Goal: Task Accomplishment & Management: Use online tool/utility

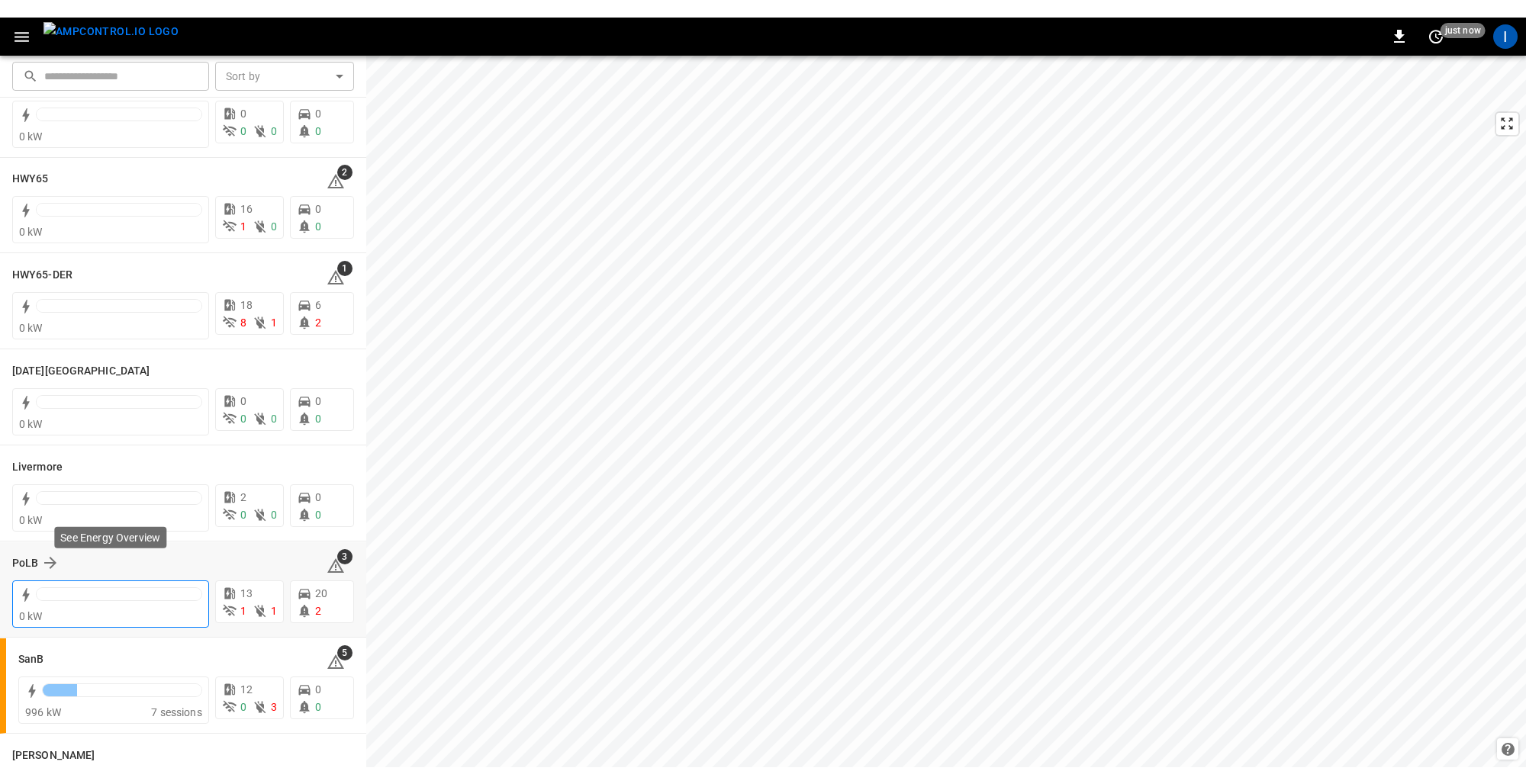
scroll to position [85, 0]
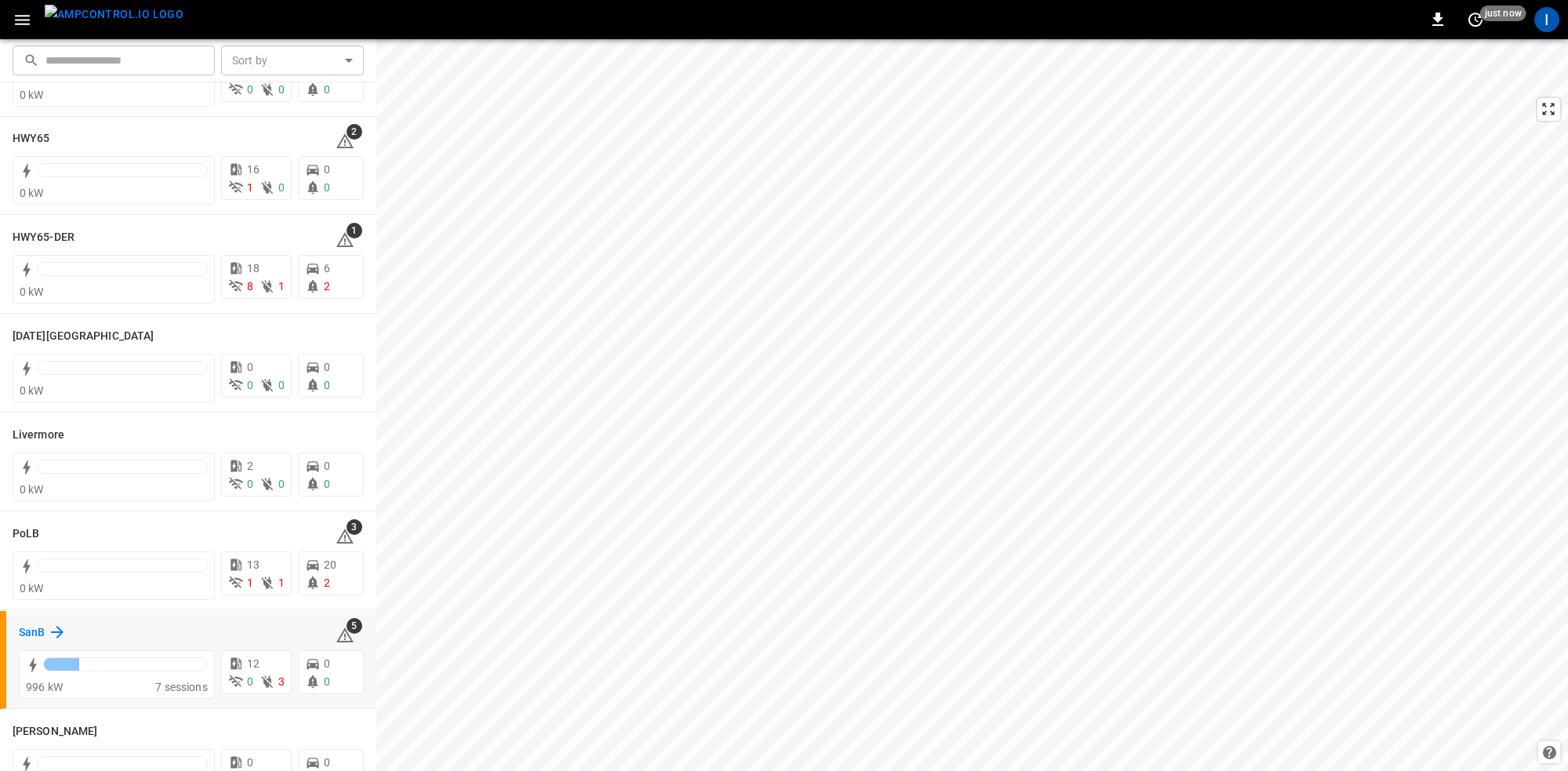
click at [53, 629] on icon at bounding box center [57, 632] width 19 height 19
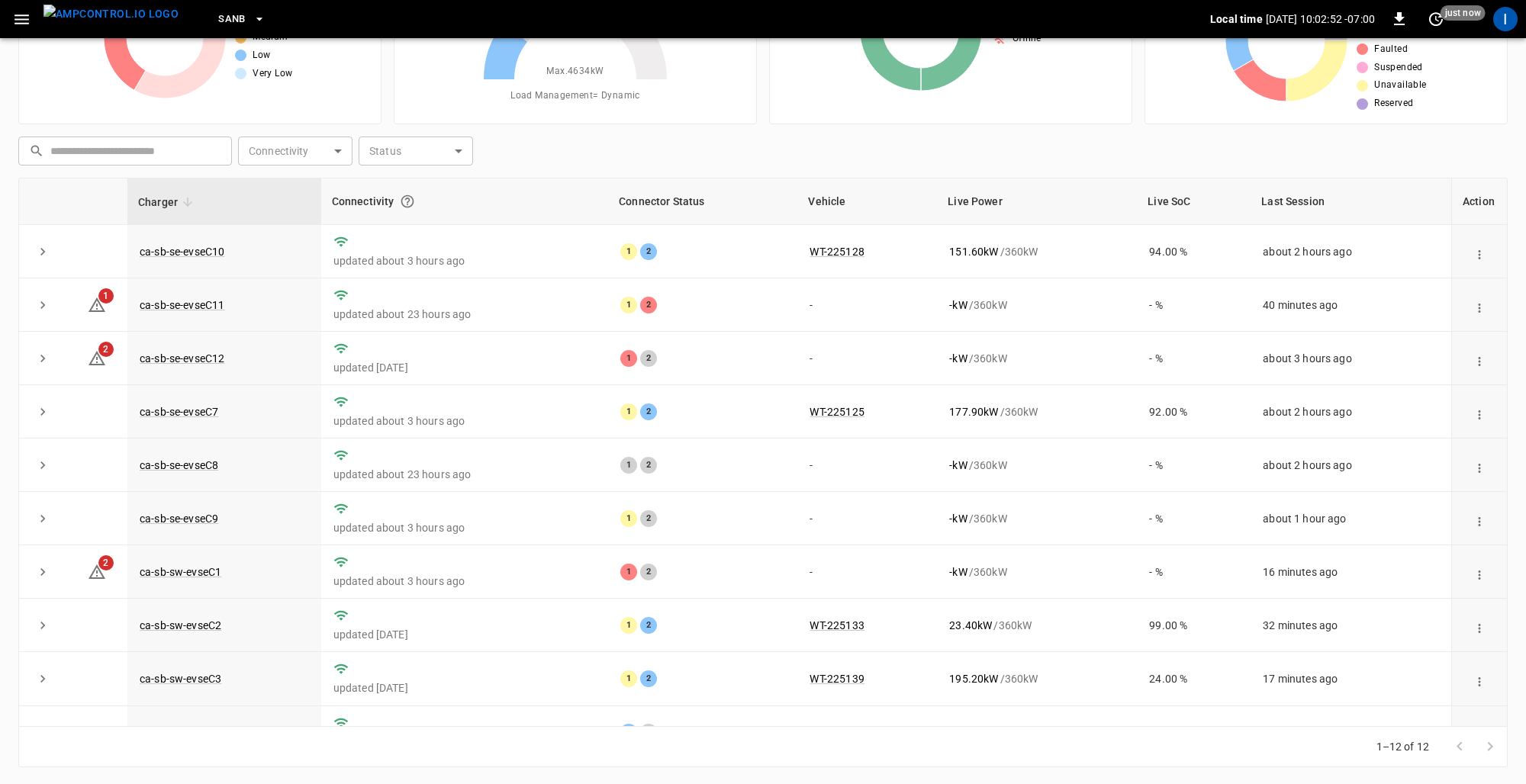
click at [174, 204] on span "Charger" at bounding box center [168, 202] width 59 height 18
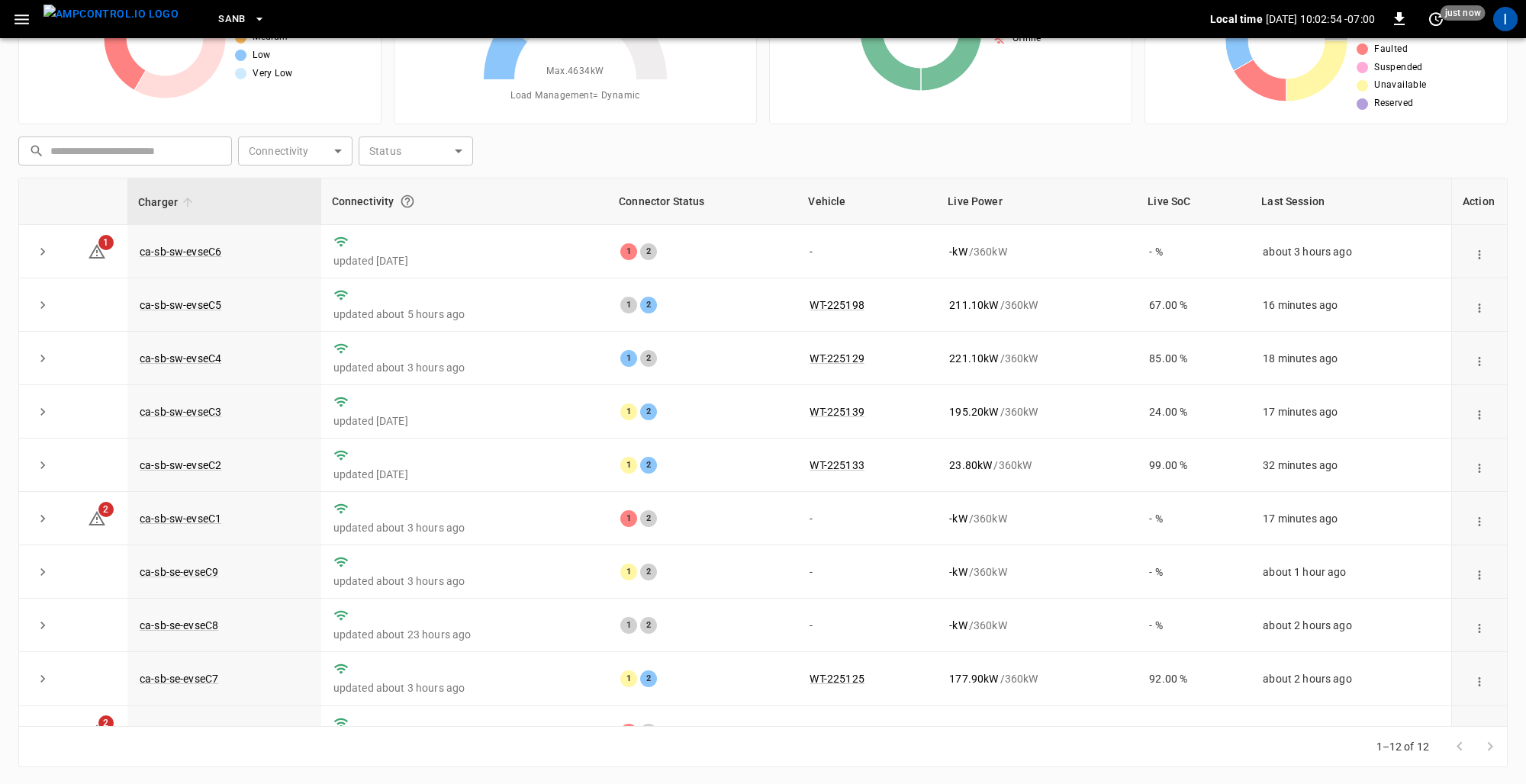
click at [174, 198] on span "Charger" at bounding box center [168, 202] width 59 height 18
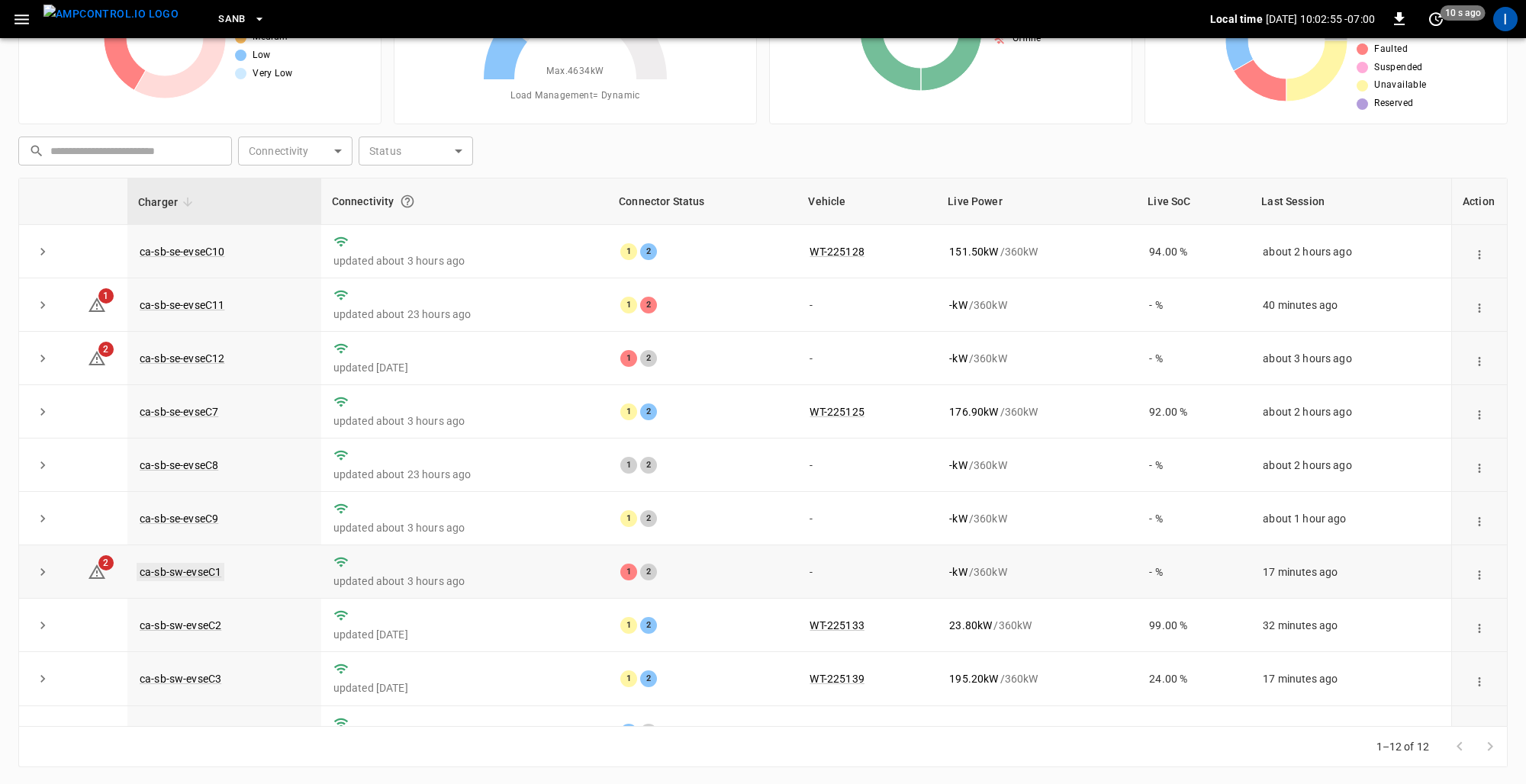
click at [201, 573] on link "ca-sb-sw-evseC1" at bounding box center [180, 572] width 88 height 18
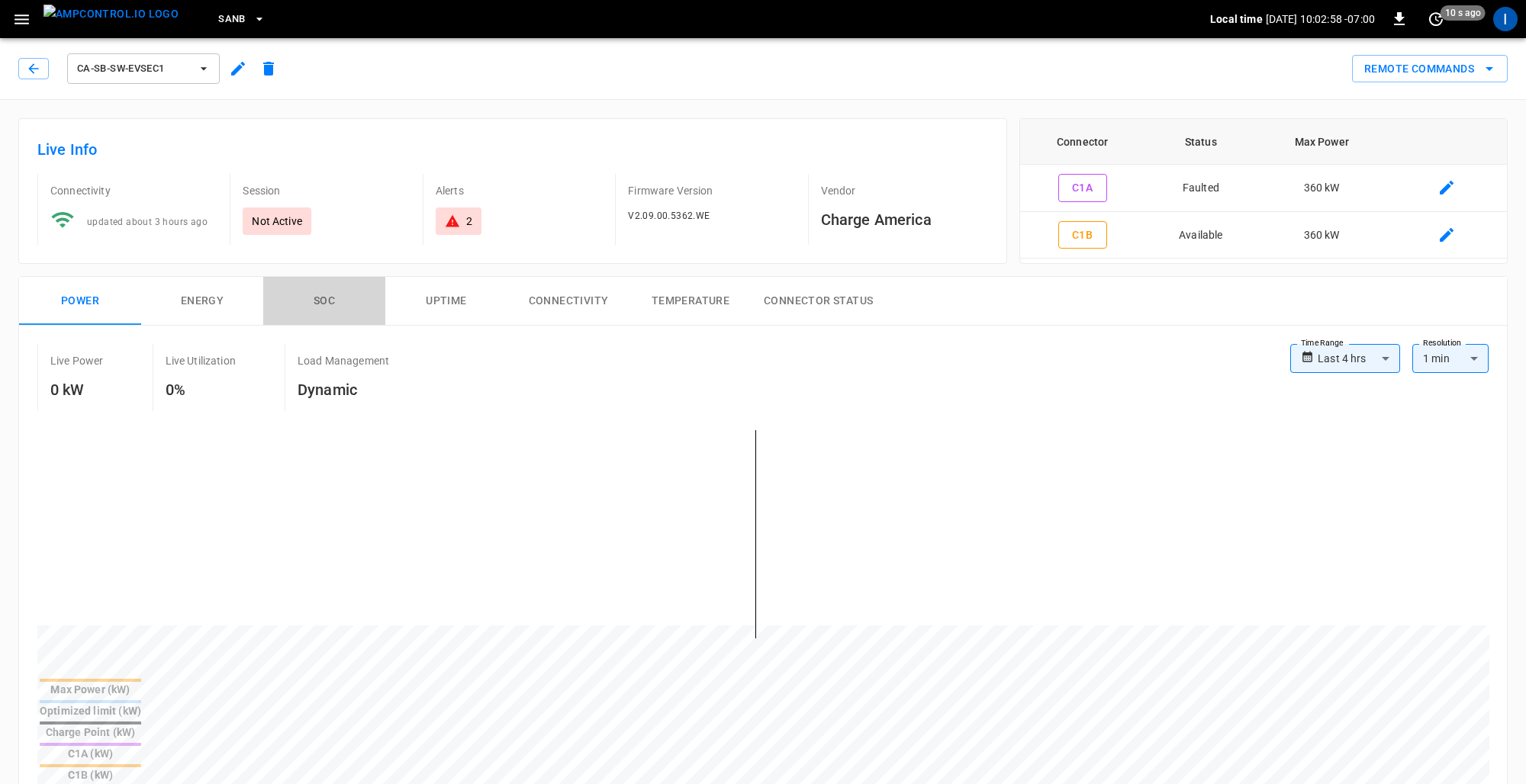
click at [330, 302] on button "SOC" at bounding box center [325, 301] width 122 height 49
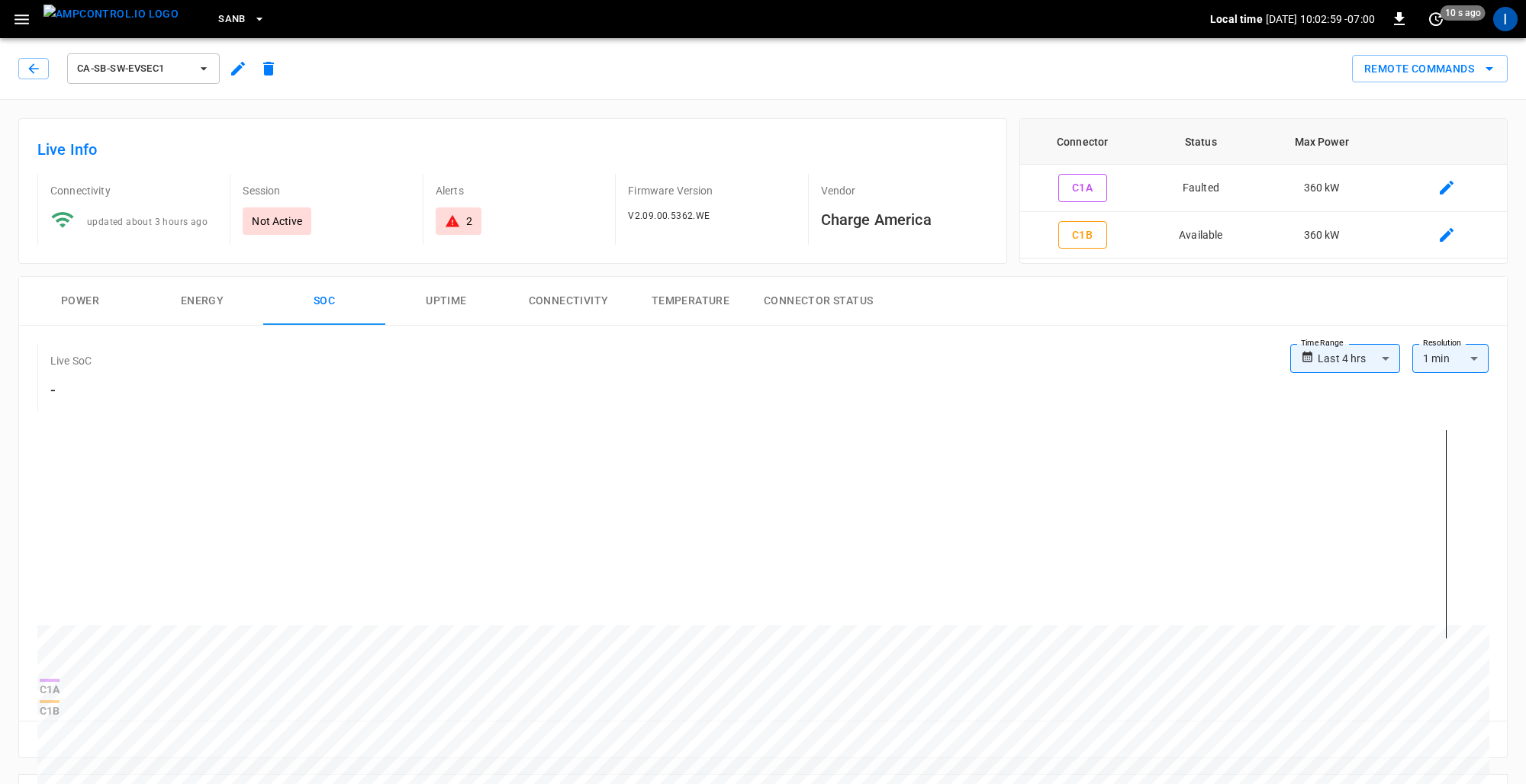
click at [1347, 357] on body "**********" at bounding box center [763, 749] width 1526 height 1498
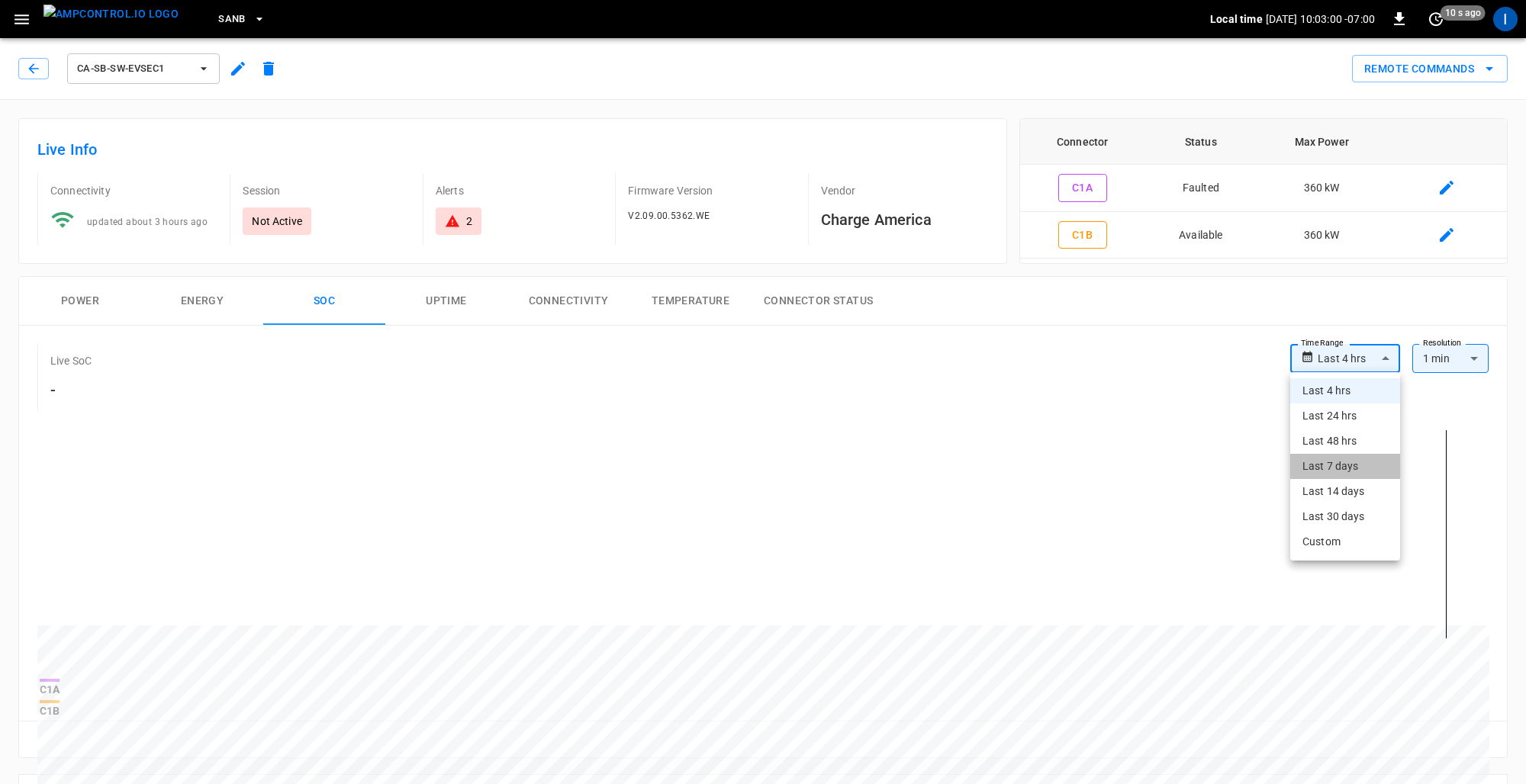
click at [1335, 468] on li "Last 7 days" at bounding box center [1346, 466] width 110 height 25
type input "**********"
type input "***"
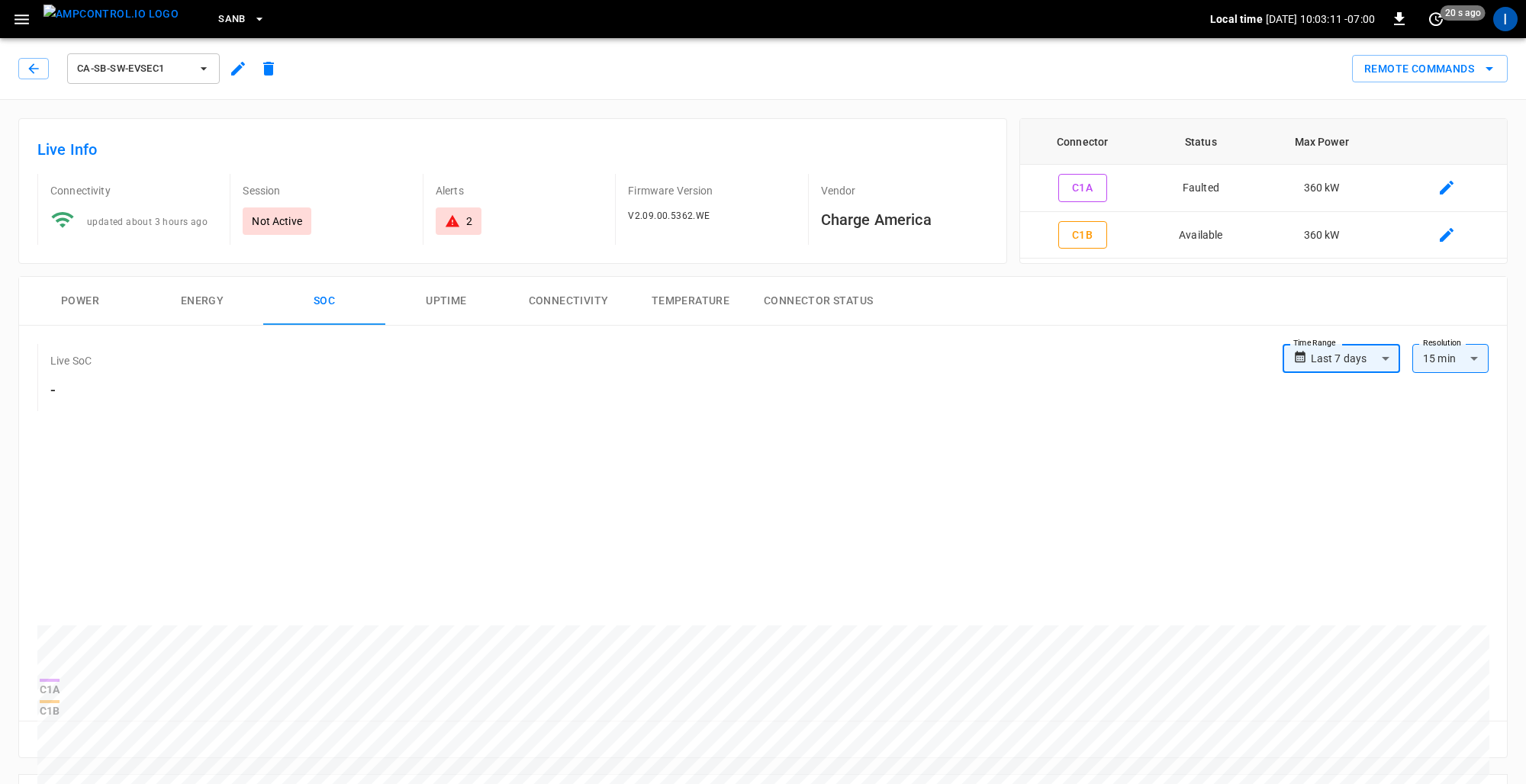
click at [204, 63] on icon "button" at bounding box center [204, 68] width 15 height 15
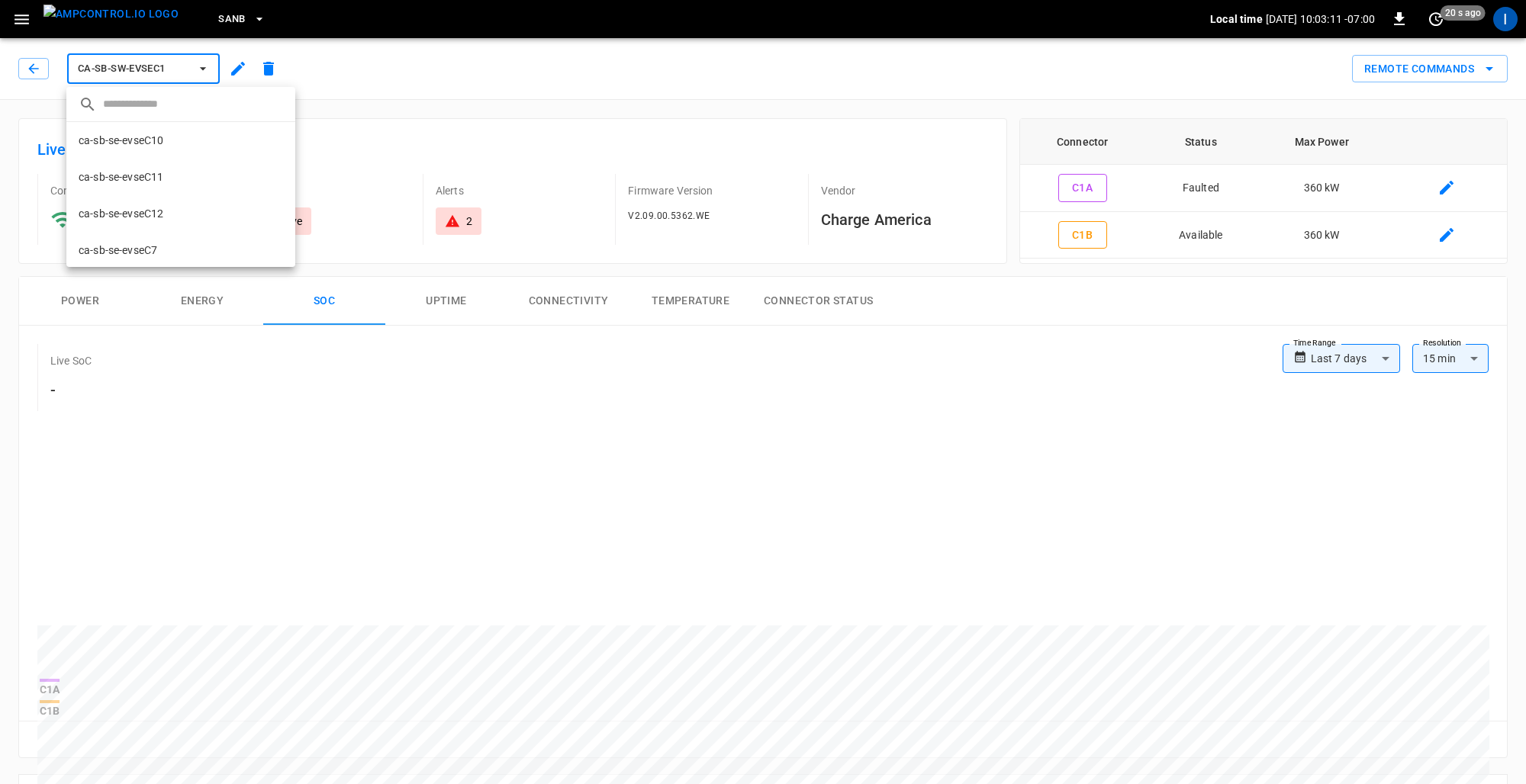
scroll to position [209, 0]
click at [173, 175] on li "ca-sb-sw-evseC2 1ad5 ..." at bounding box center [181, 188] width 229 height 37
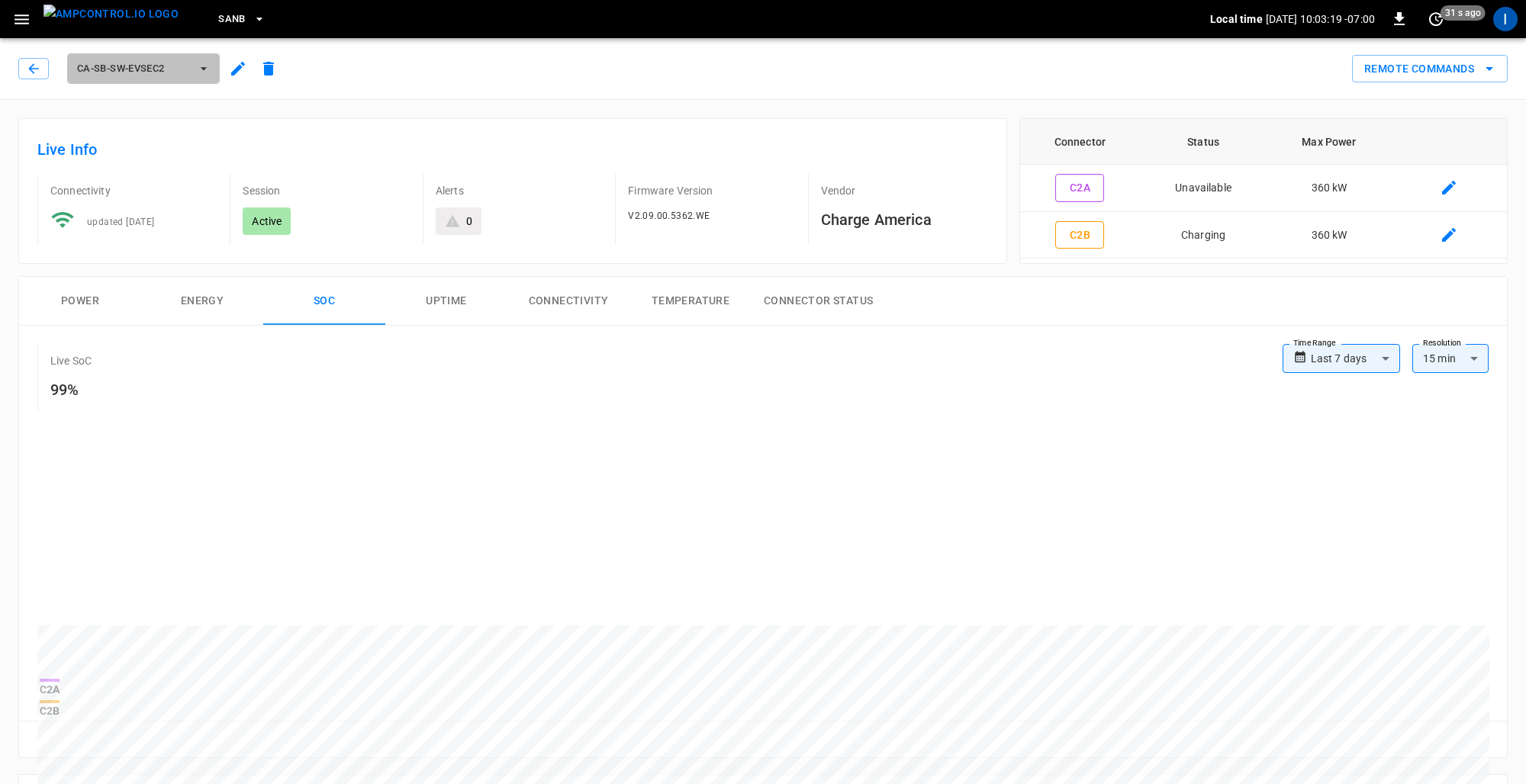
click at [196, 72] on icon "button" at bounding box center [204, 68] width 15 height 15
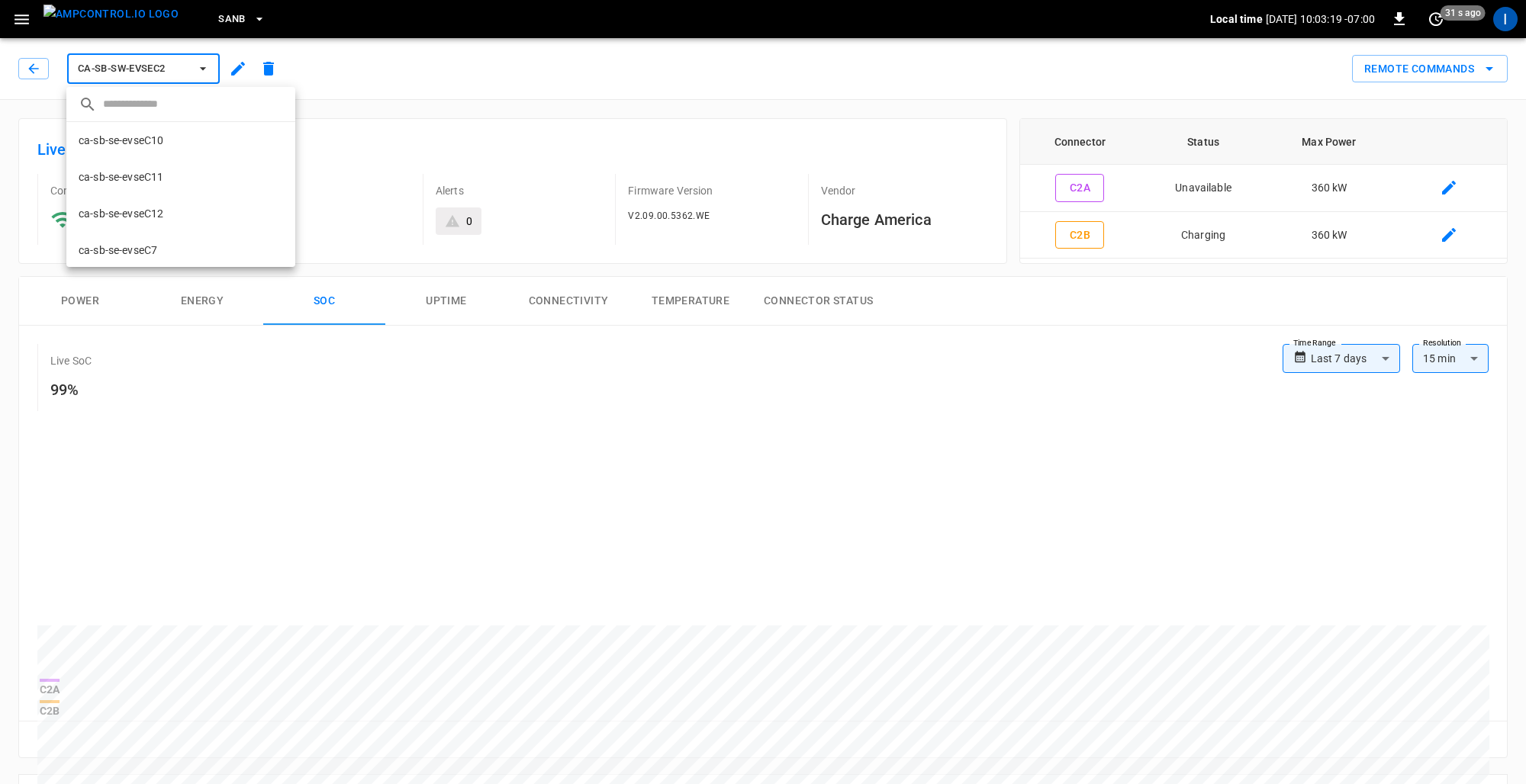
scroll to position [246, 0]
click at [165, 192] on li "ca-sb-sw-evseC3 c70a ..." at bounding box center [181, 188] width 229 height 37
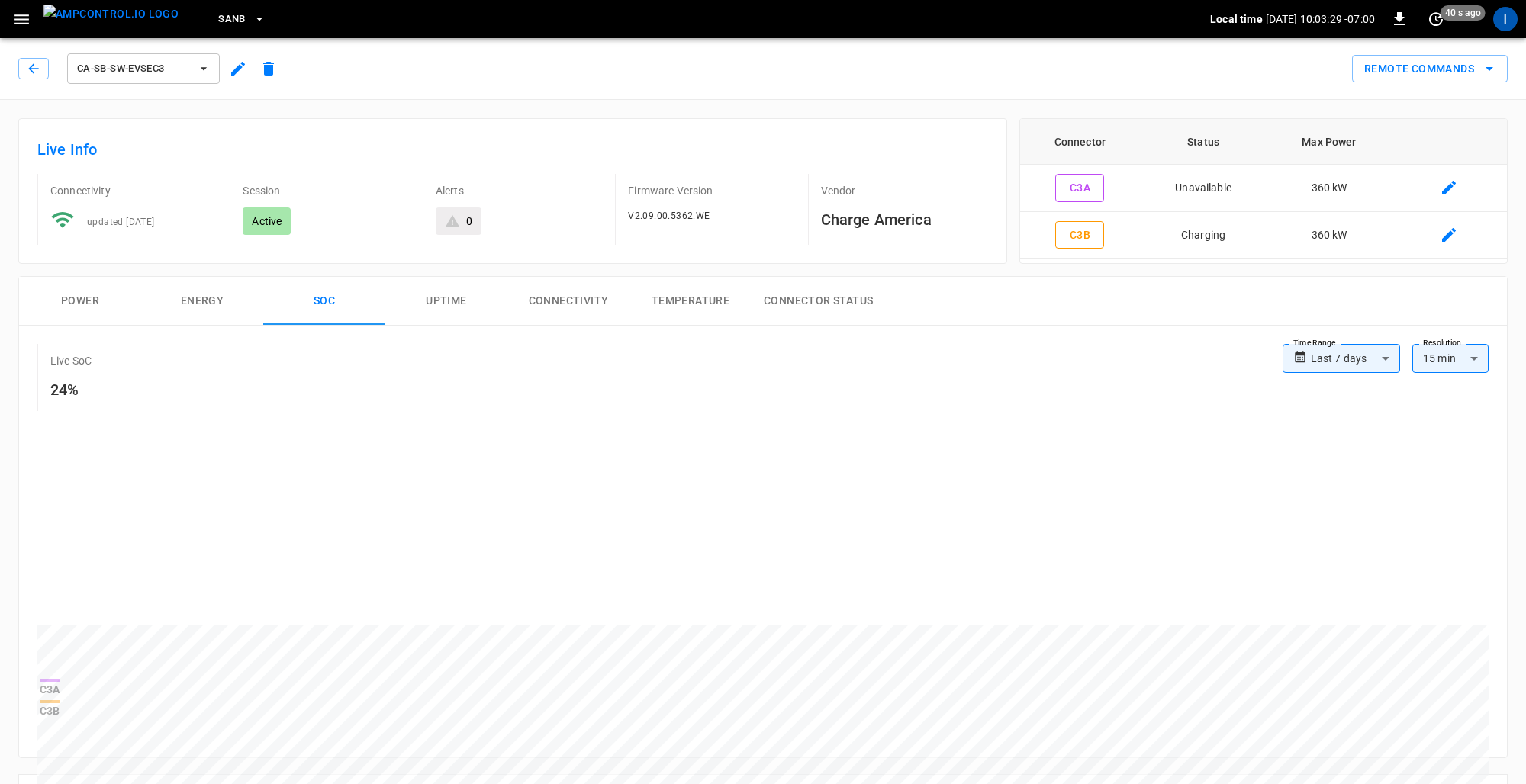
click at [182, 81] on button "ca-sb-sw-evseC3" at bounding box center [143, 68] width 153 height 31
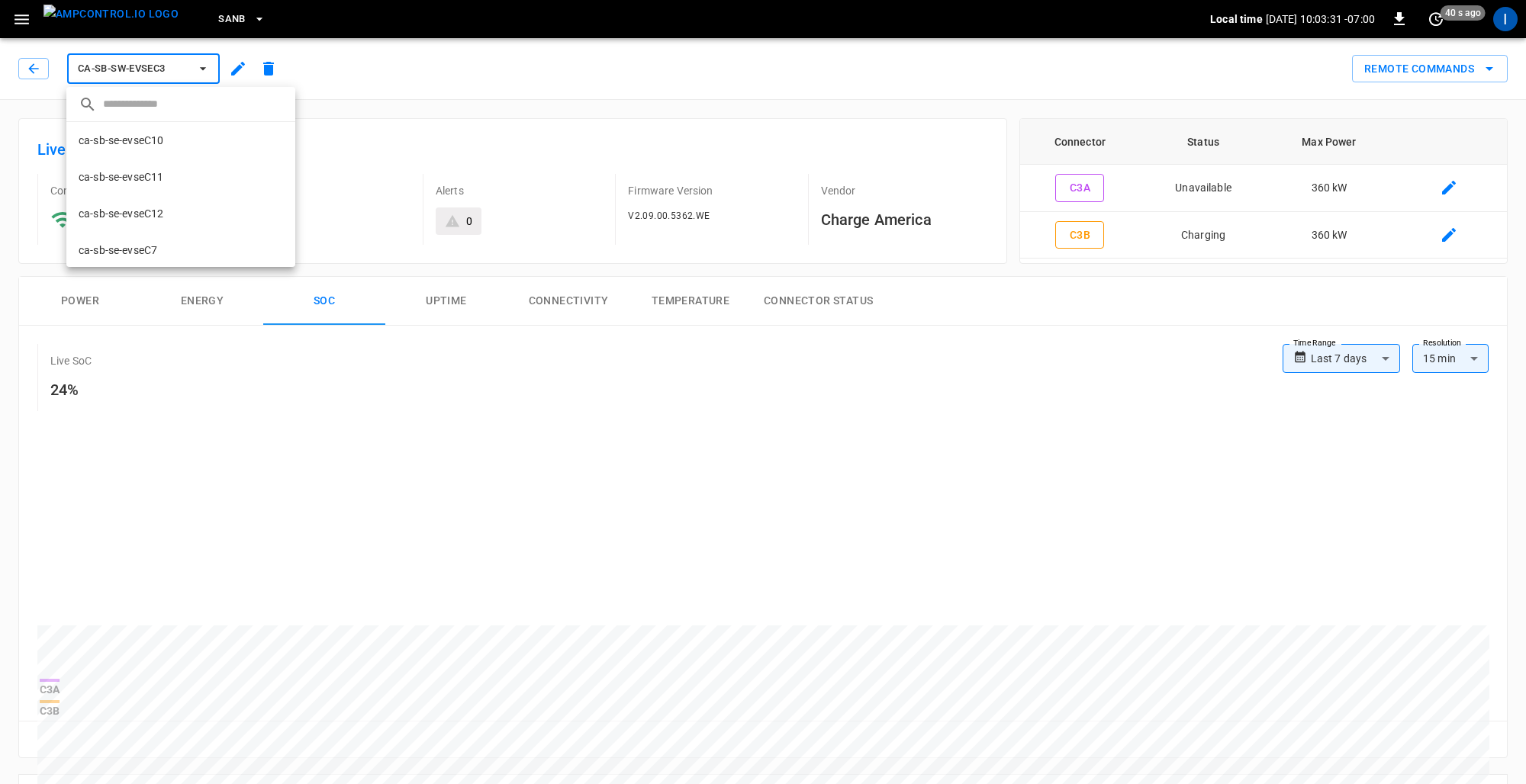
scroll to position [282, 0]
click at [148, 191] on p "ca-sb-sw-evseC4" at bounding box center [119, 188] width 82 height 15
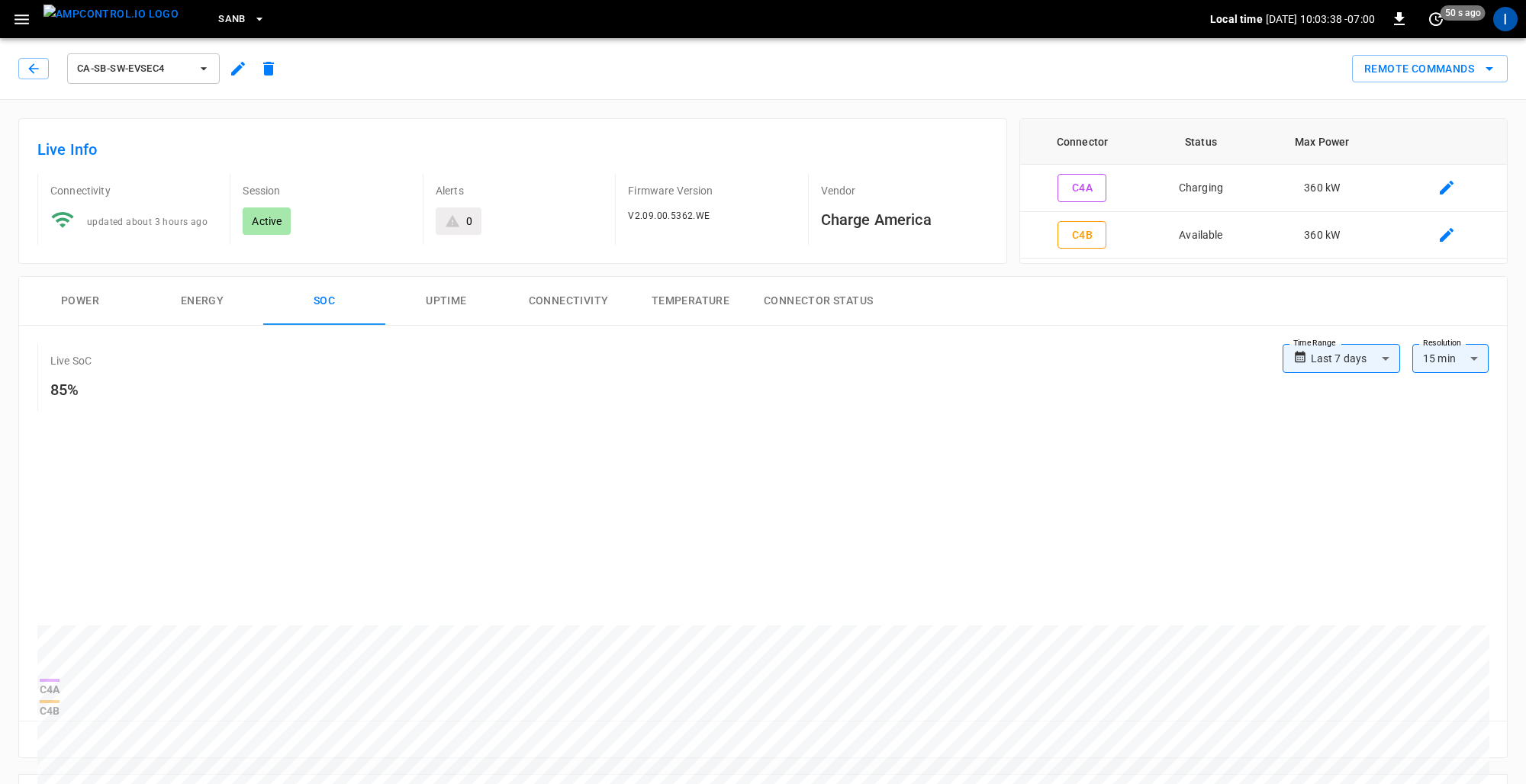
click at [184, 73] on span "ca-sb-sw-evseC4" at bounding box center [133, 68] width 113 height 18
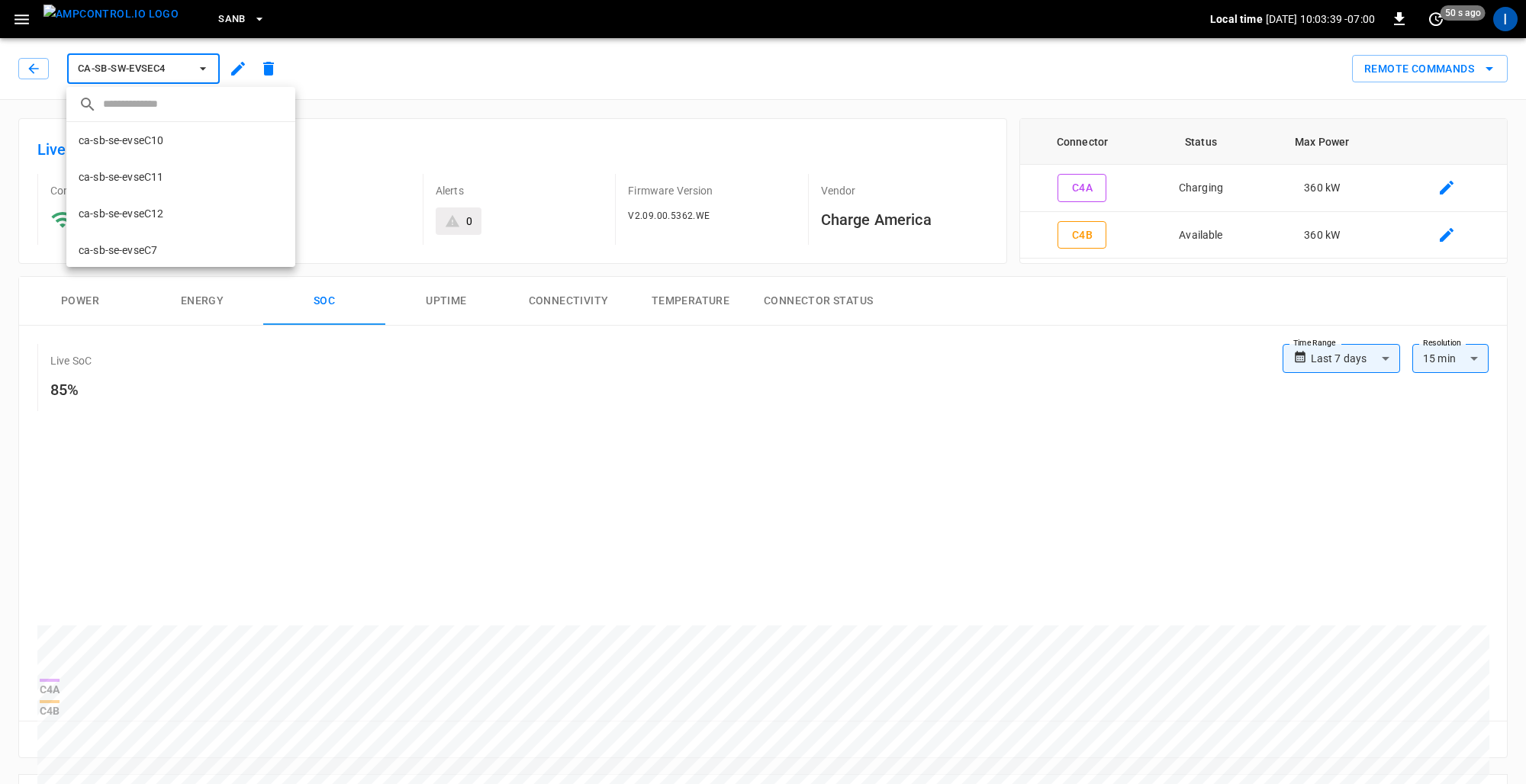
scroll to position [294, 0]
click at [160, 201] on li "ca-sb-sw-evseC5 279a ..." at bounding box center [181, 212] width 229 height 37
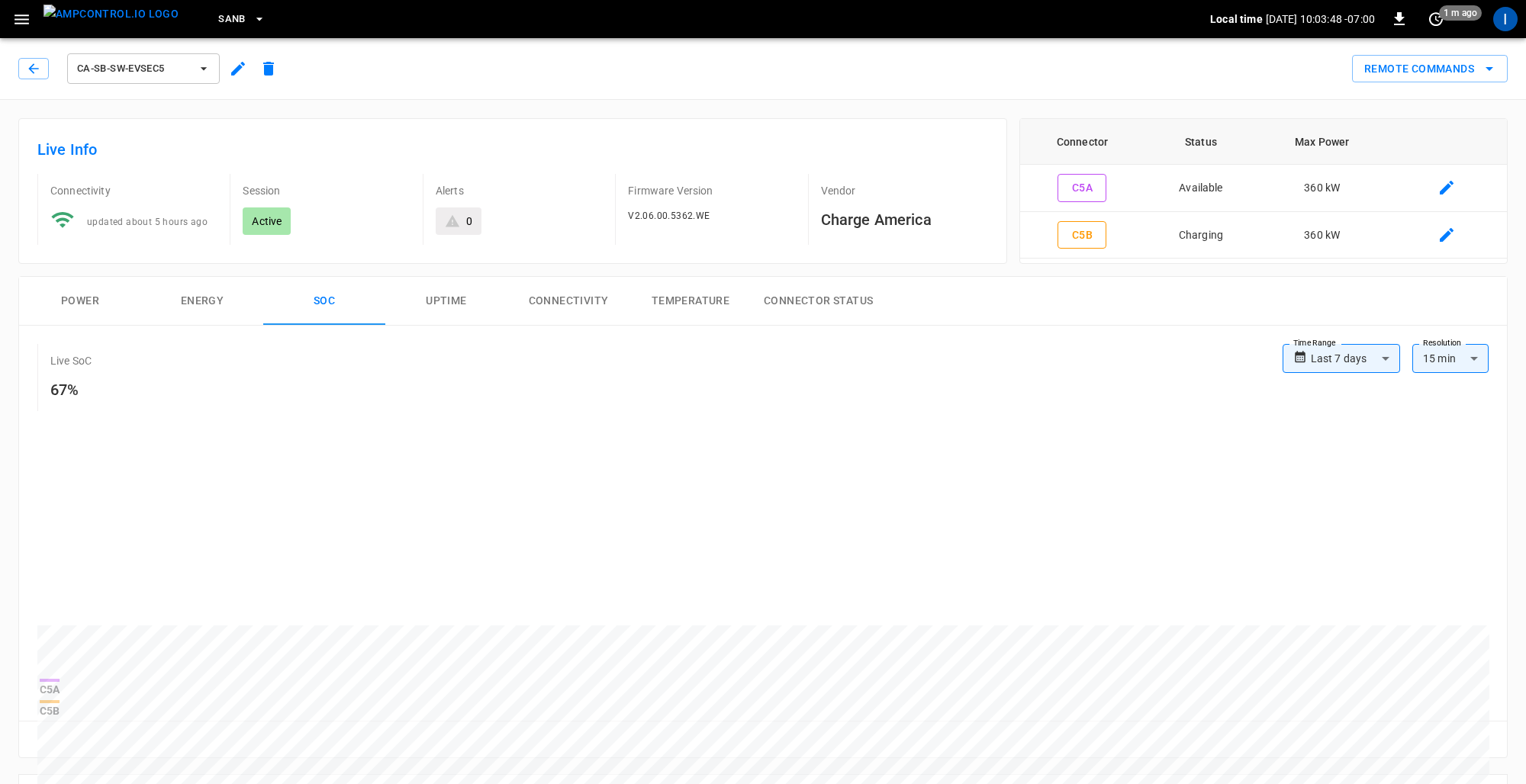
click at [174, 75] on span "ca-sb-sw-evseC5" at bounding box center [133, 68] width 113 height 18
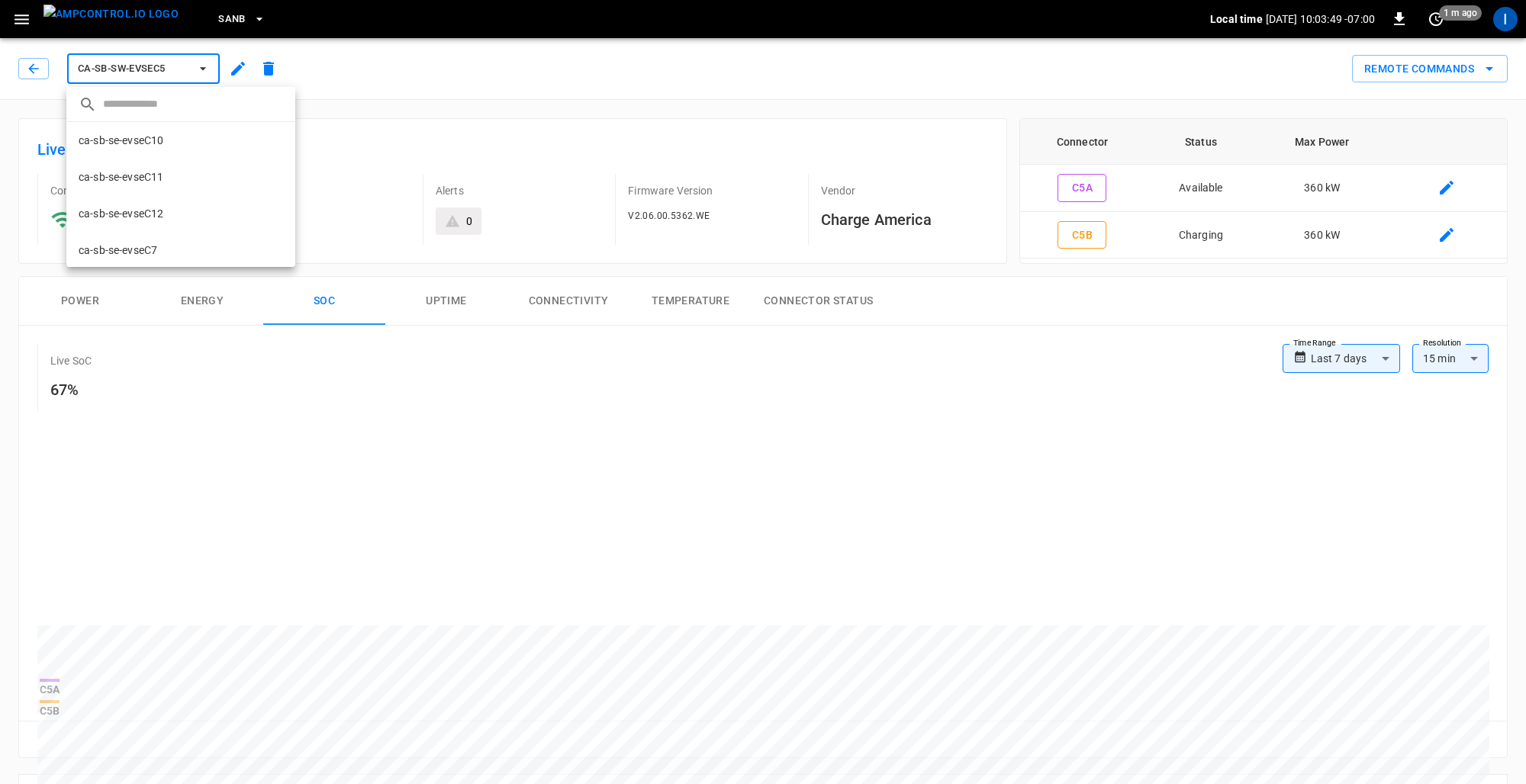
scroll to position [294, 0]
click at [401, 382] on div at bounding box center [763, 392] width 1526 height 784
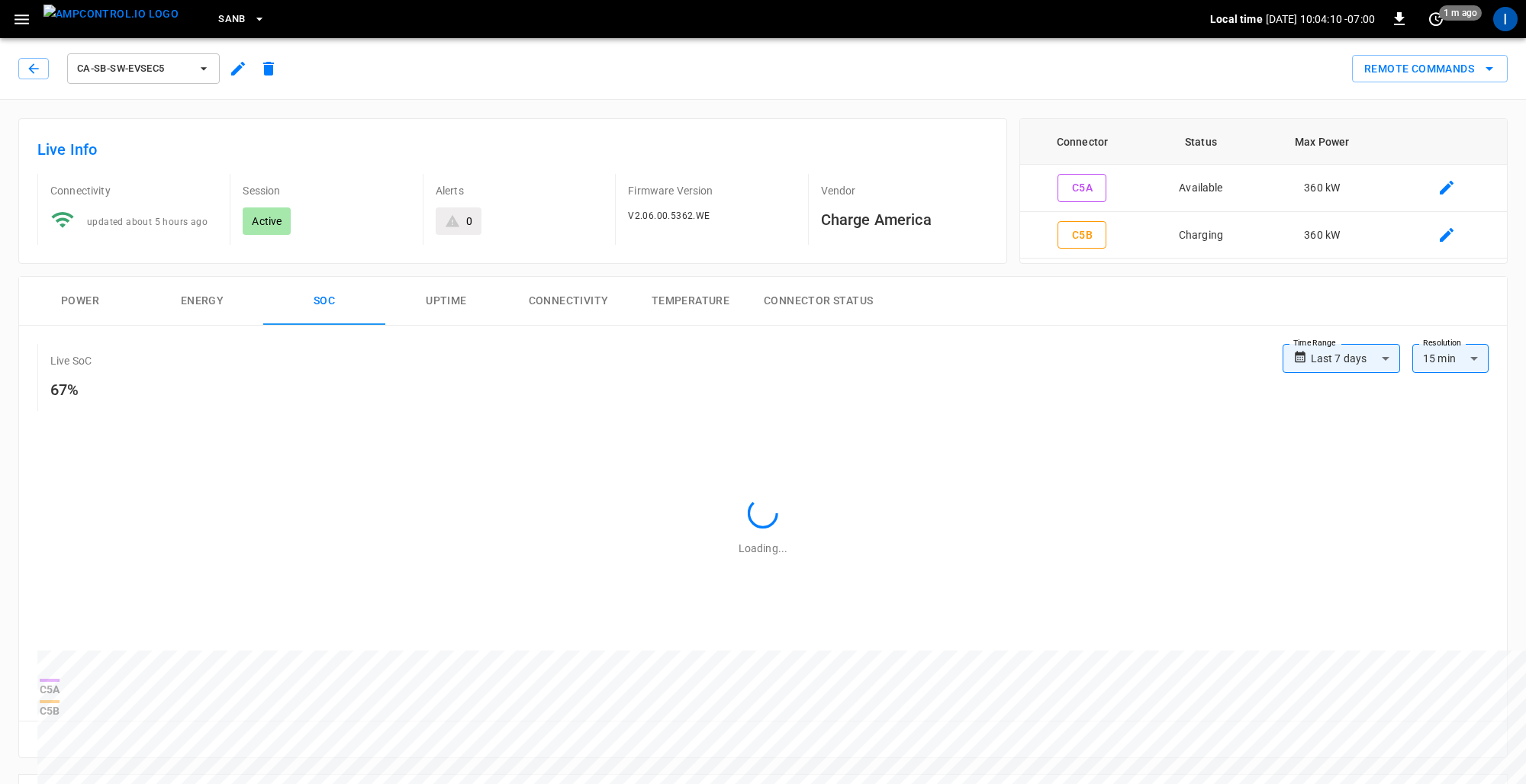
click at [178, 73] on span "ca-sb-sw-evseC5" at bounding box center [133, 68] width 113 height 18
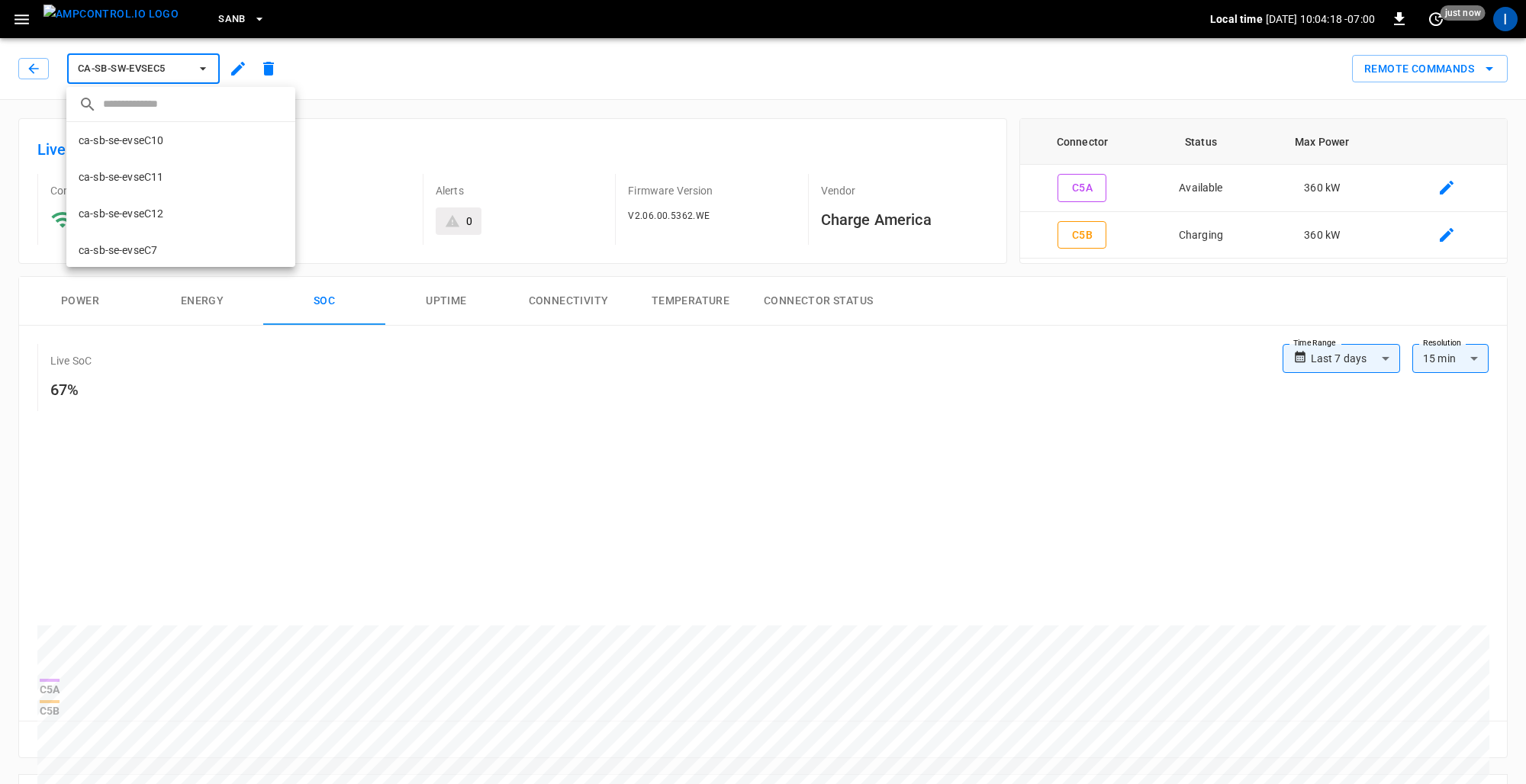
scroll to position [138, 0]
click at [133, 397] on p "ca-sb-sw-evseC6" at bounding box center [119, 405] width 82 height 15
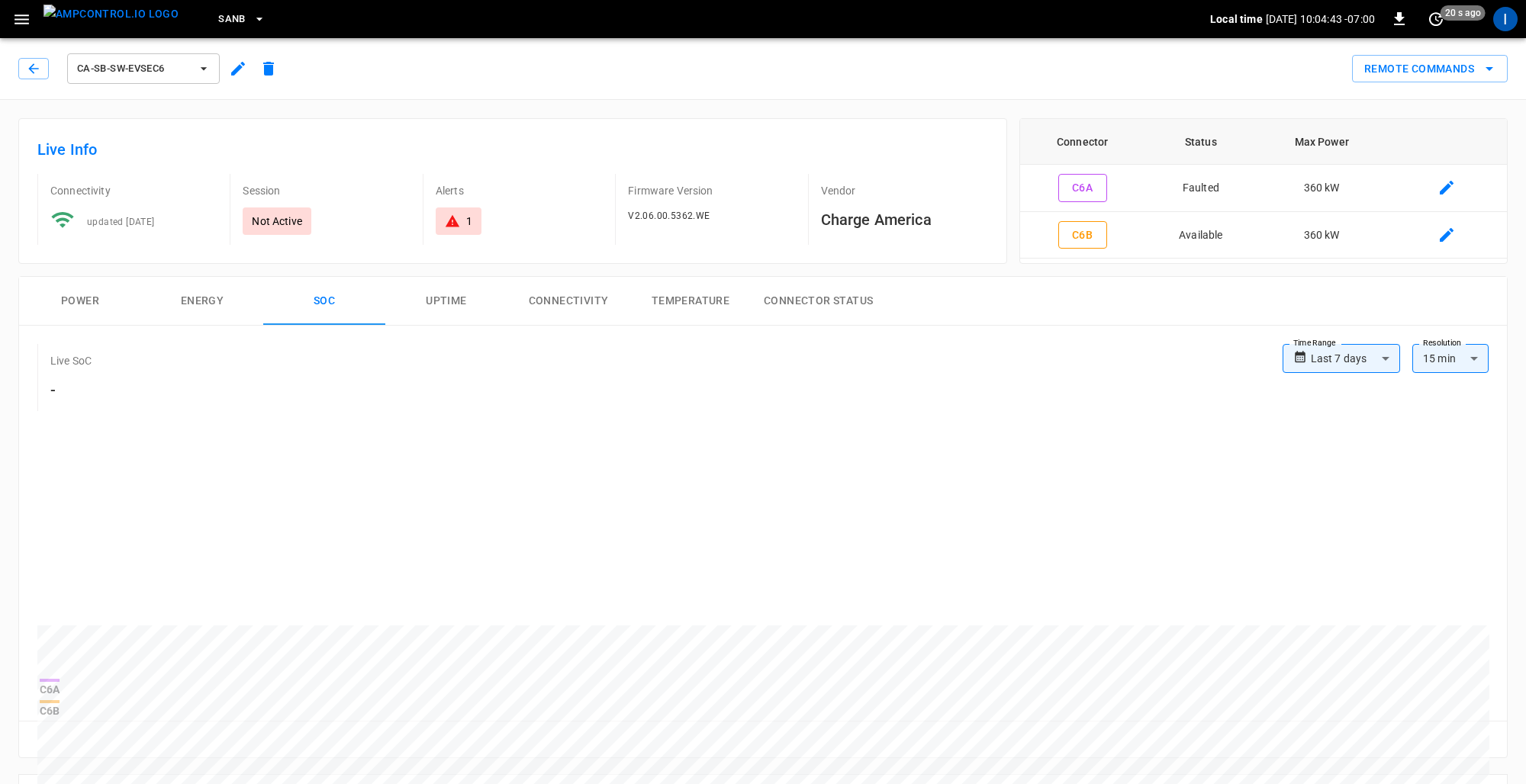
click at [180, 72] on span "ca-sb-sw-evseC6" at bounding box center [133, 68] width 113 height 18
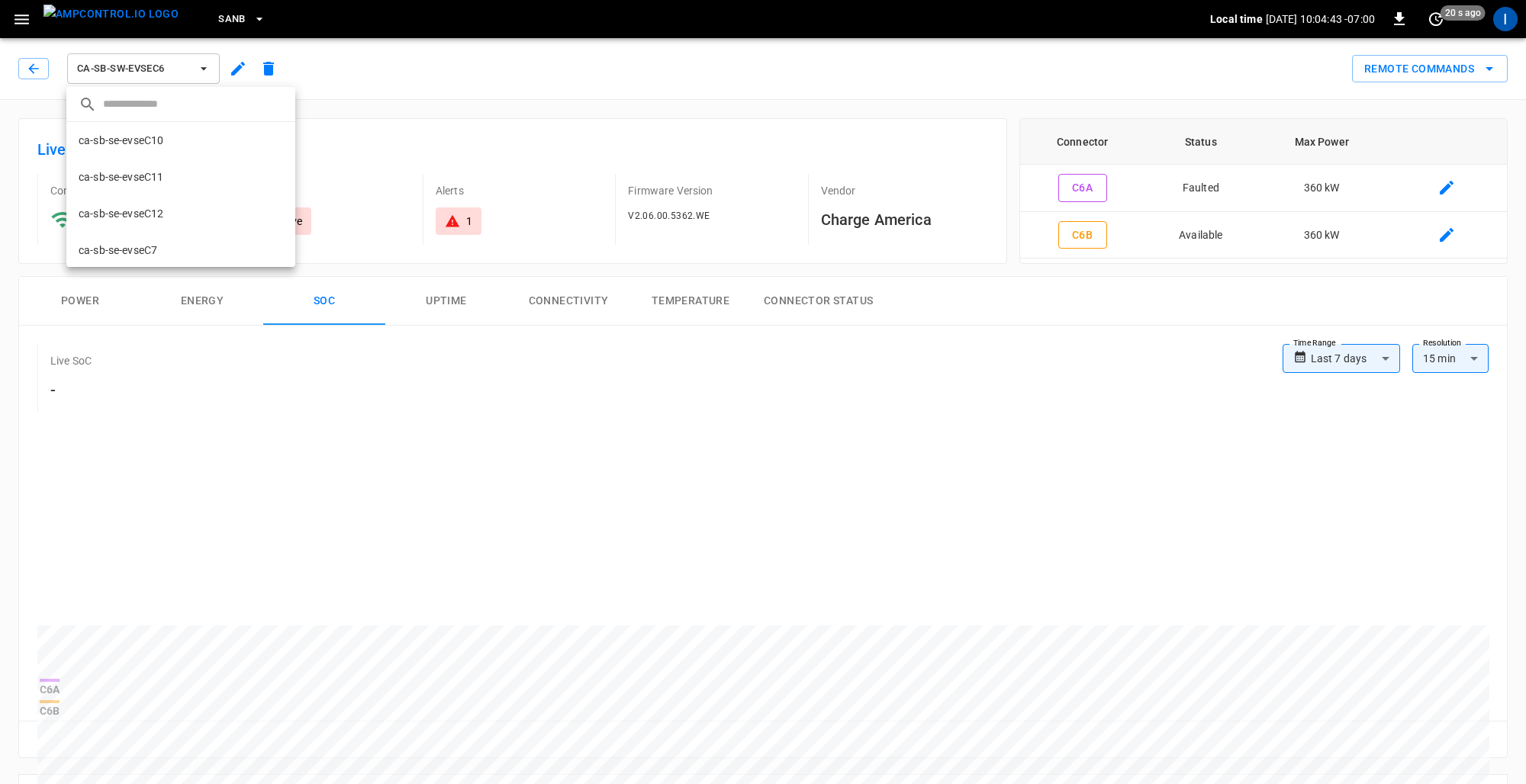
click at [153, 64] on div at bounding box center [763, 392] width 1526 height 784
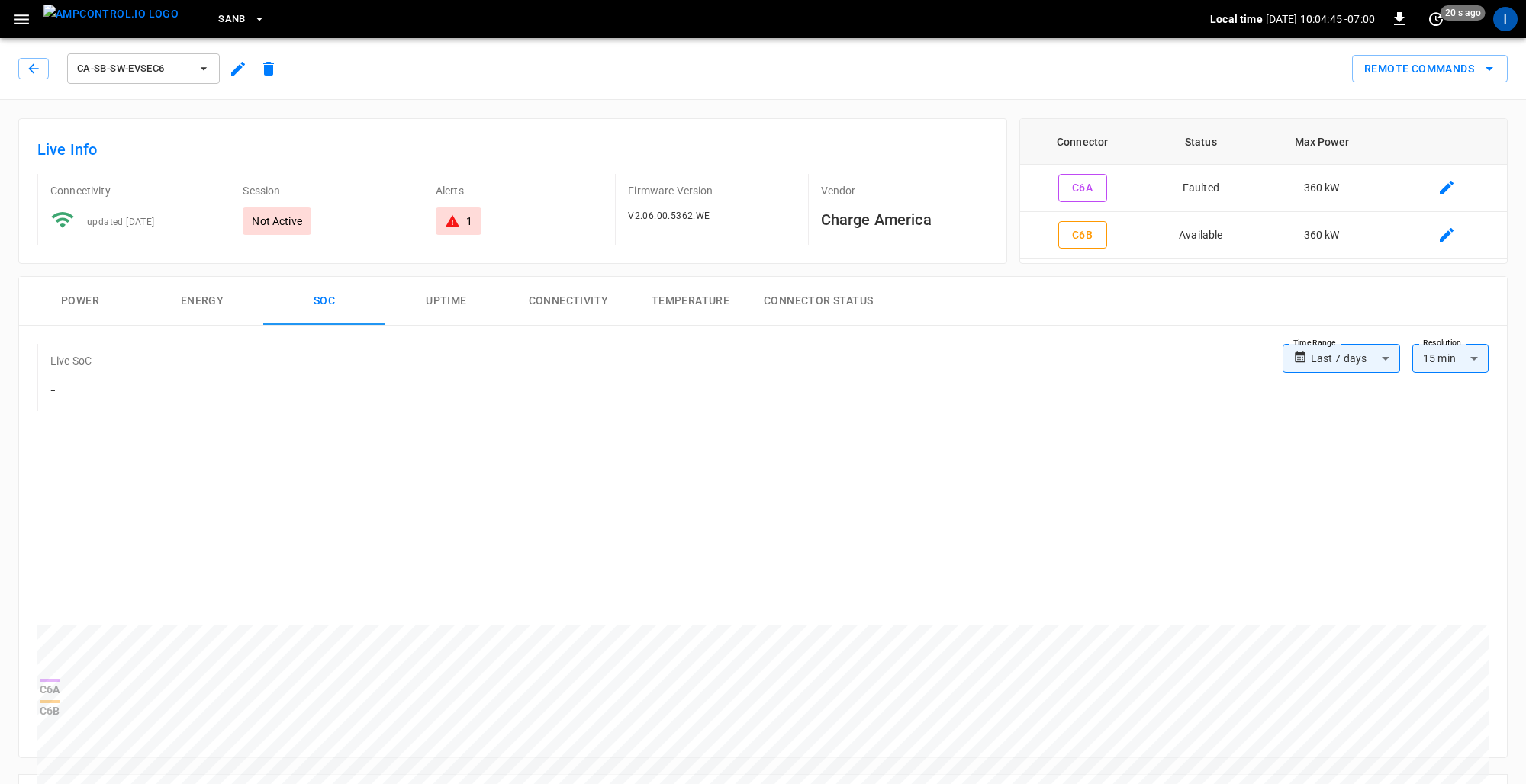
click at [161, 69] on div at bounding box center [763, 392] width 1526 height 784
click at [201, 69] on icon "button" at bounding box center [204, 68] width 15 height 15
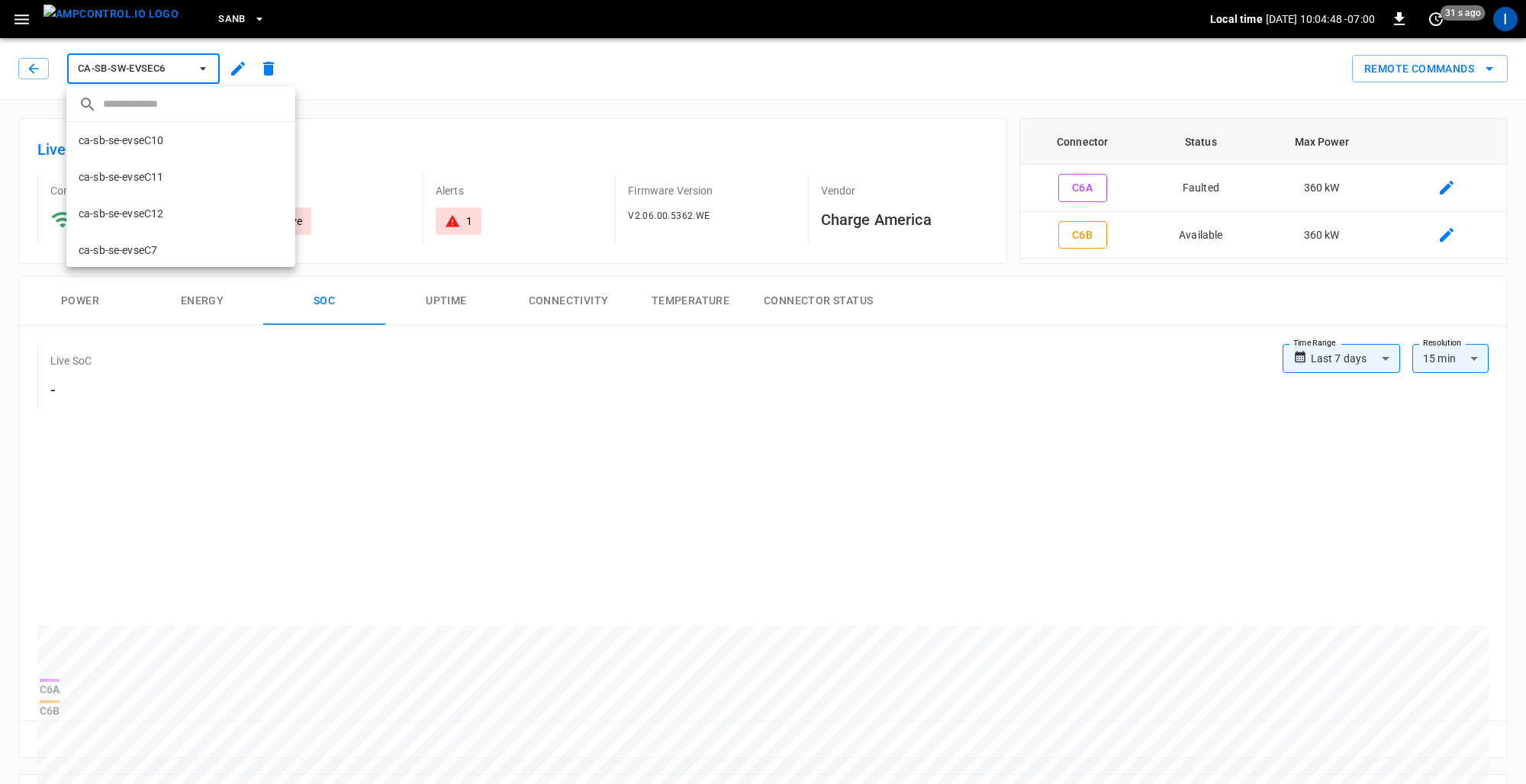
scroll to position [294, 0]
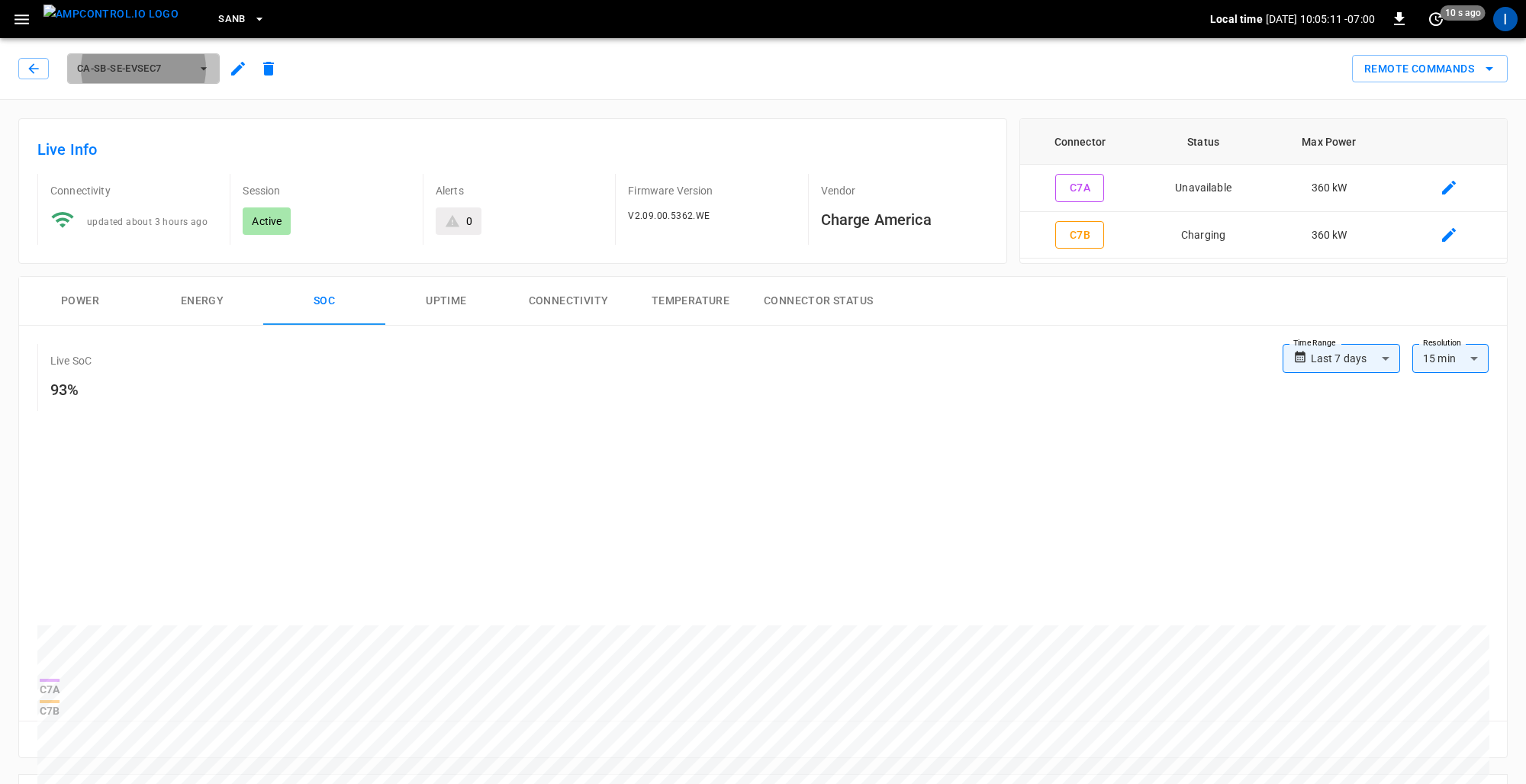
click at [169, 70] on span "ca-sb-se-evseC7" at bounding box center [133, 68] width 113 height 18
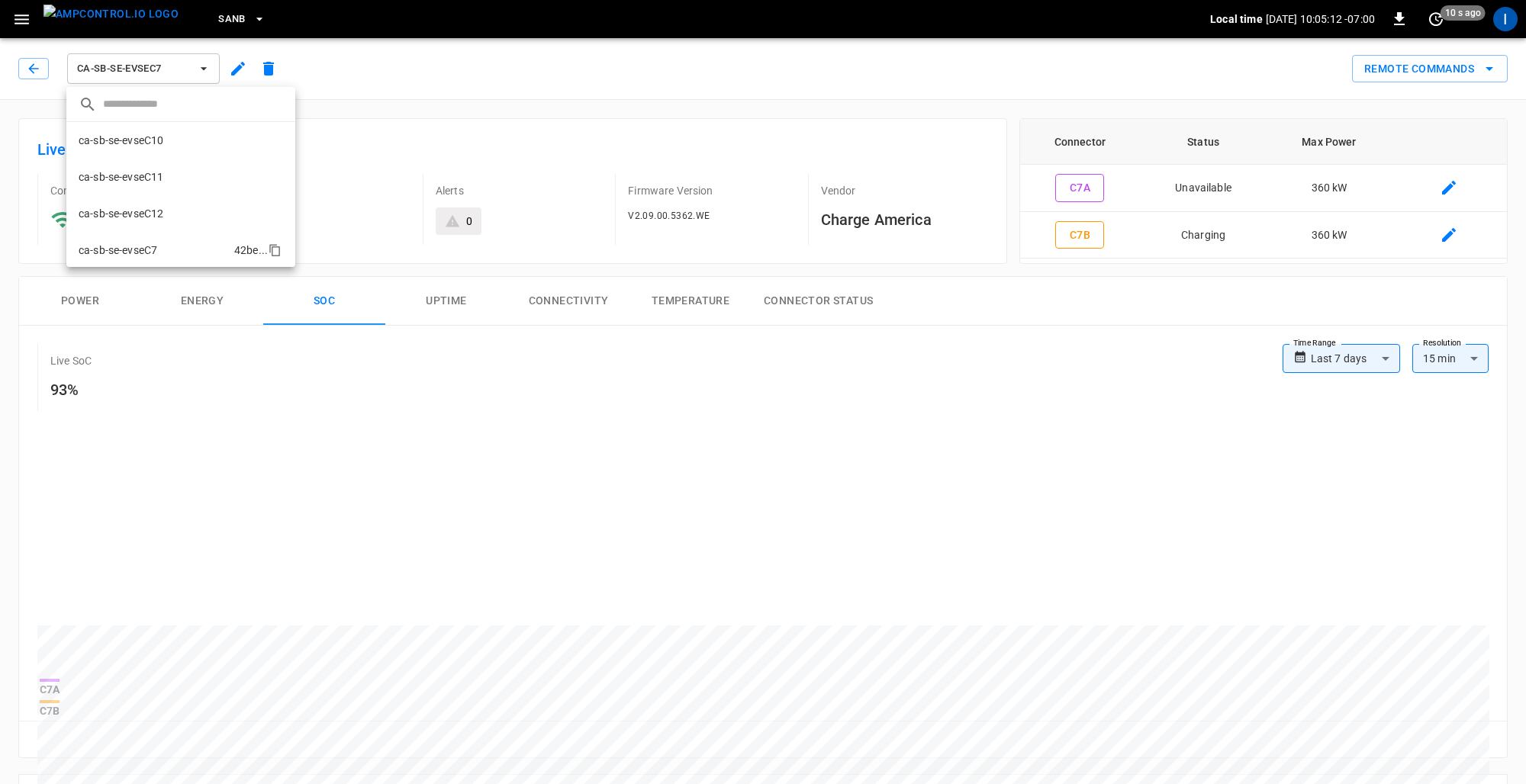
scroll to position [99, 0]
click at [154, 192] on p "ca-sb-se-evseC8" at bounding box center [118, 188] width 78 height 15
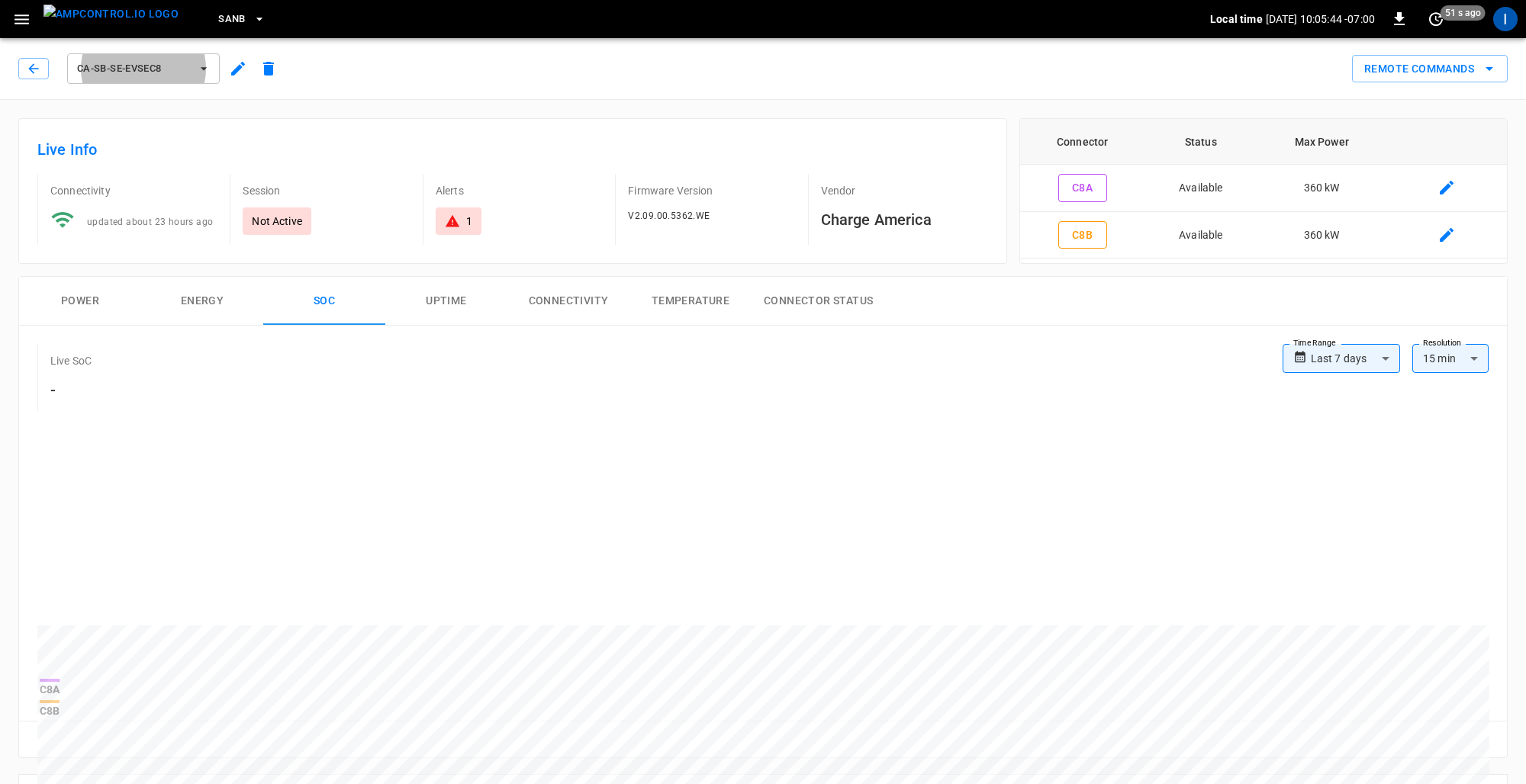
click at [205, 71] on icon "button" at bounding box center [204, 68] width 15 height 15
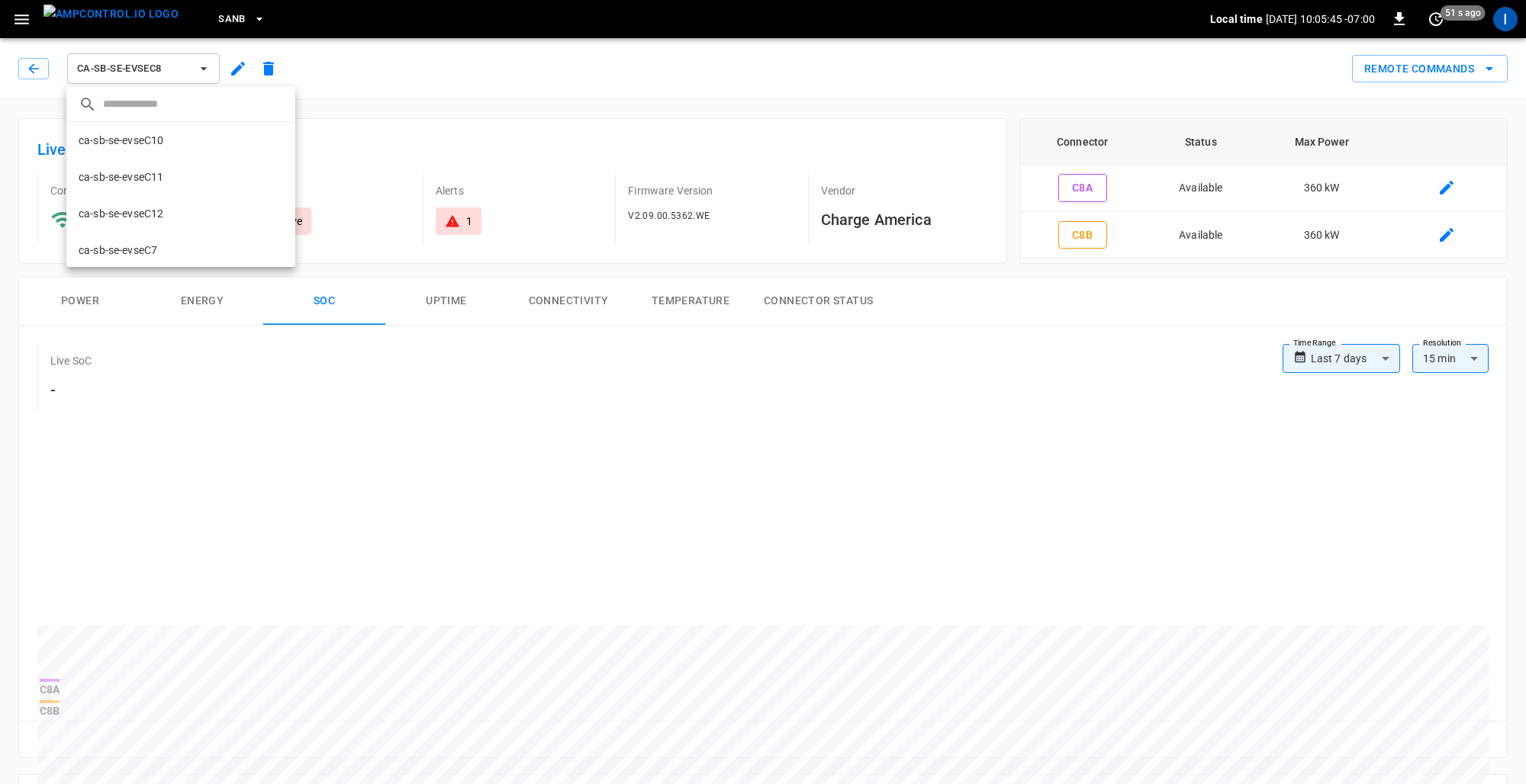
scroll to position [136, 0]
click at [153, 192] on p "ca-sb-se-evseC9" at bounding box center [118, 188] width 78 height 15
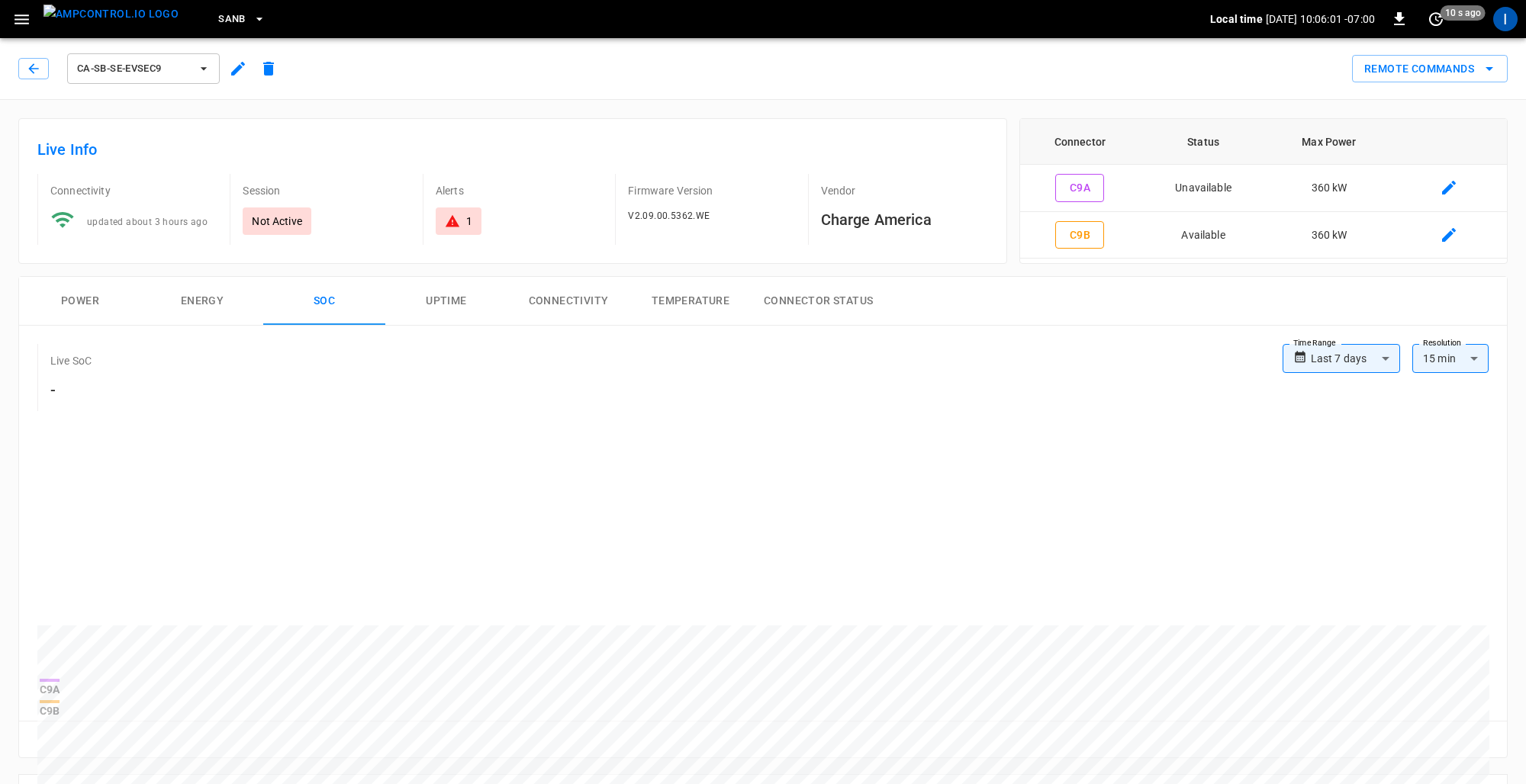
click at [163, 66] on span "ca-sb-se-evseC9" at bounding box center [133, 68] width 113 height 18
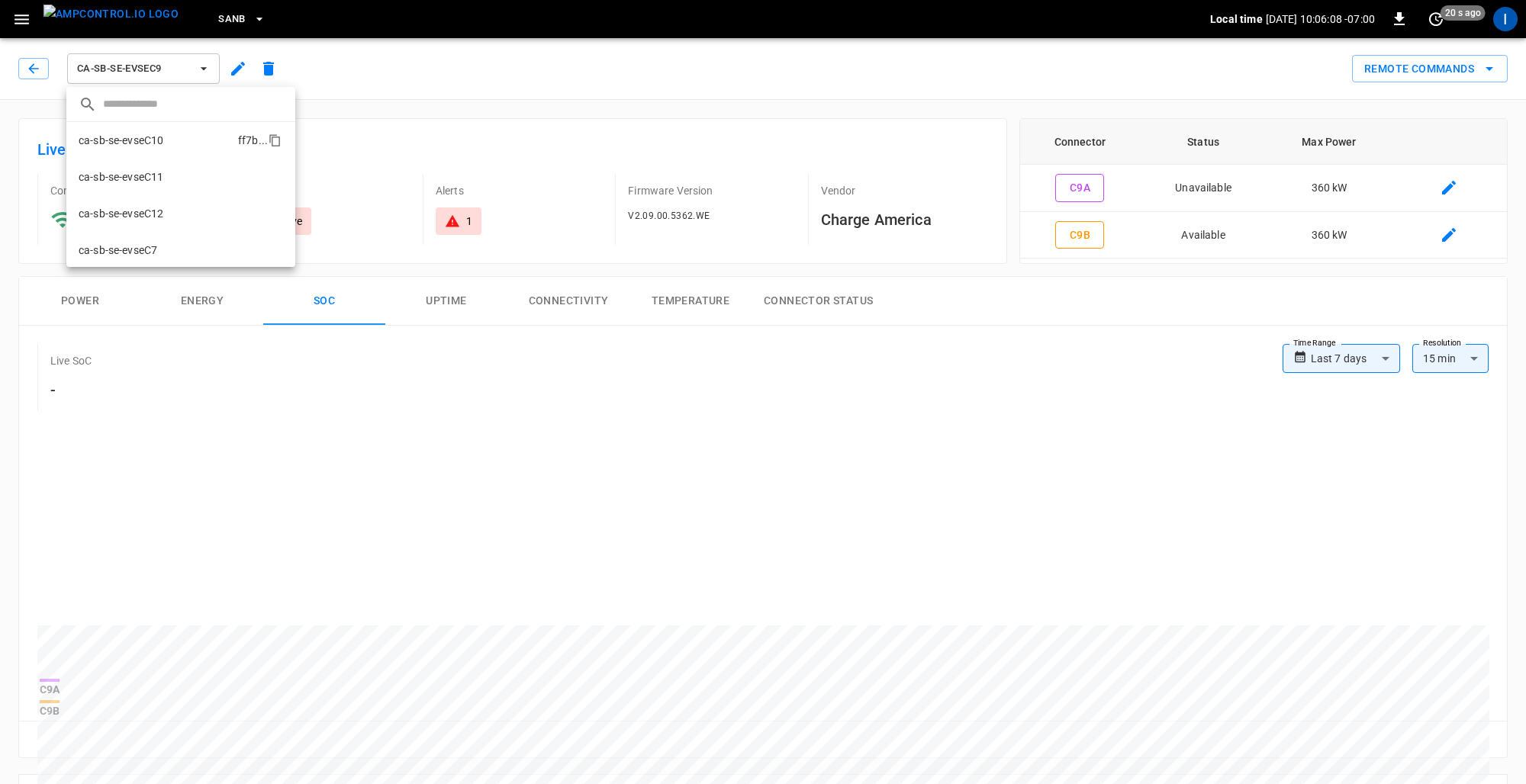
click at [156, 141] on p "ca-sb-se-evseC10" at bounding box center [121, 140] width 85 height 15
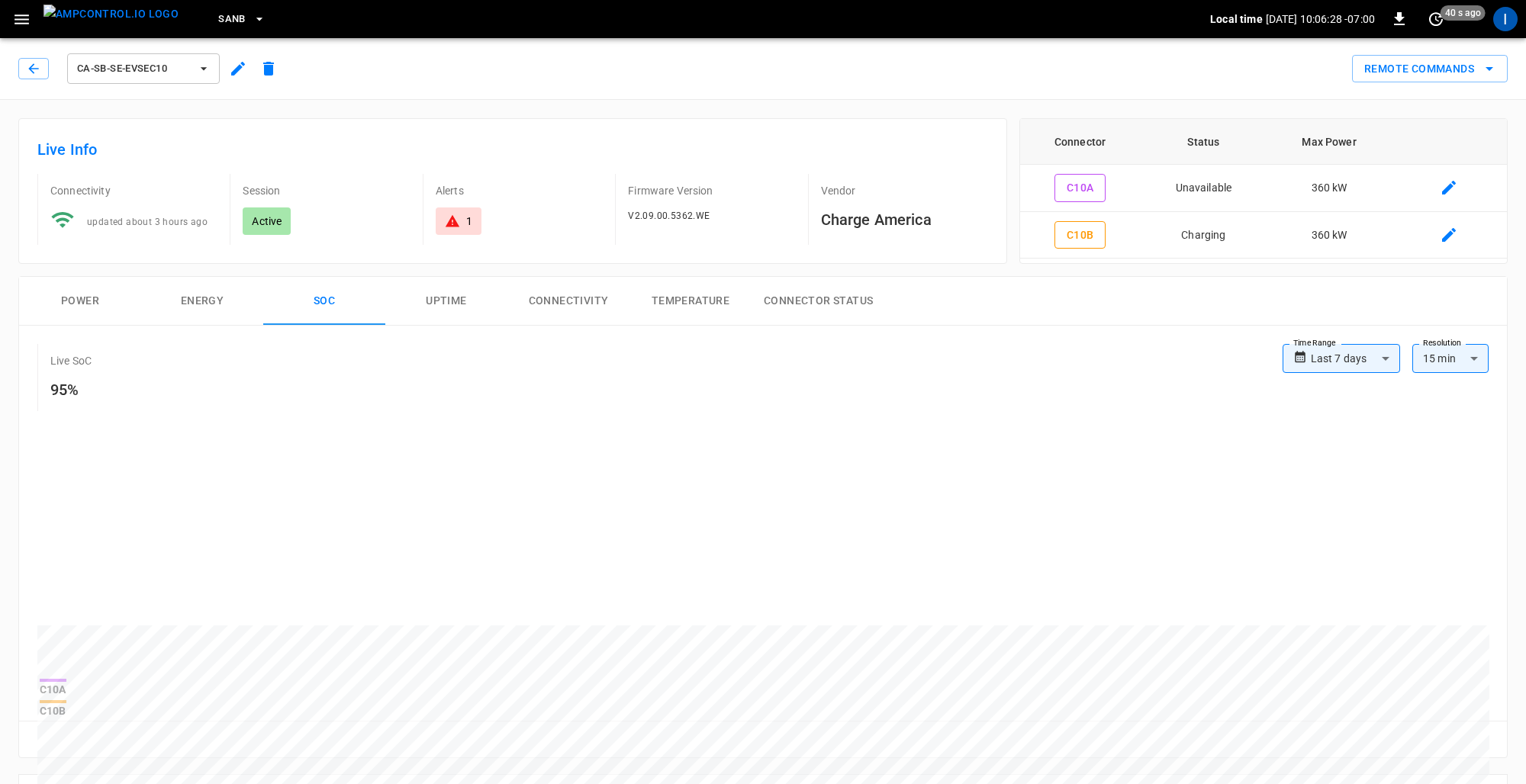
click at [146, 71] on span "ca-sb-se-evseC10" at bounding box center [133, 68] width 113 height 18
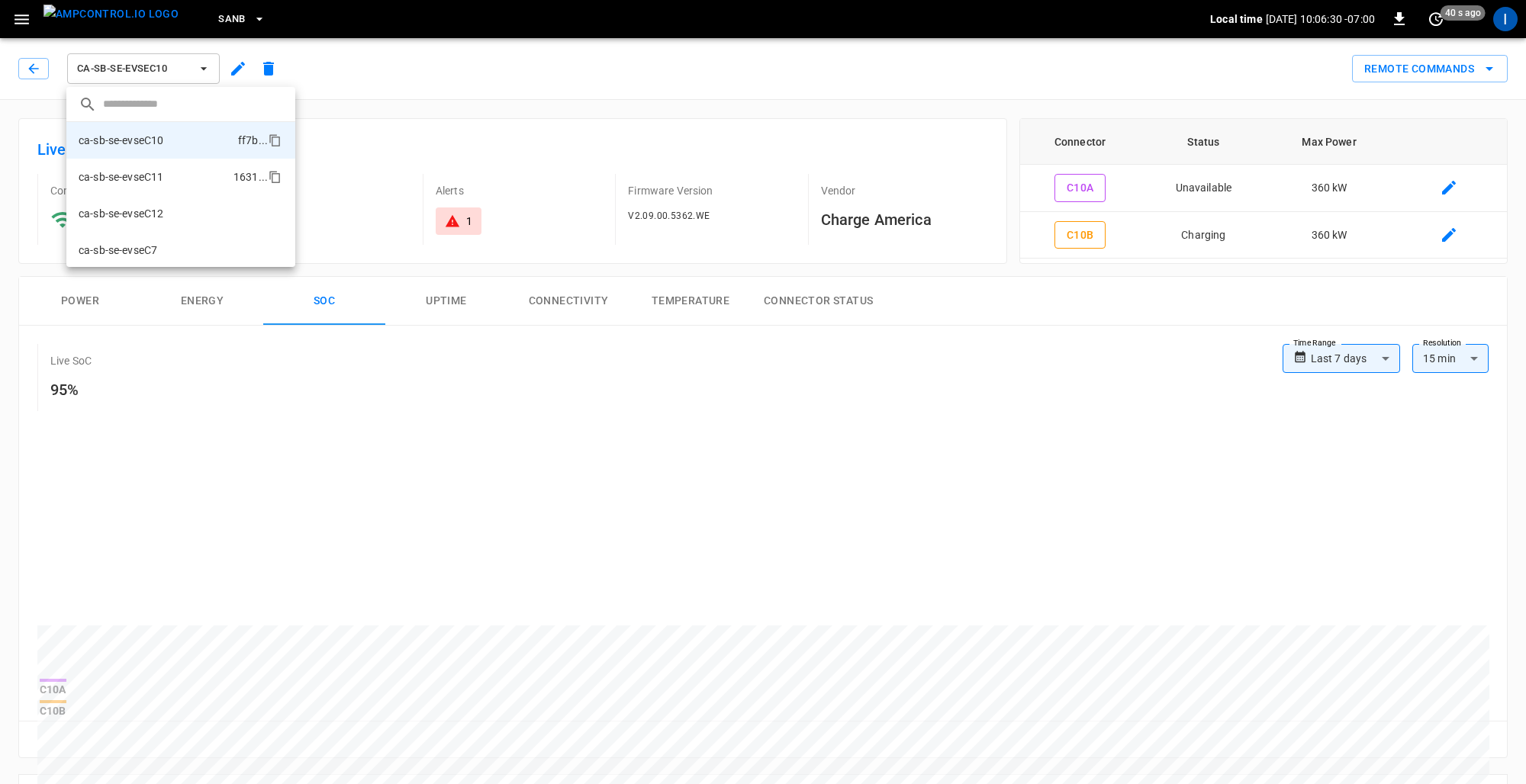
click at [167, 183] on li "ca-sb-se-evseC11 1631 ..." at bounding box center [181, 177] width 229 height 37
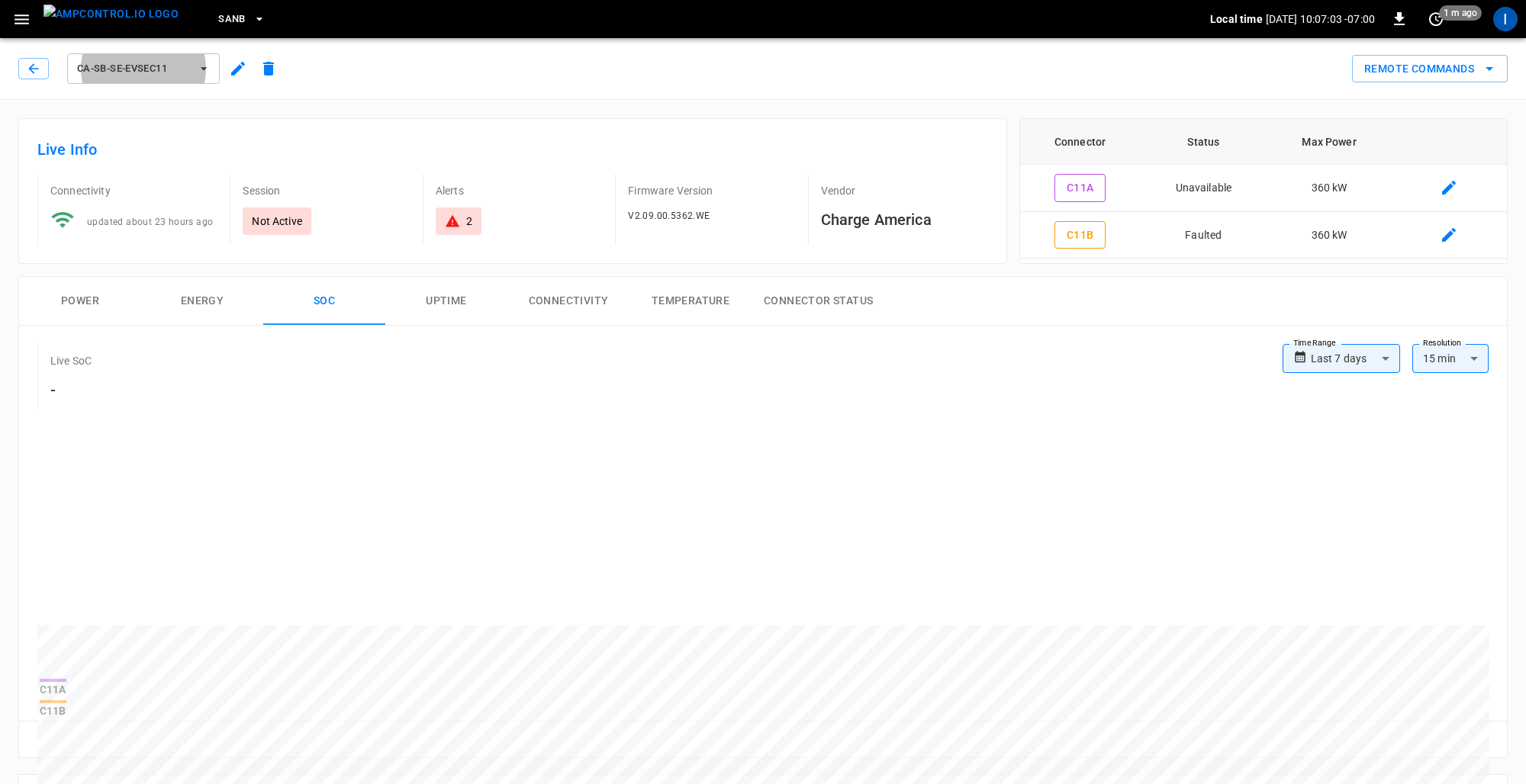
click at [139, 77] on button "ca-sb-se-evseC11" at bounding box center [143, 68] width 153 height 31
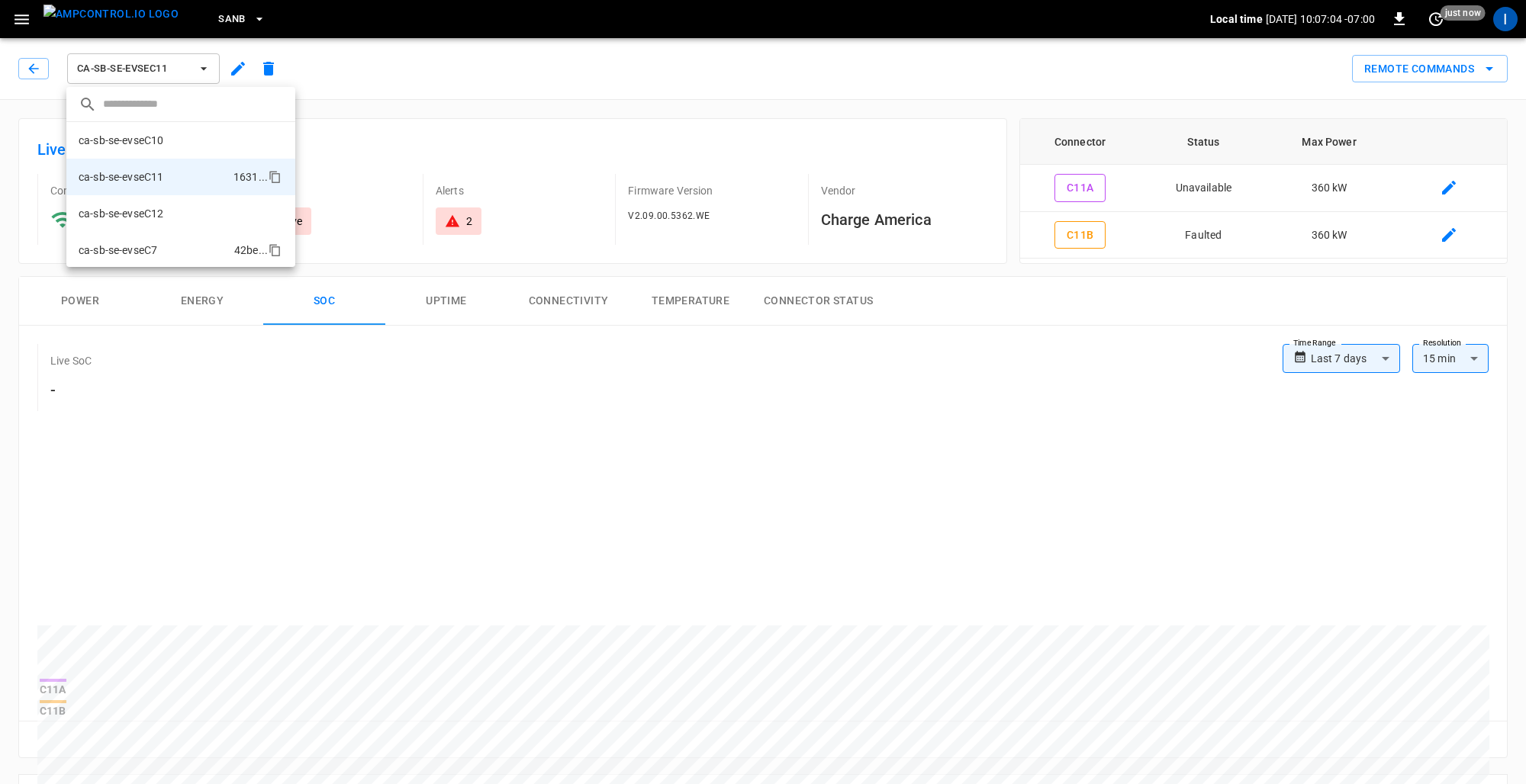
scroll to position [26, 0]
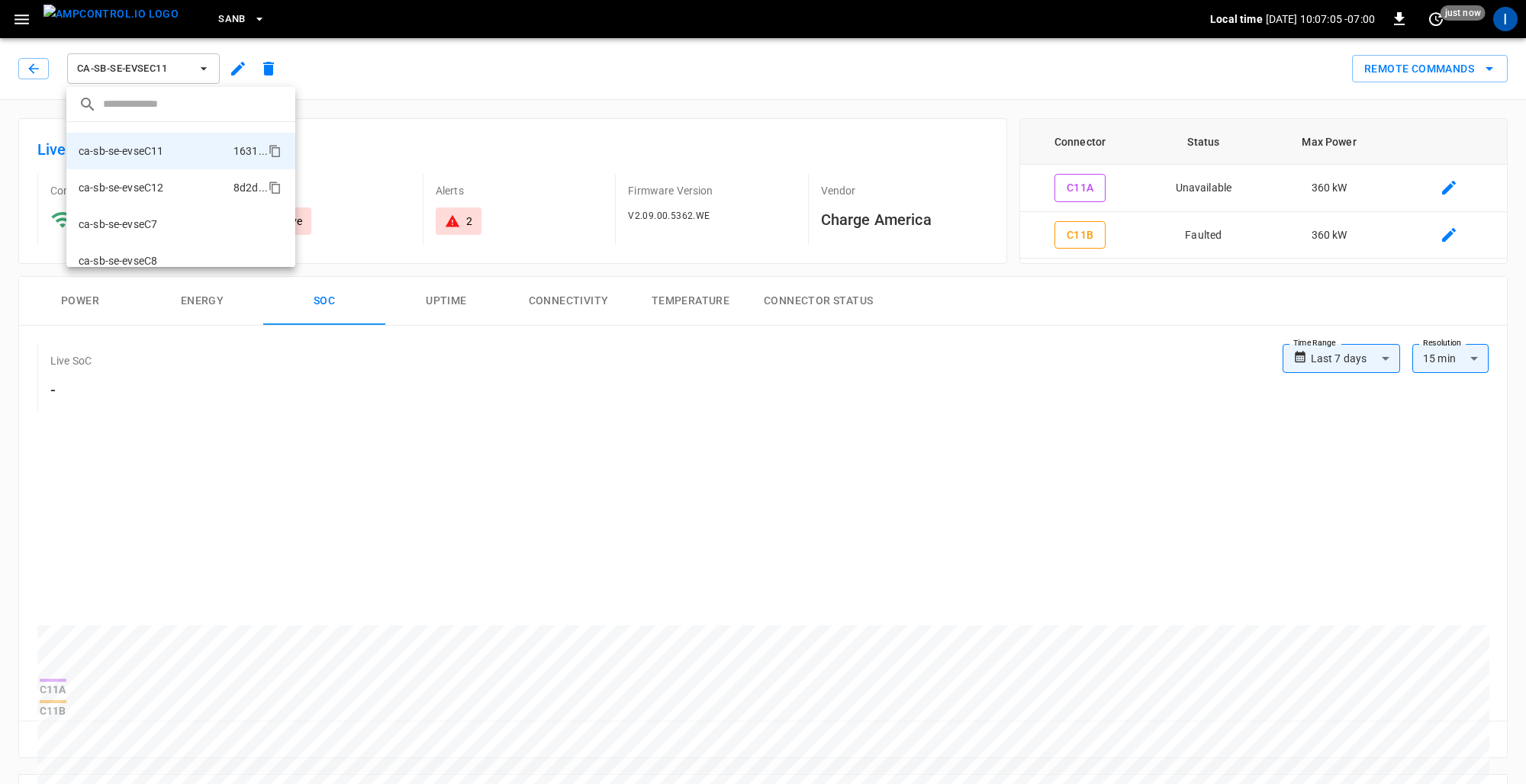
click at [160, 189] on p "ca-sb-se-evseC12" at bounding box center [121, 188] width 85 height 15
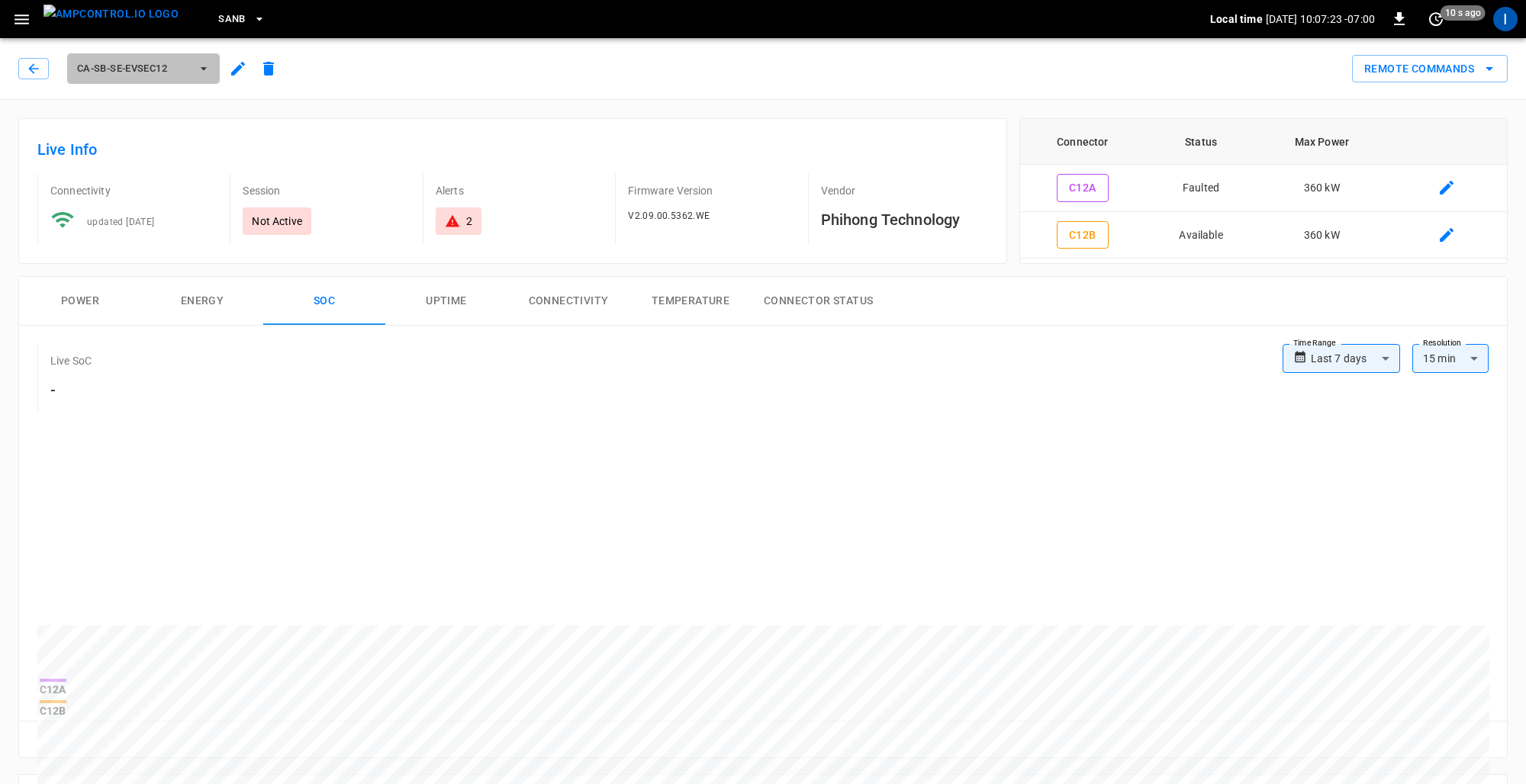
click at [154, 73] on span "ca-sb-se-evseC12" at bounding box center [133, 68] width 113 height 18
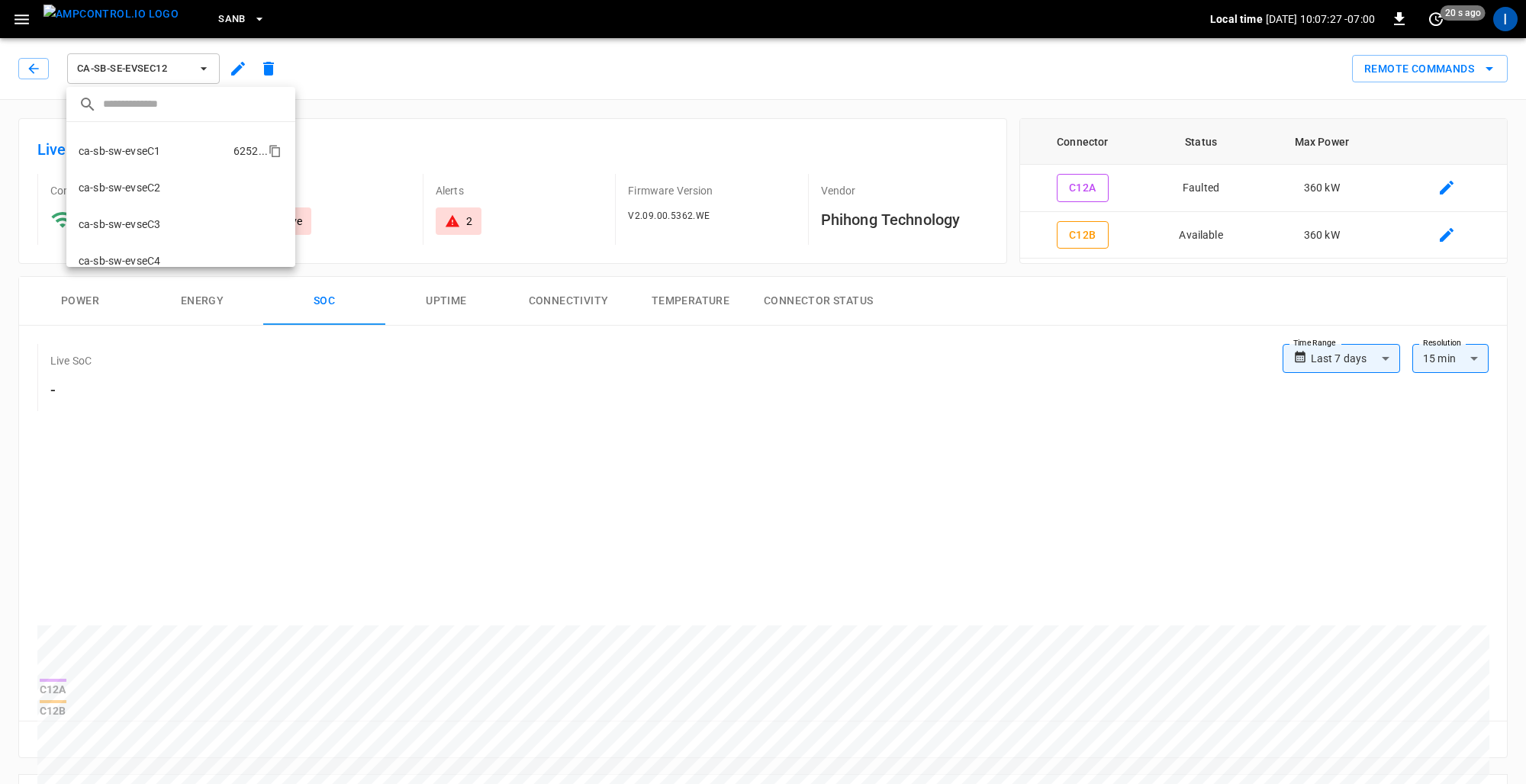
scroll to position [219, 0]
click at [154, 252] on p "ca-sb-sw-evseC4" at bounding box center [119, 250] width 82 height 15
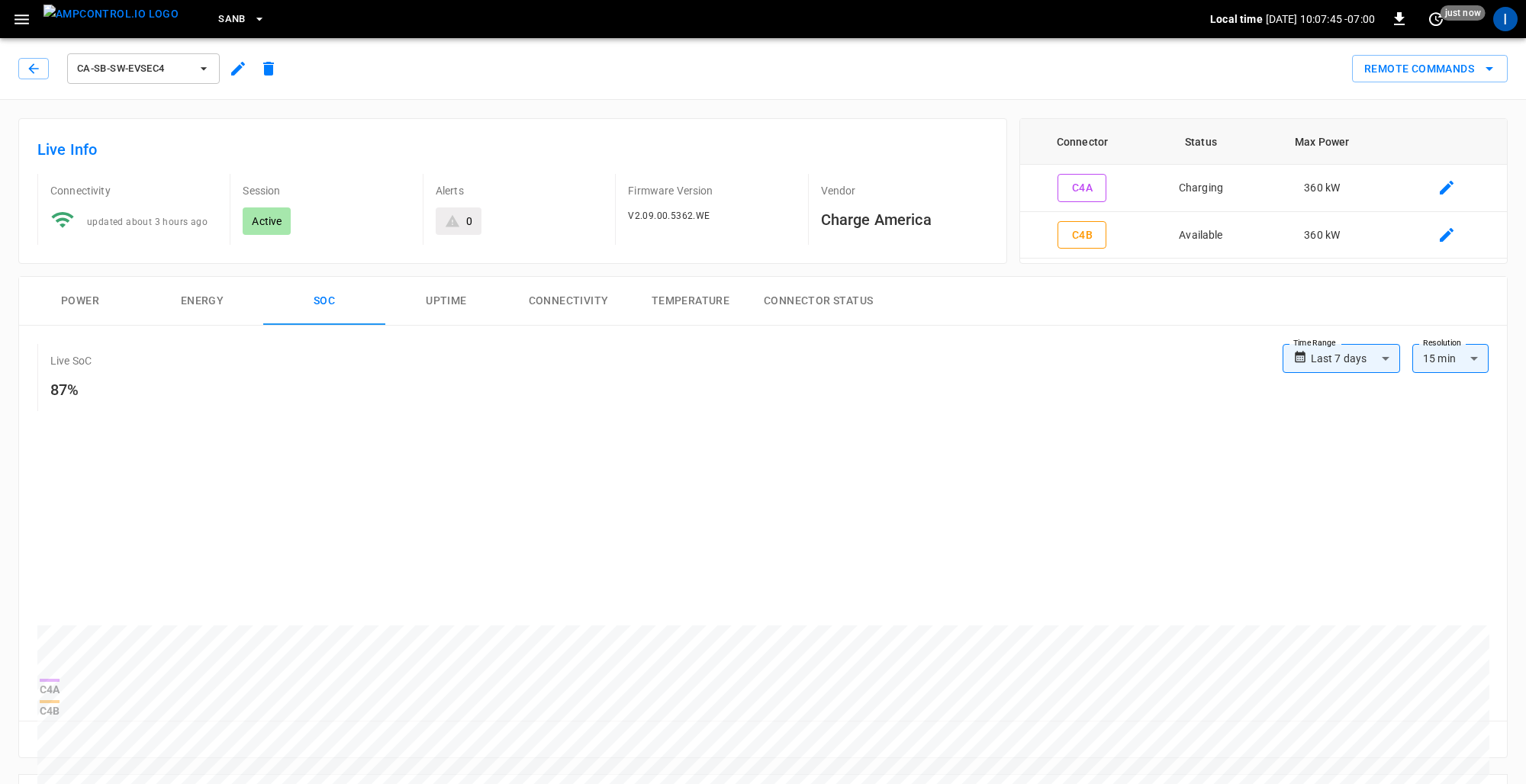
click at [141, 63] on span "ca-sb-sw-evseC4" at bounding box center [133, 68] width 113 height 18
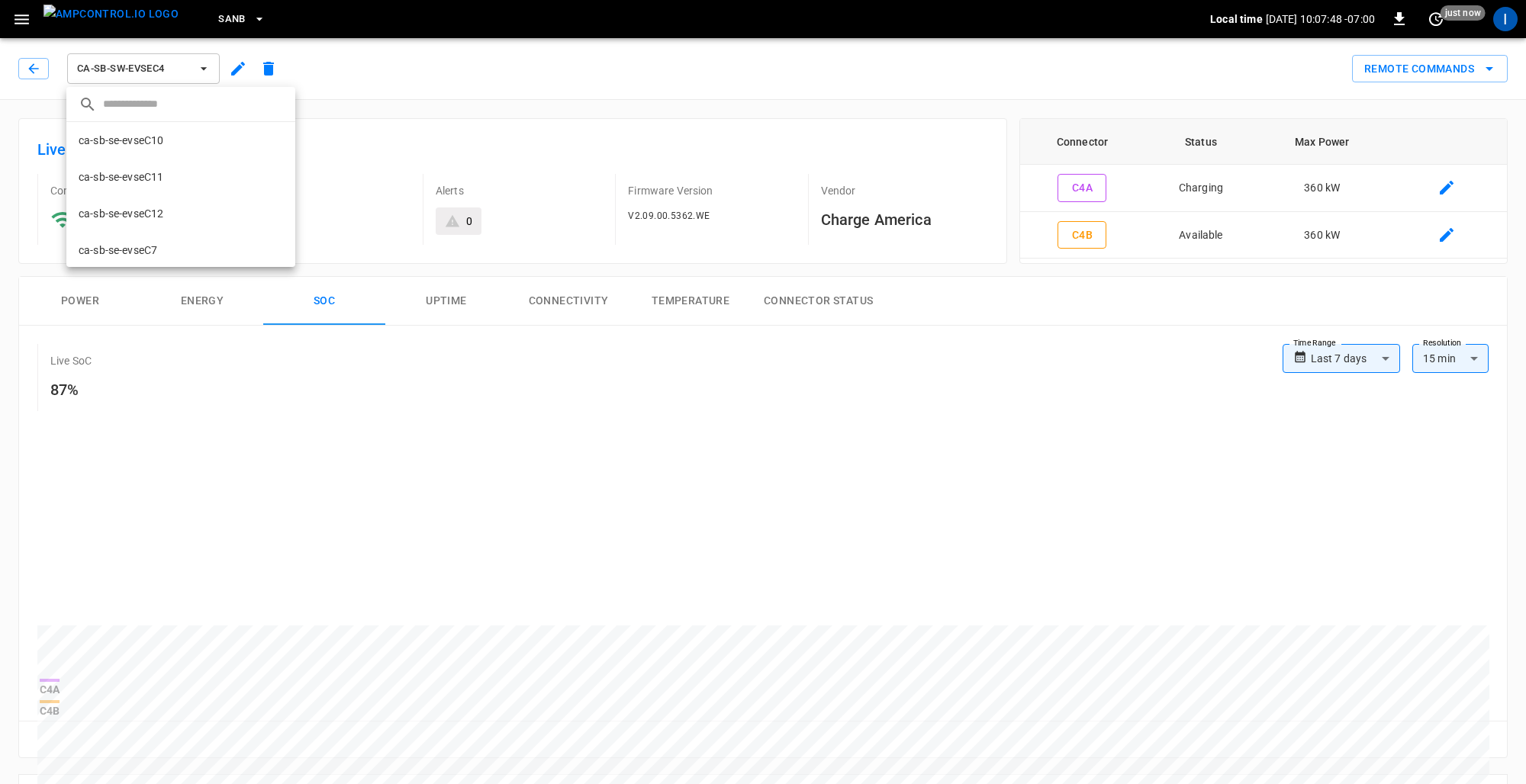
scroll to position [294, 0]
click at [160, 218] on p "ca-sb-sw-evseC5" at bounding box center [119, 212] width 82 height 15
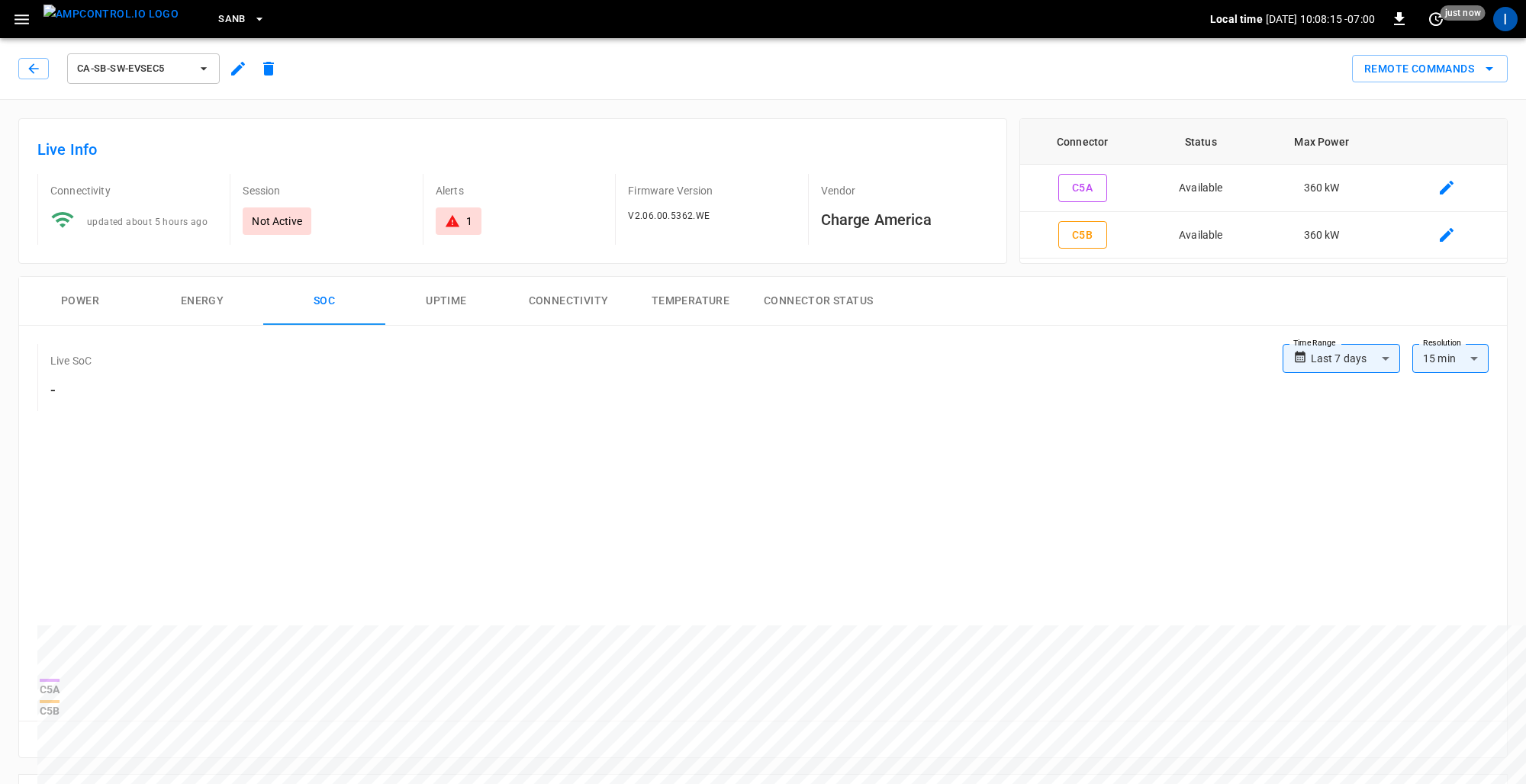
click at [164, 69] on span "ca-sb-sw-evseC5" at bounding box center [133, 68] width 113 height 18
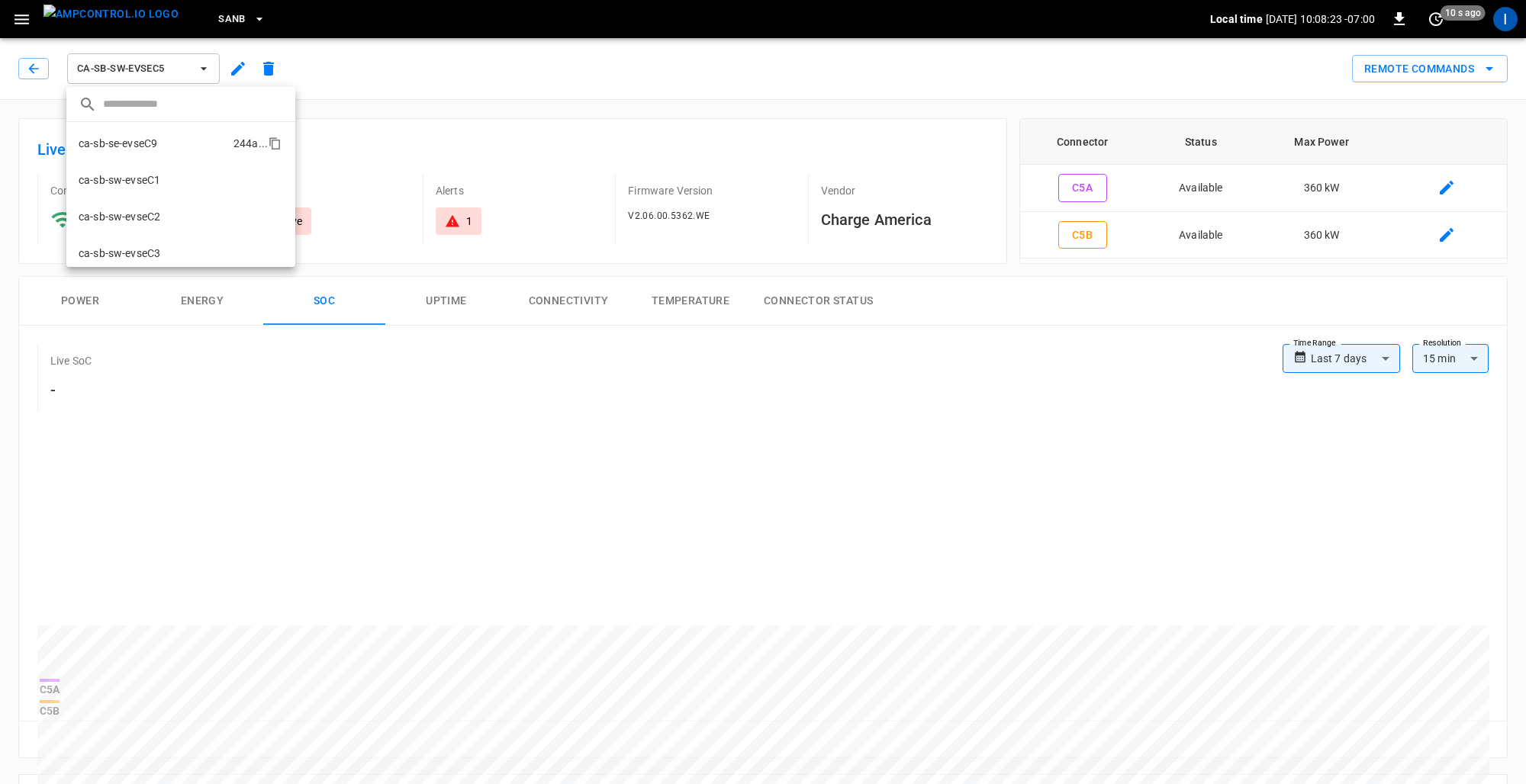
scroll to position [183, 0]
click at [157, 245] on p "ca-sb-sw-evseC3" at bounding box center [119, 250] width 82 height 15
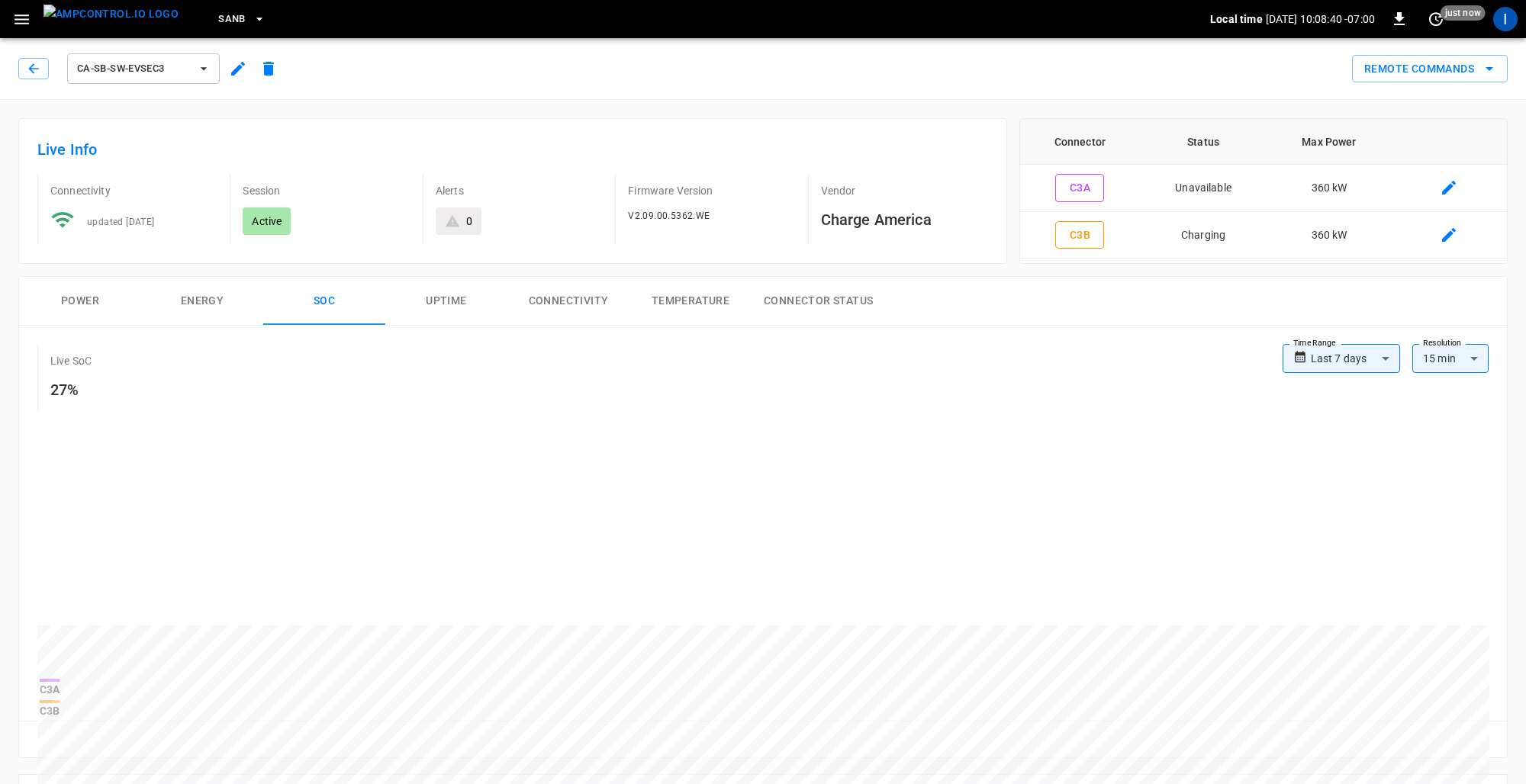
click at [147, 68] on span "ca-sb-sw-evseC3" at bounding box center [133, 68] width 113 height 18
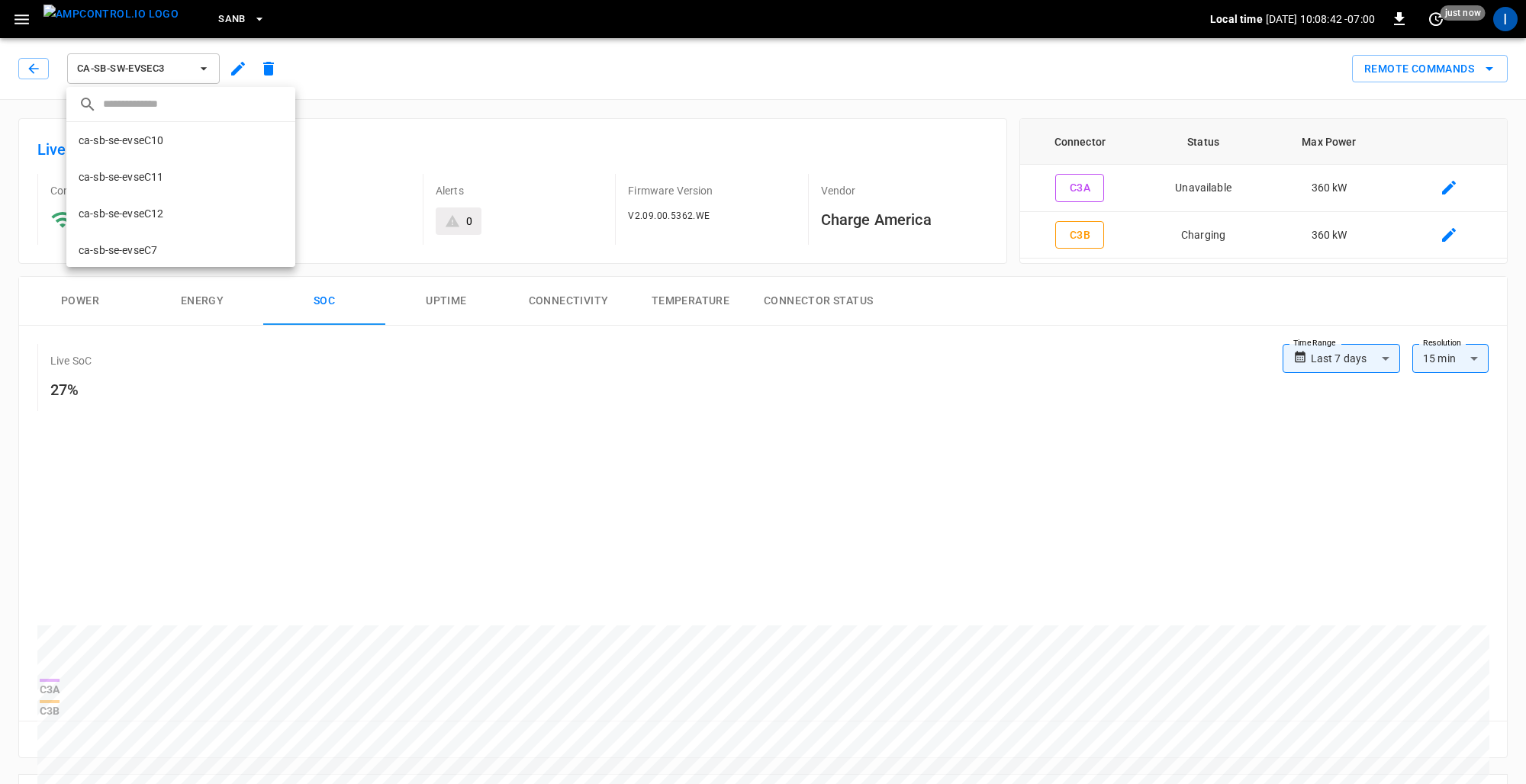
click at [154, 74] on div at bounding box center [763, 392] width 1526 height 784
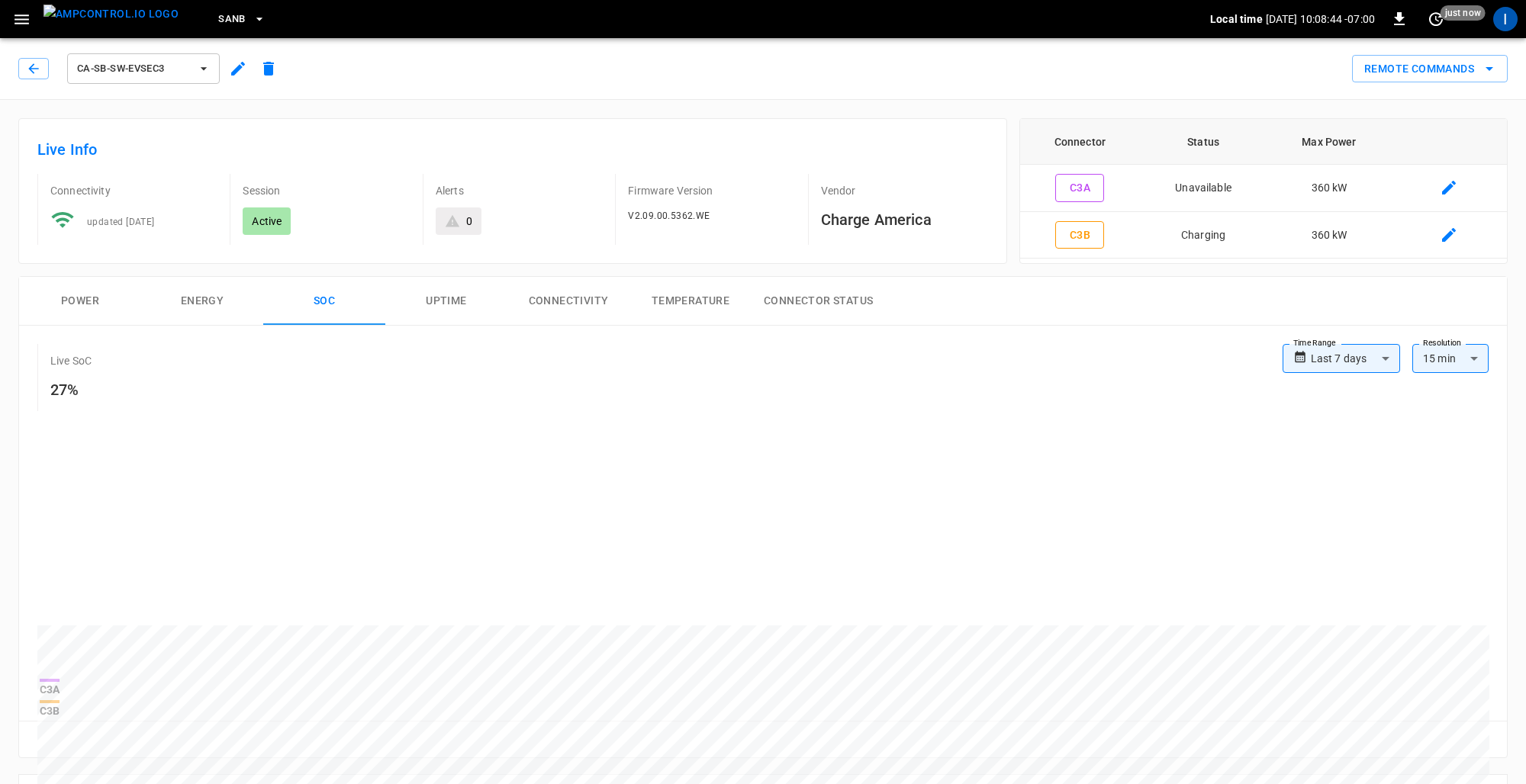
click at [153, 68] on span "ca-sb-sw-evseC3" at bounding box center [133, 68] width 113 height 18
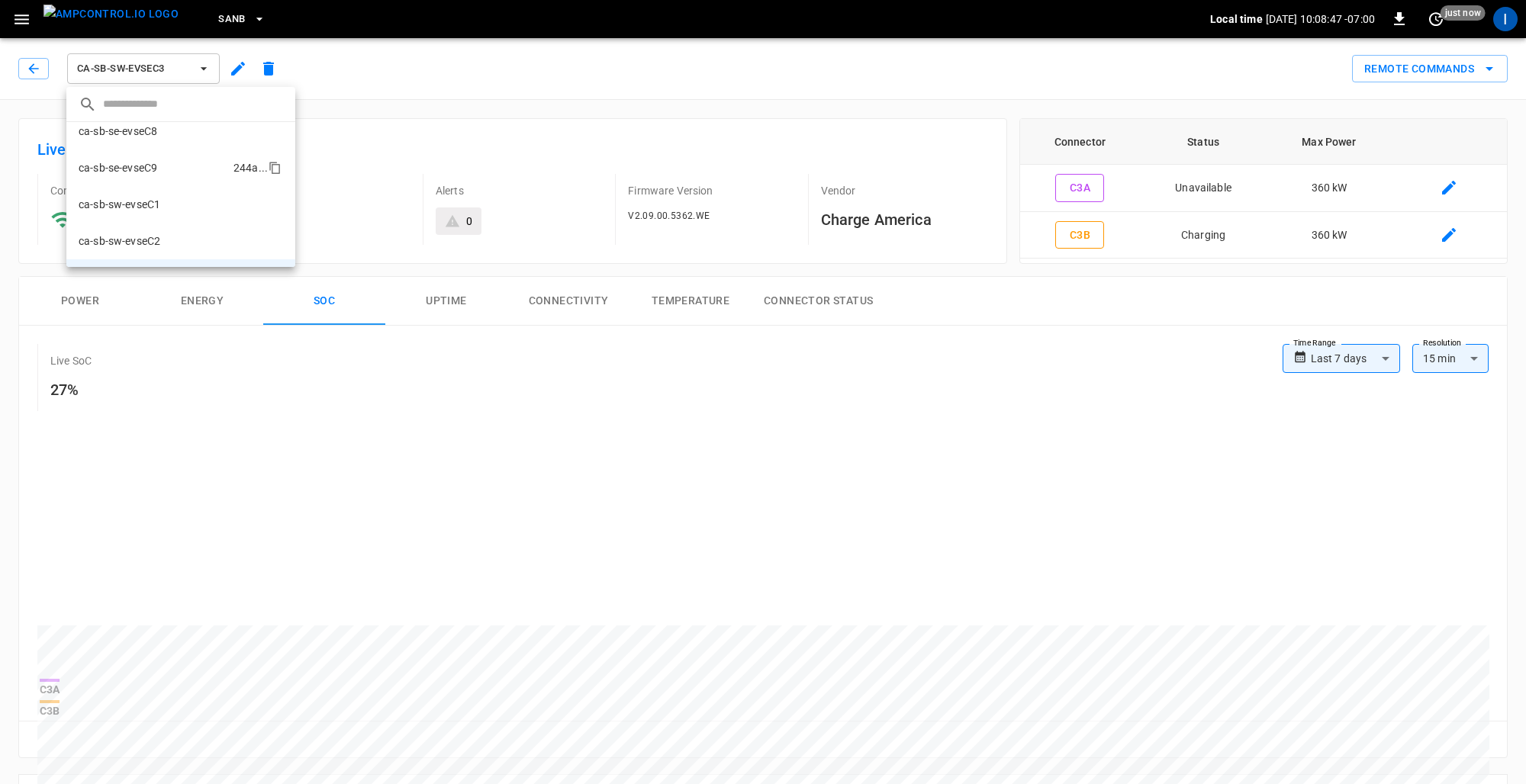
scroll to position [164, 0]
click at [154, 228] on p "ca-sb-sw-evseC2" at bounding box center [119, 233] width 82 height 15
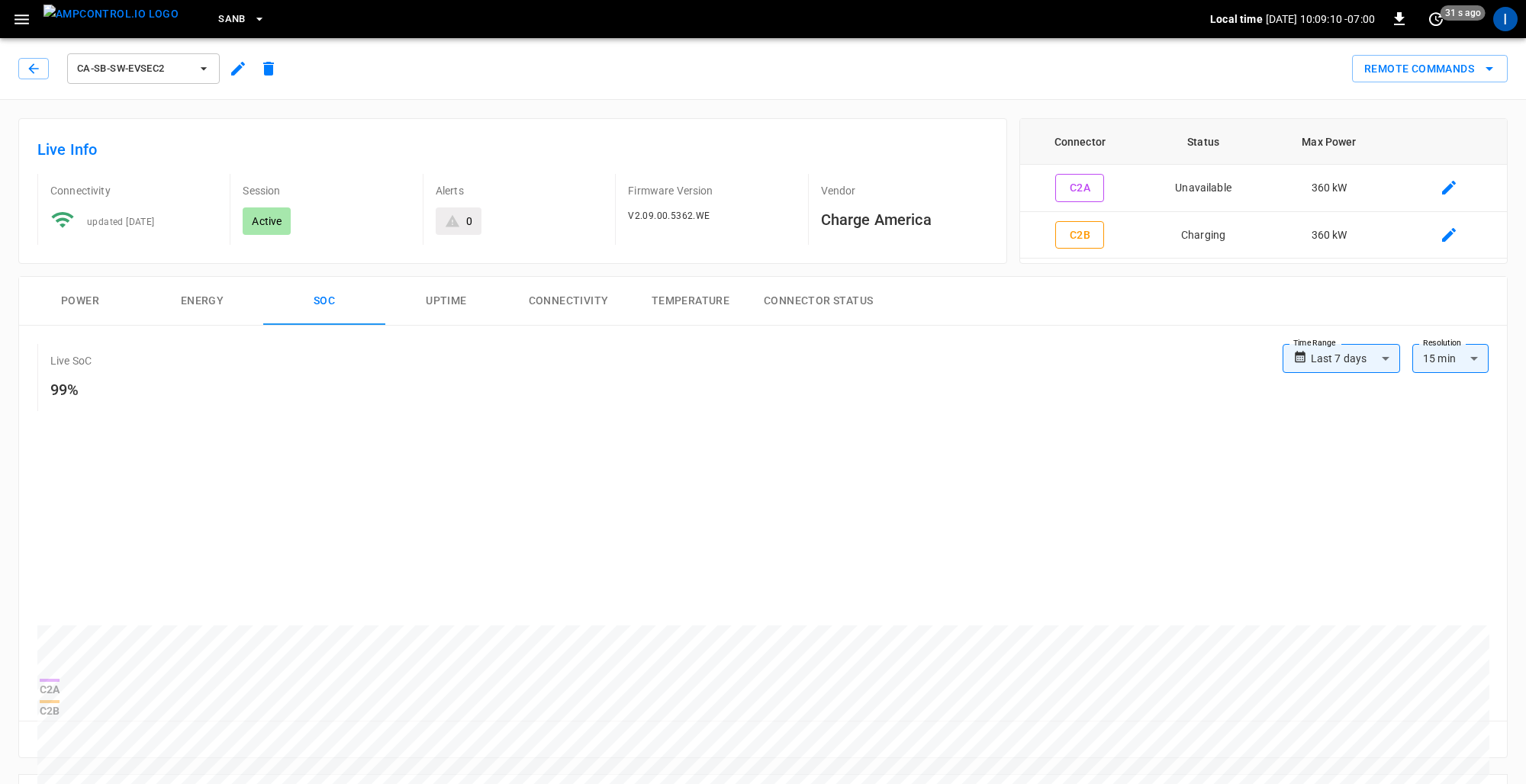
click at [166, 64] on span "ca-sb-sw-evseC2" at bounding box center [133, 68] width 113 height 18
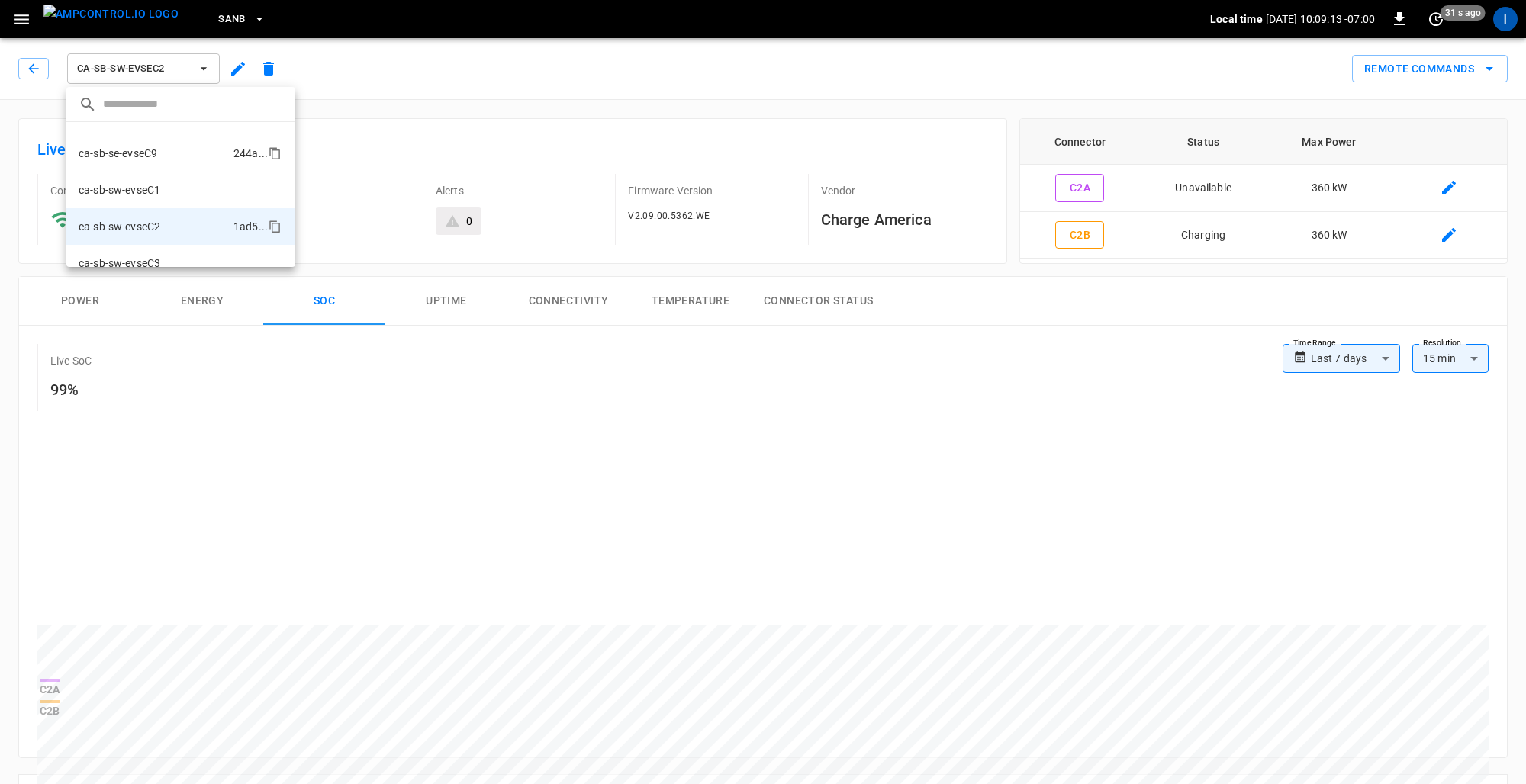
scroll to position [173, 0]
click at [141, 183] on p "ca-sb-sw-evseC1" at bounding box center [119, 187] width 82 height 15
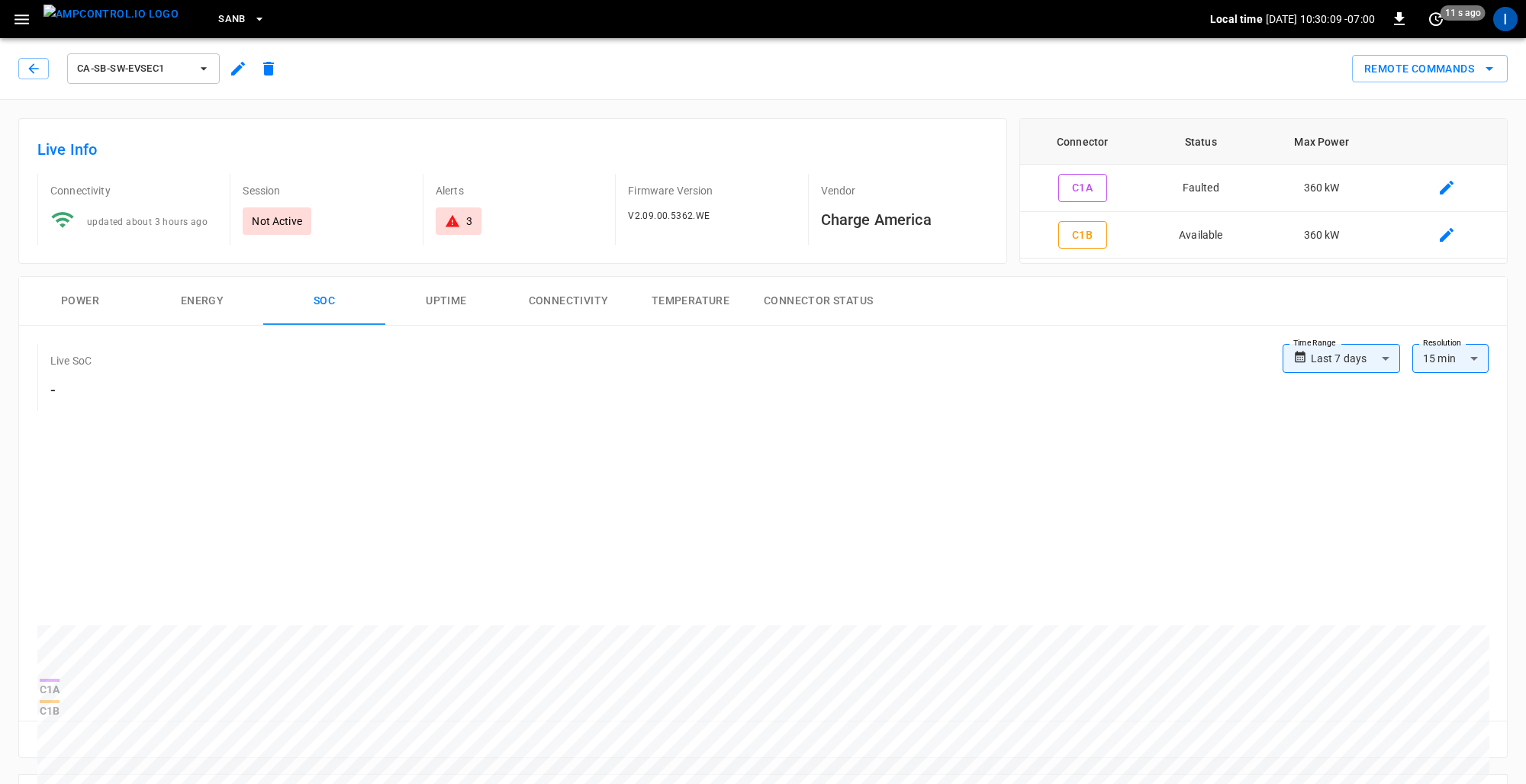
click at [174, 72] on span "ca-sb-sw-evseC1" at bounding box center [133, 68] width 113 height 18
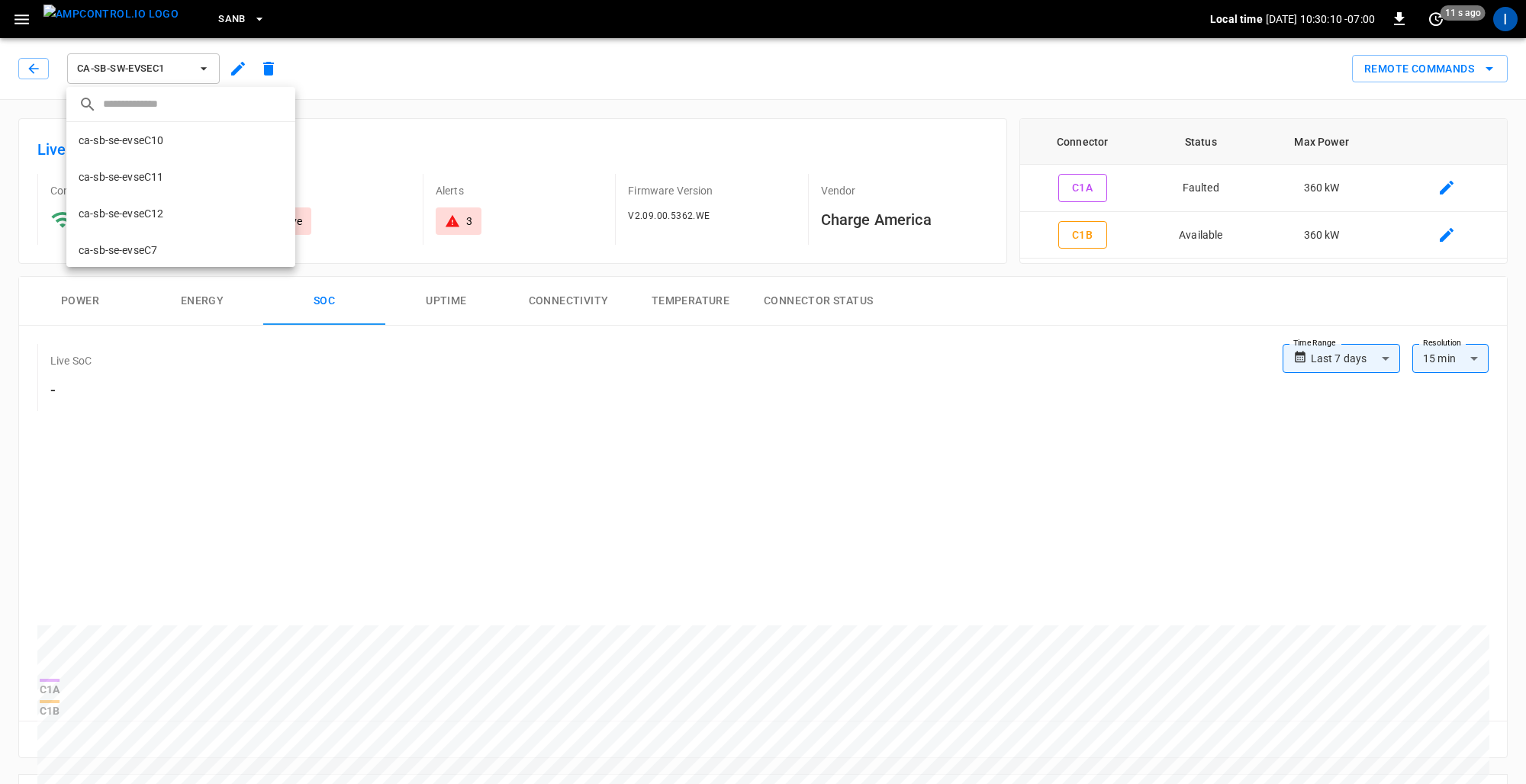
scroll to position [209, 0]
click at [158, 250] on li "ca-sb-sw-evseC4 d2b0 ..." at bounding box center [181, 261] width 229 height 37
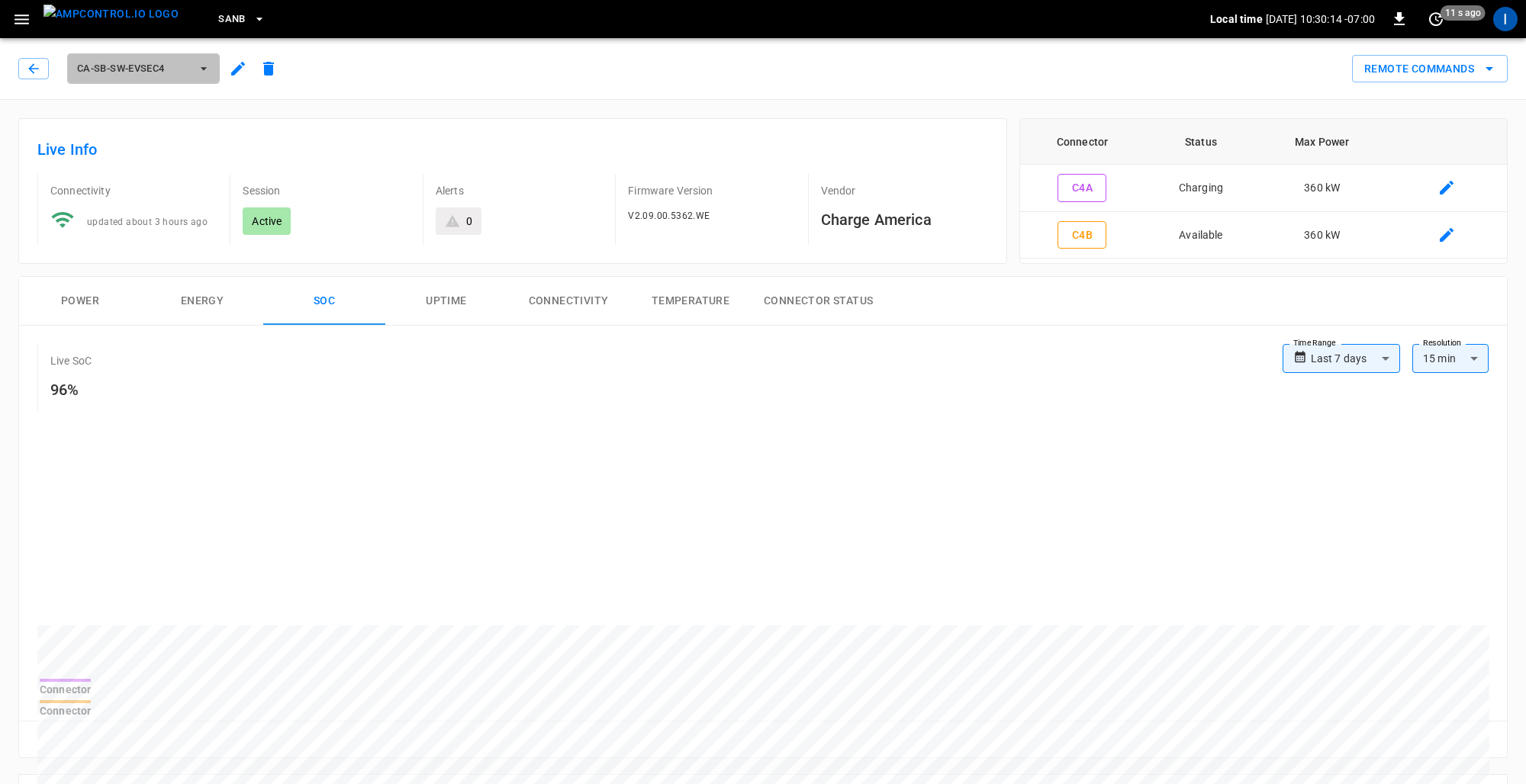
click at [161, 67] on span "ca-sb-sw-evseC4" at bounding box center [133, 68] width 113 height 18
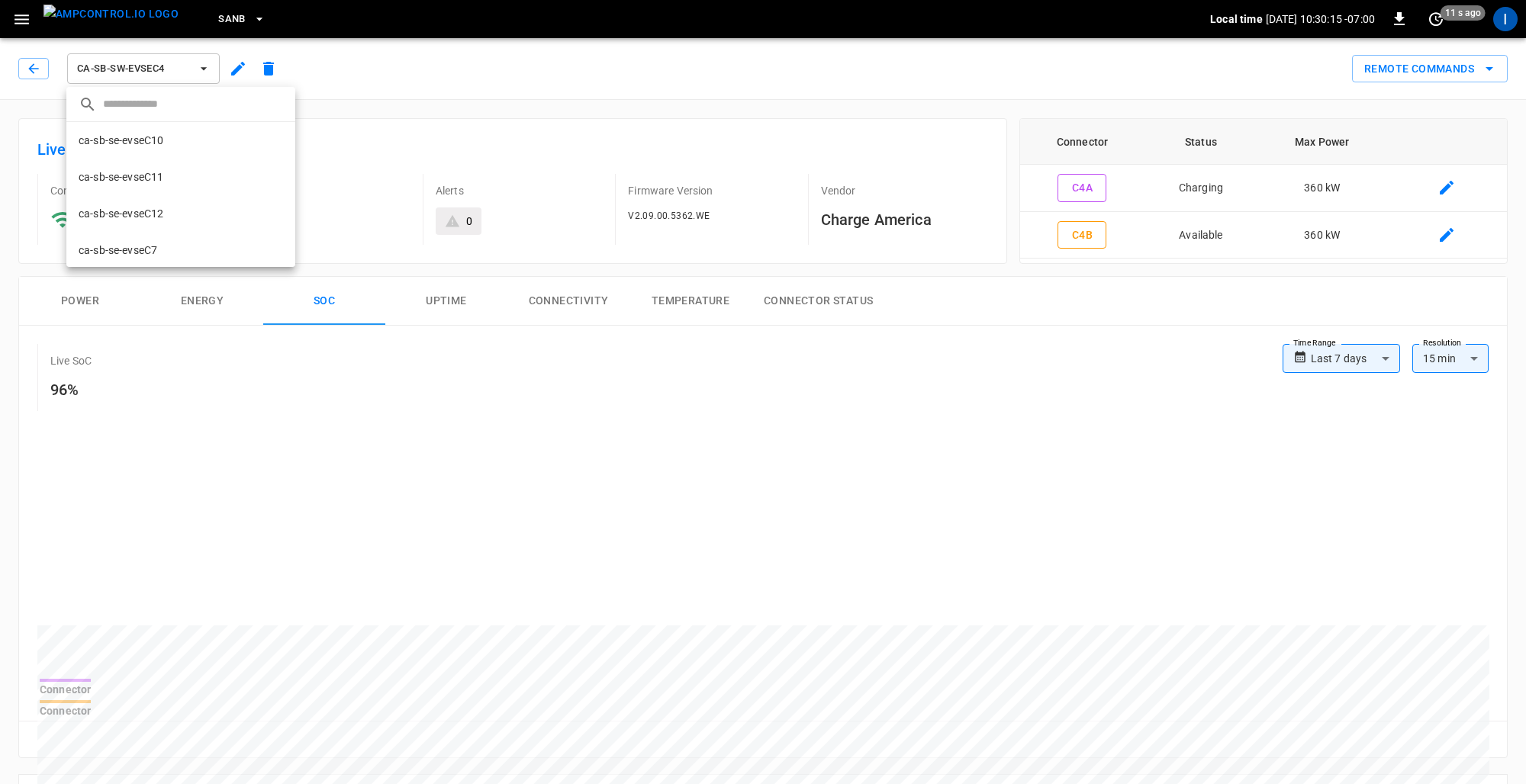
scroll to position [294, 0]
click at [159, 214] on p "ca-sb-sw-evseC5" at bounding box center [119, 212] width 82 height 15
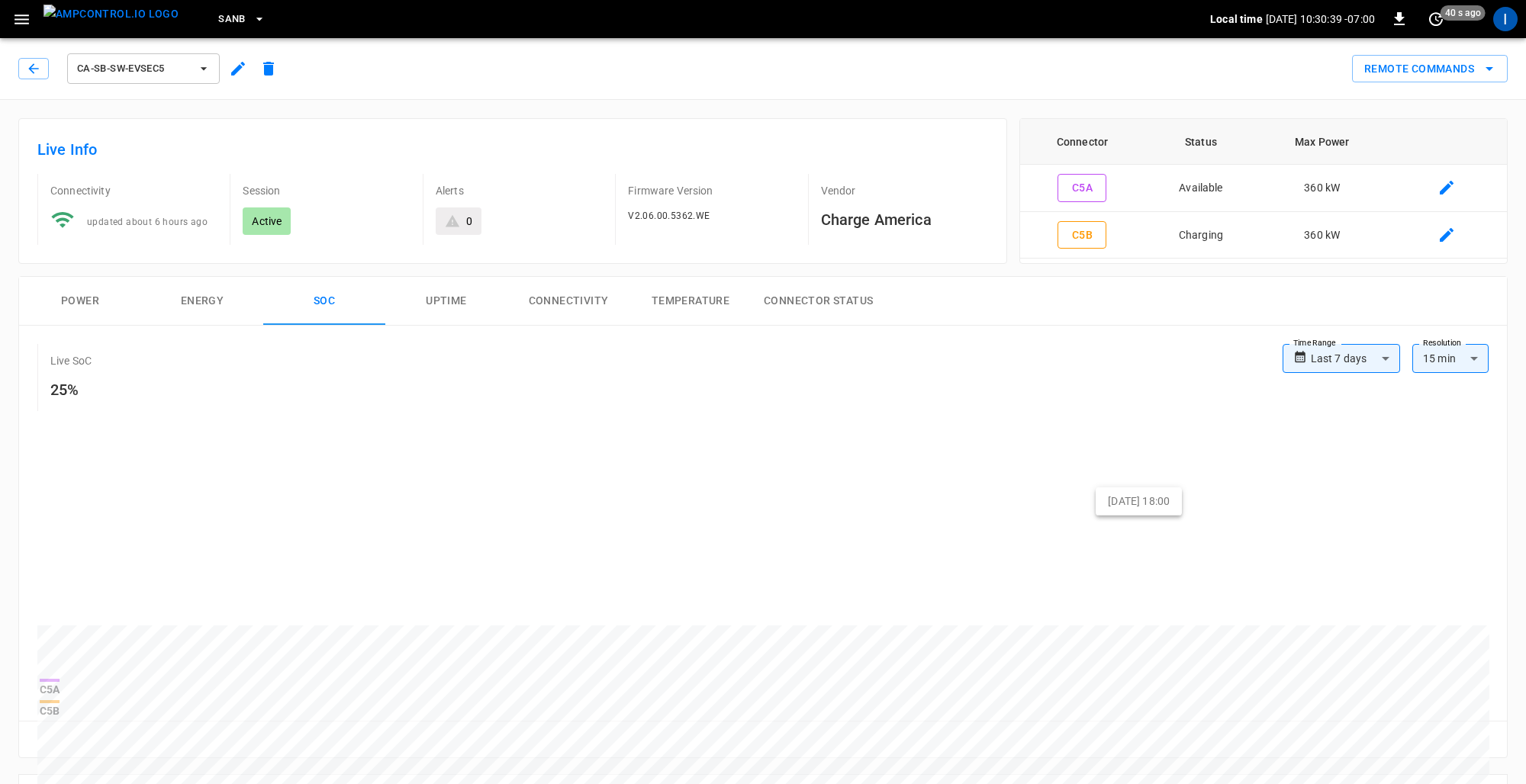
drag, startPoint x: 848, startPoint y: 437, endPoint x: 1111, endPoint y: 503, distance: 271.2
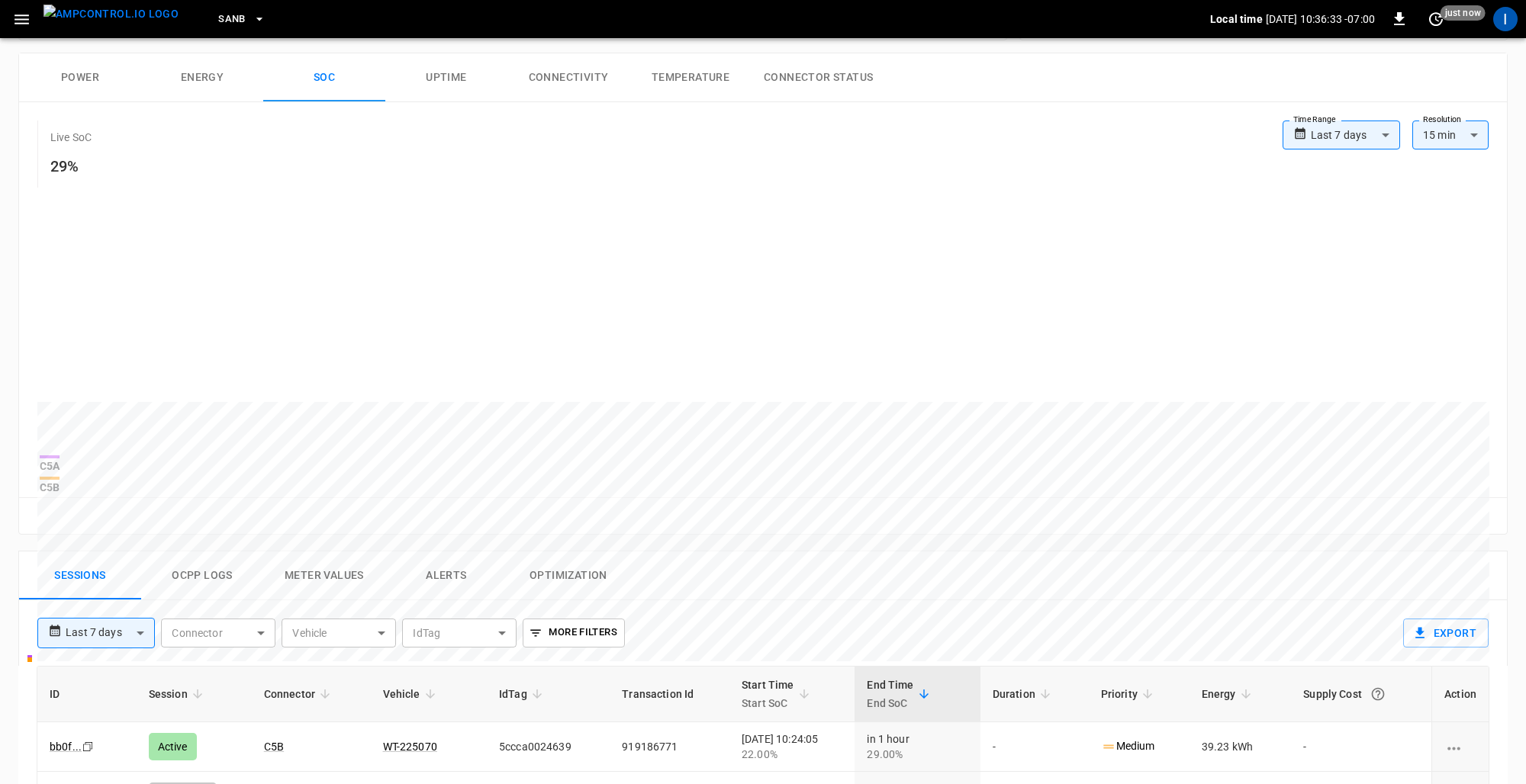
scroll to position [4, 0]
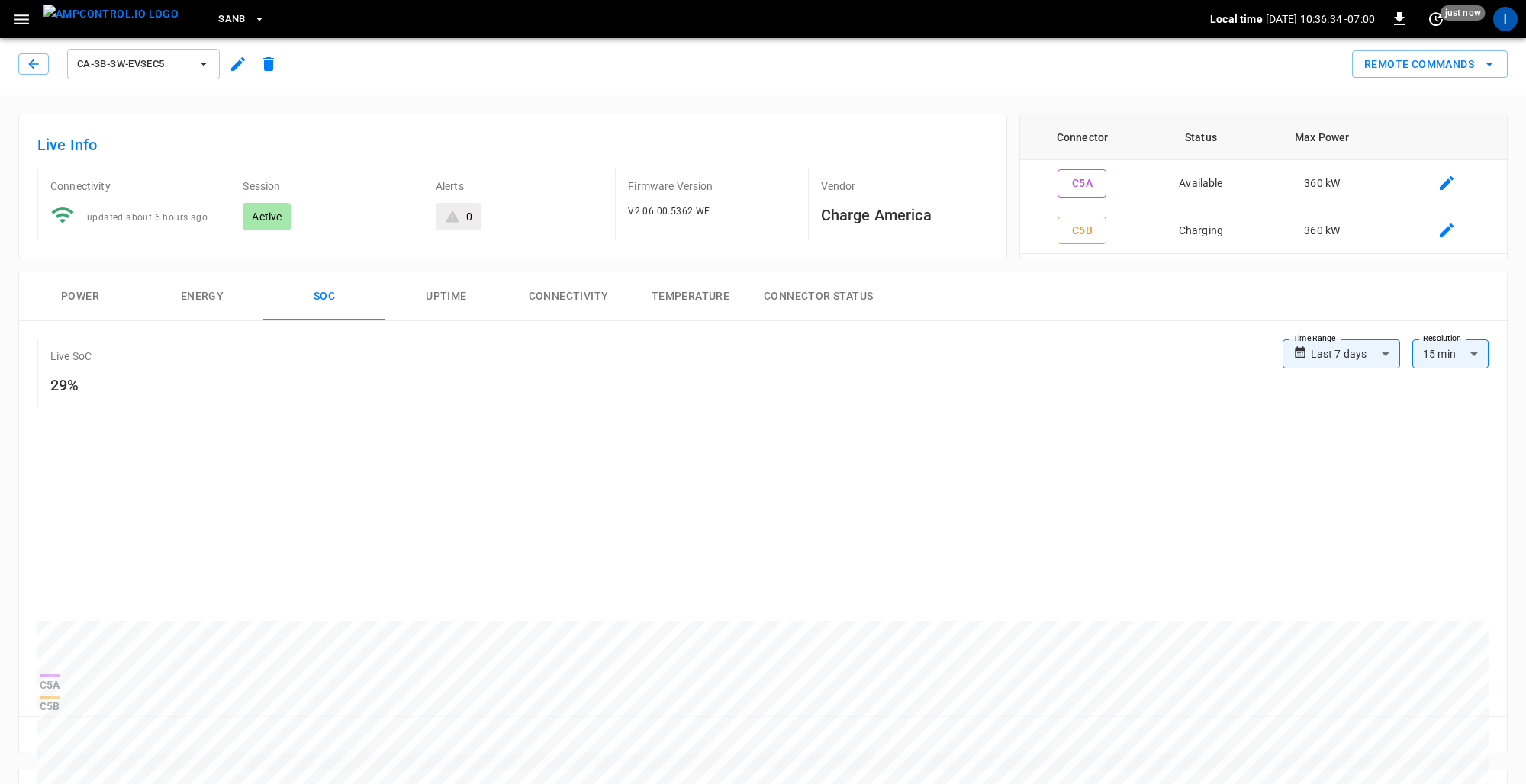
click at [184, 71] on span "ca-sb-sw-evseC5" at bounding box center [133, 64] width 113 height 18
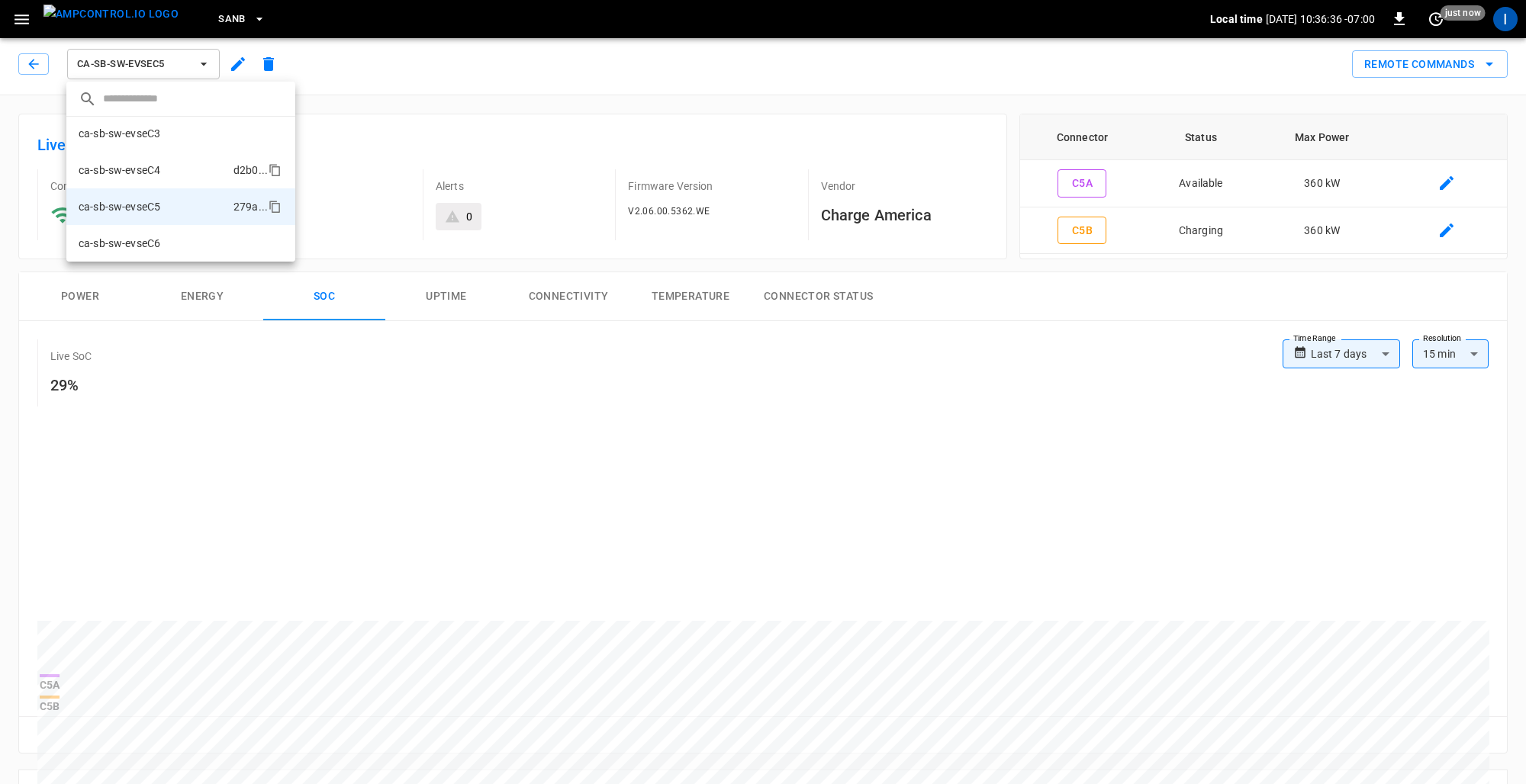
click at [170, 169] on li "ca-sb-sw-evseC4 d2b0 ..." at bounding box center [181, 170] width 229 height 37
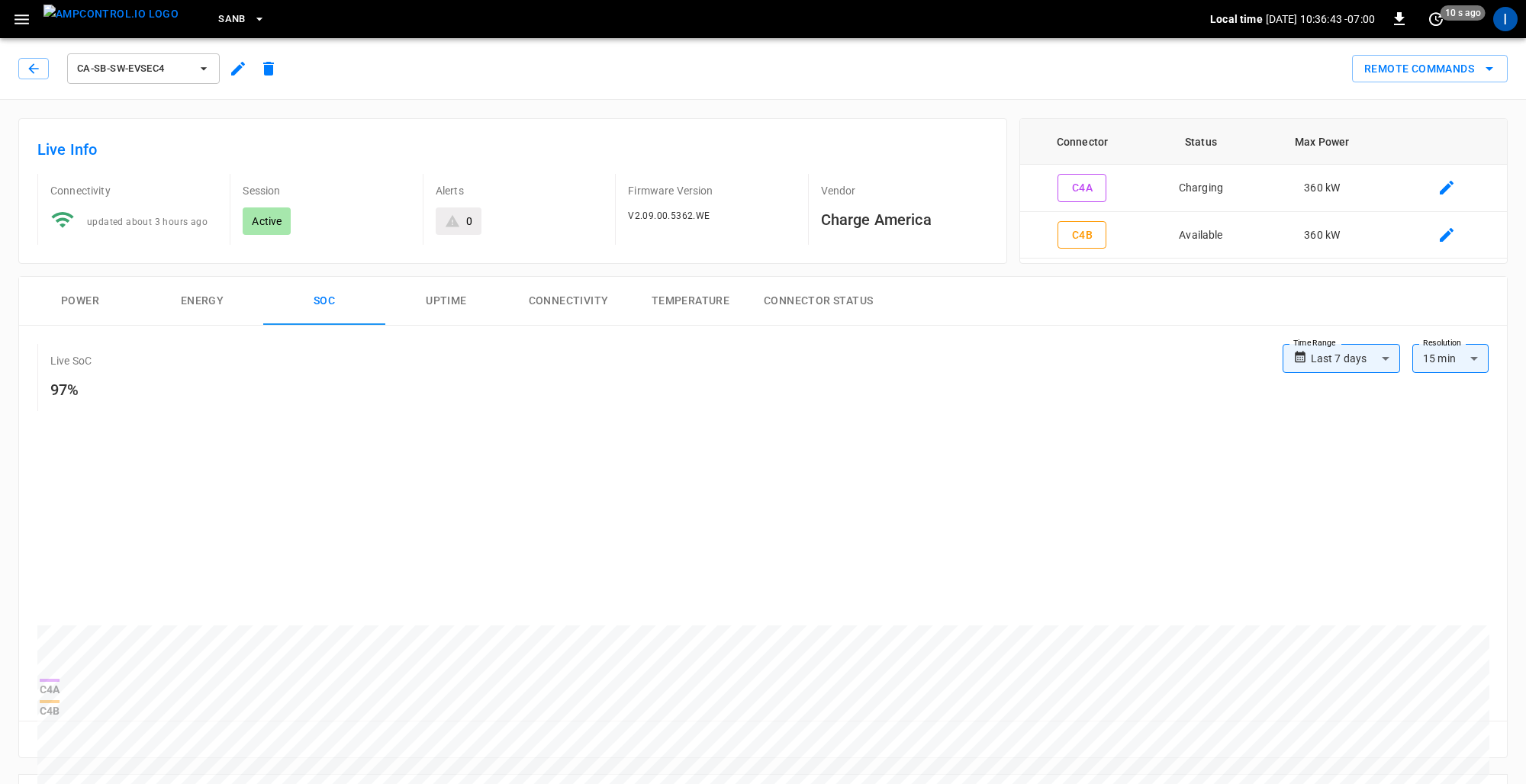
click at [169, 73] on span "ca-sb-sw-evseC4" at bounding box center [133, 68] width 113 height 18
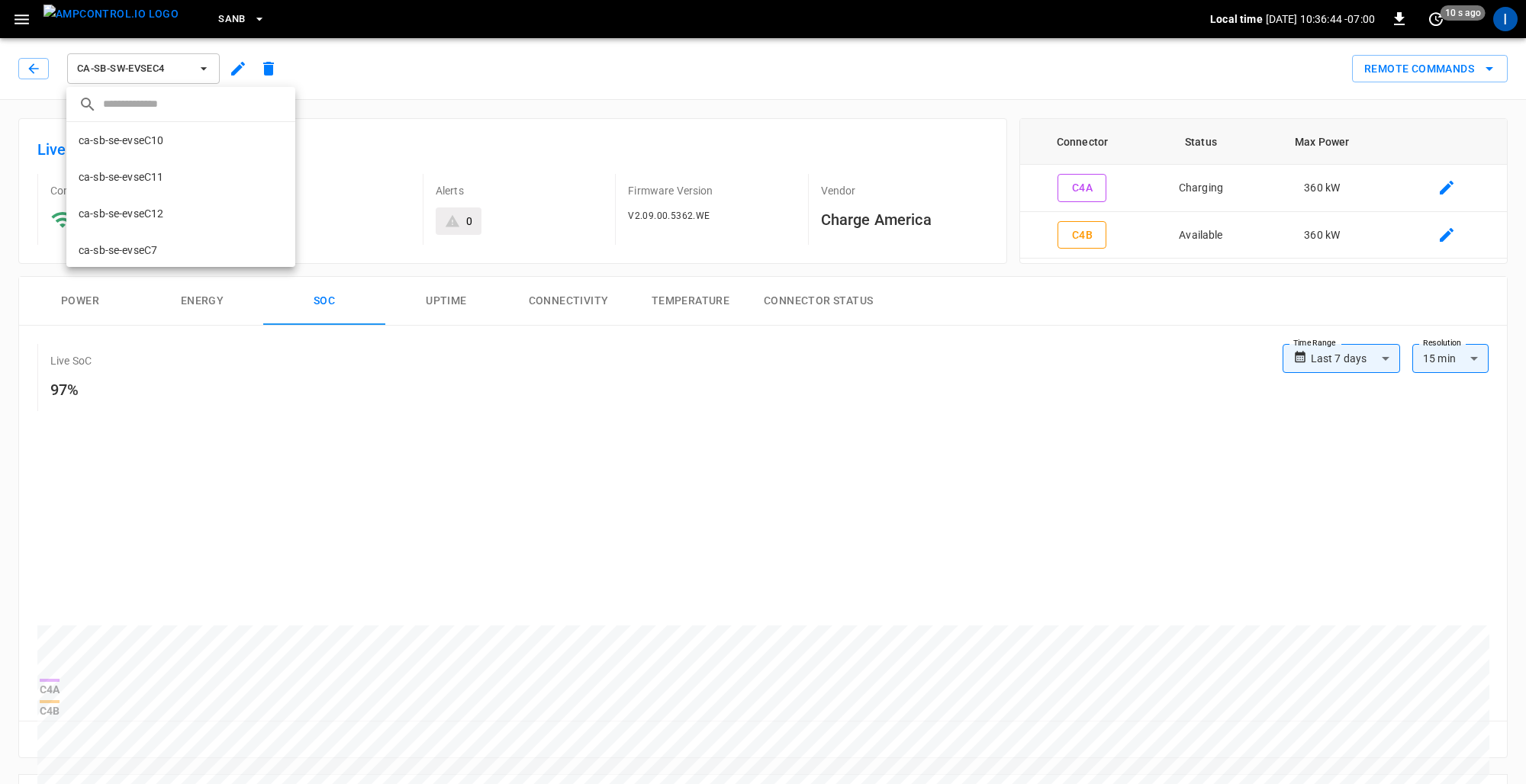
scroll to position [294, 0]
click at [164, 208] on li "ca-sb-sw-evseC5 279a ..." at bounding box center [181, 212] width 229 height 37
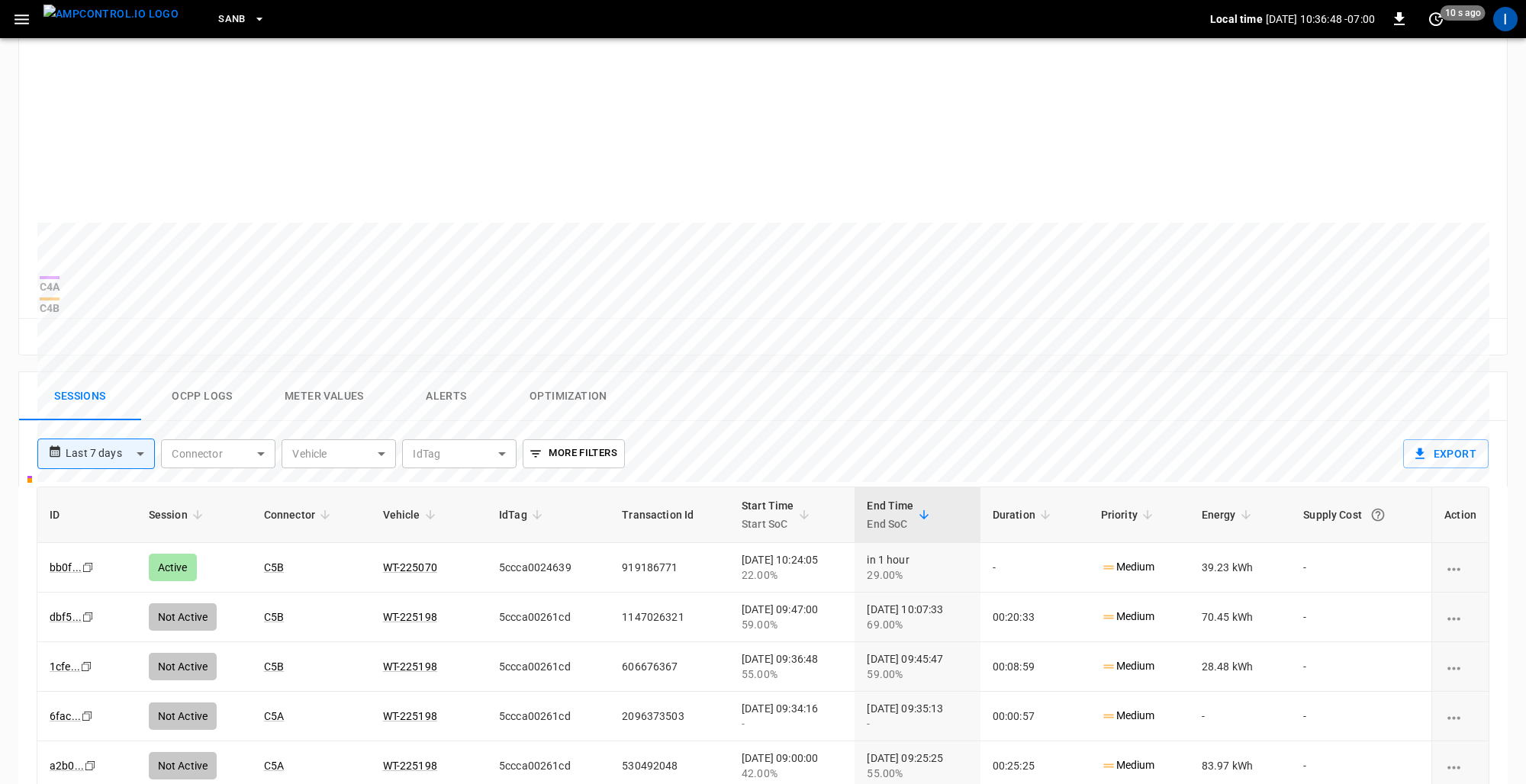
scroll to position [462, 0]
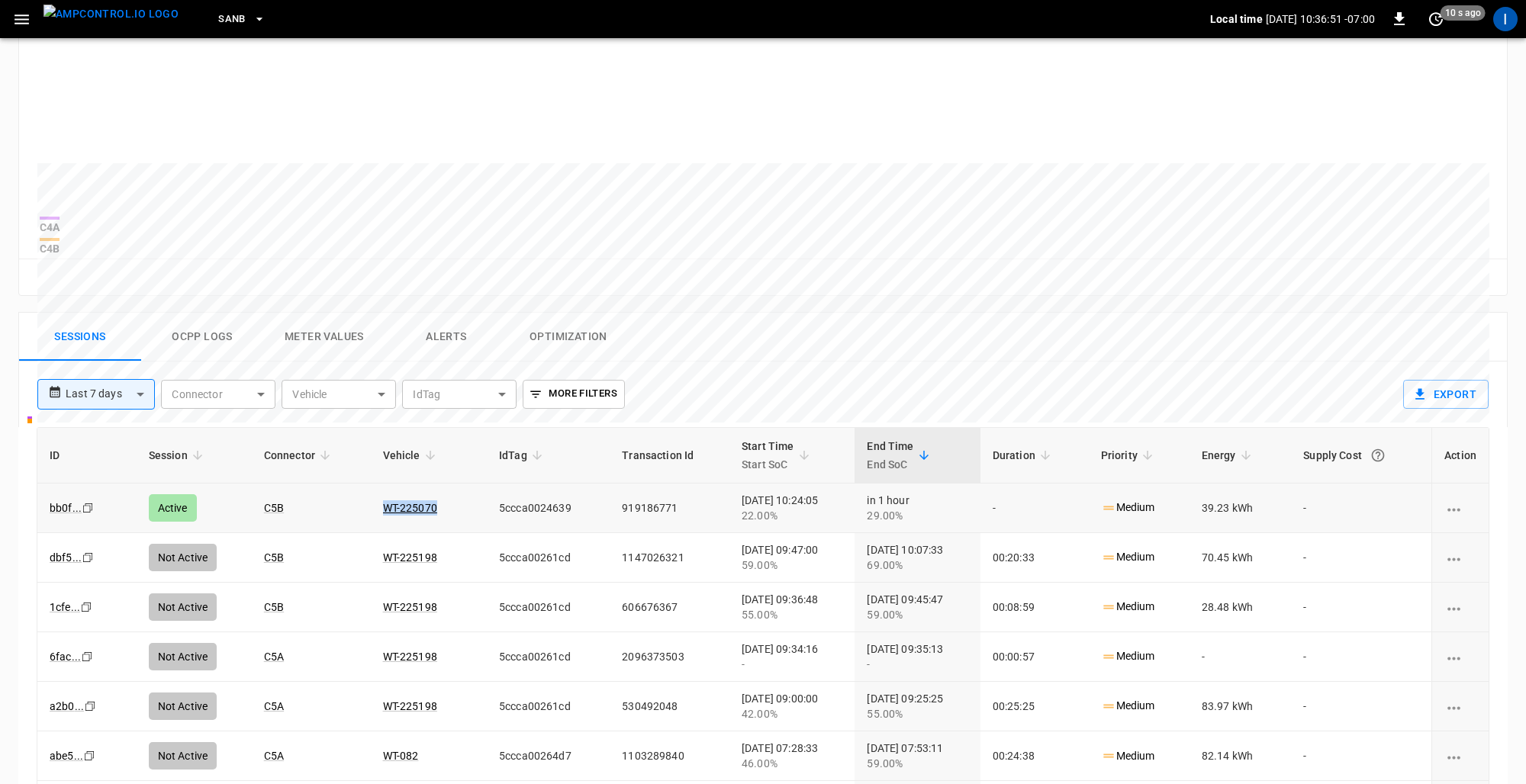
drag, startPoint x: 426, startPoint y: 503, endPoint x: 360, endPoint y: 500, distance: 66.1
click at [371, 500] on td "WT-225070" at bounding box center [429, 508] width 116 height 49
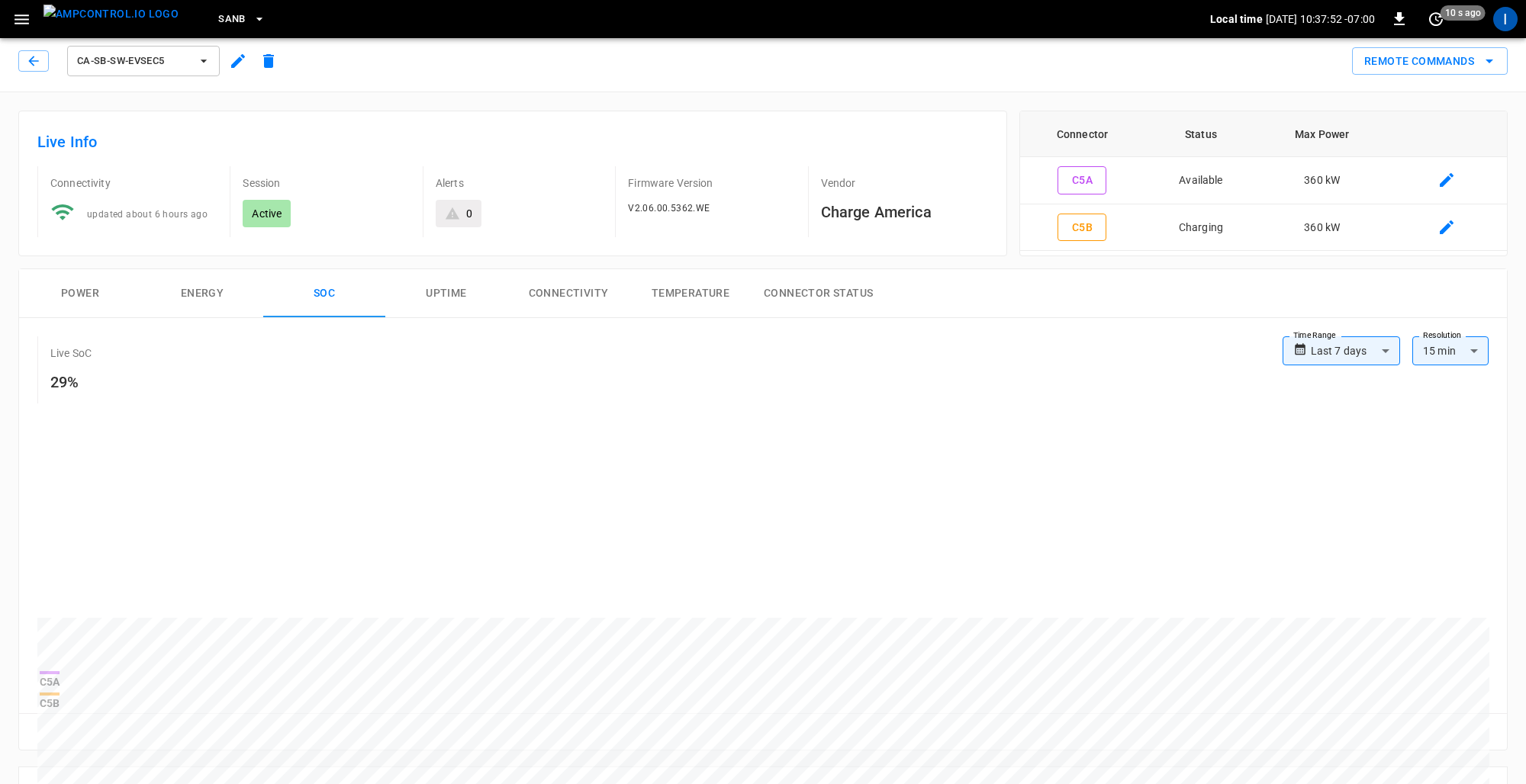
scroll to position [0, 0]
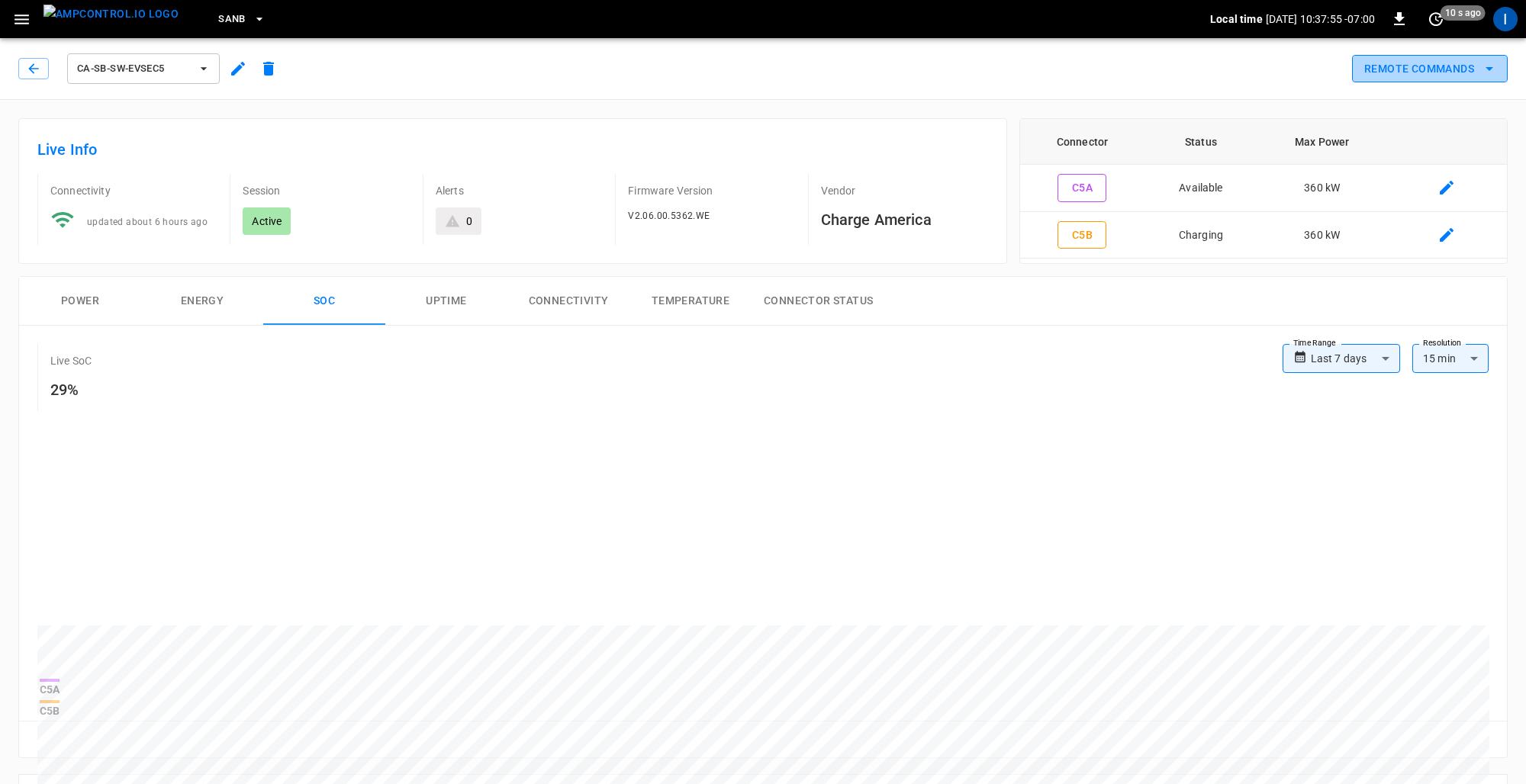
click at [1411, 78] on button "Remote Commands" at bounding box center [1430, 69] width 156 height 28
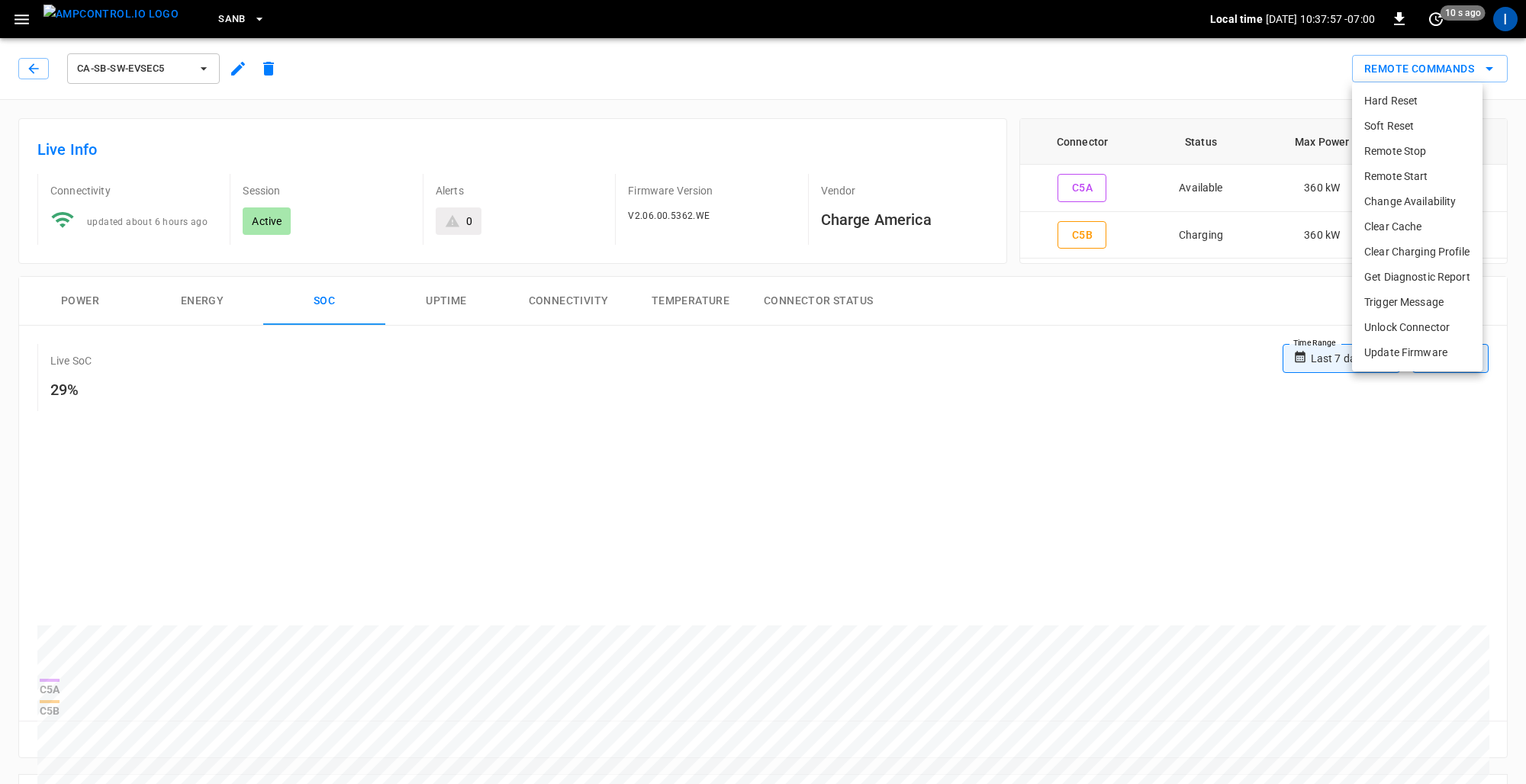
click at [1400, 155] on li "Remote Stop" at bounding box center [1418, 151] width 130 height 25
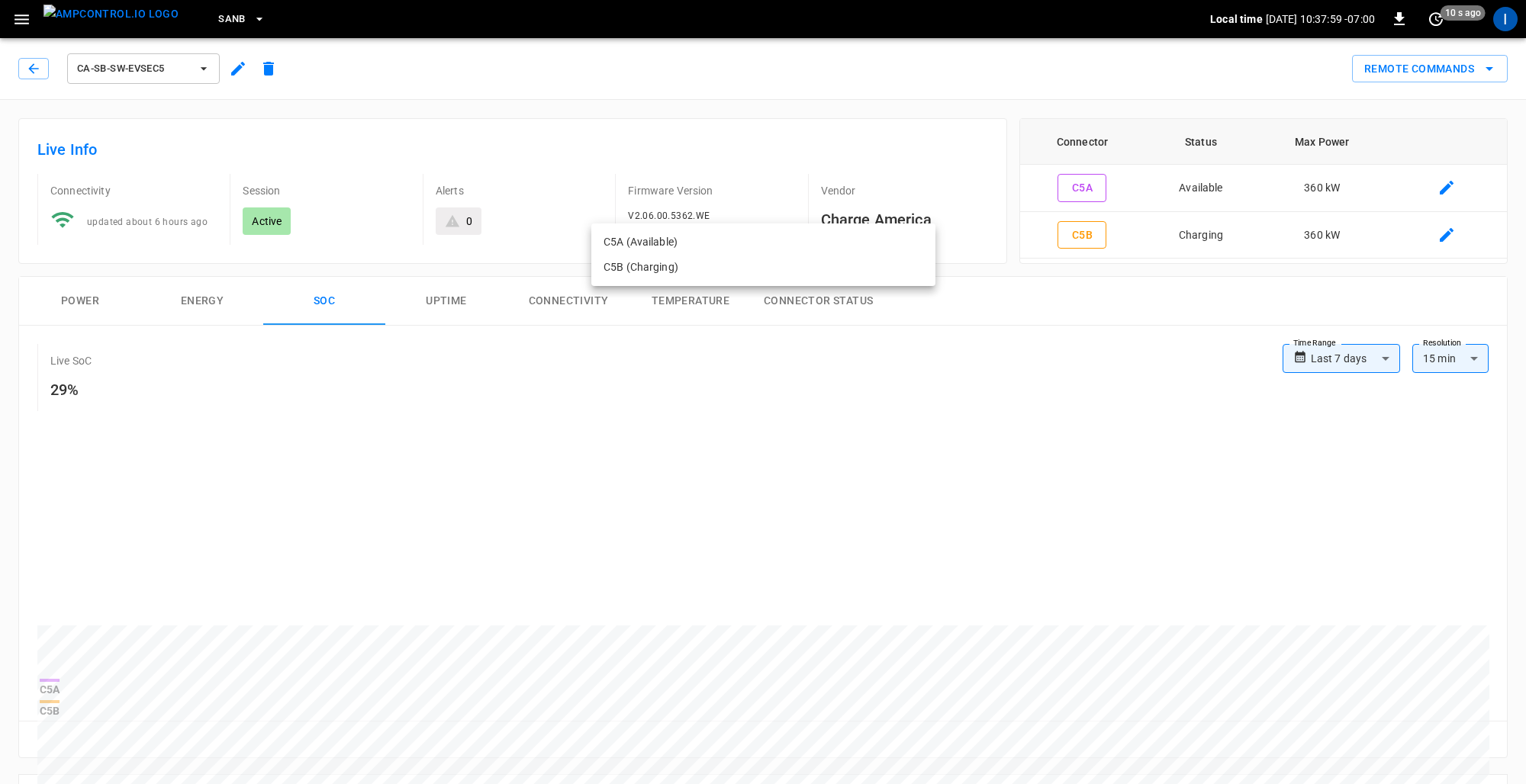
click at [778, 265] on li "C5B (Charging)" at bounding box center [763, 268] width 345 height 25
type input "**********"
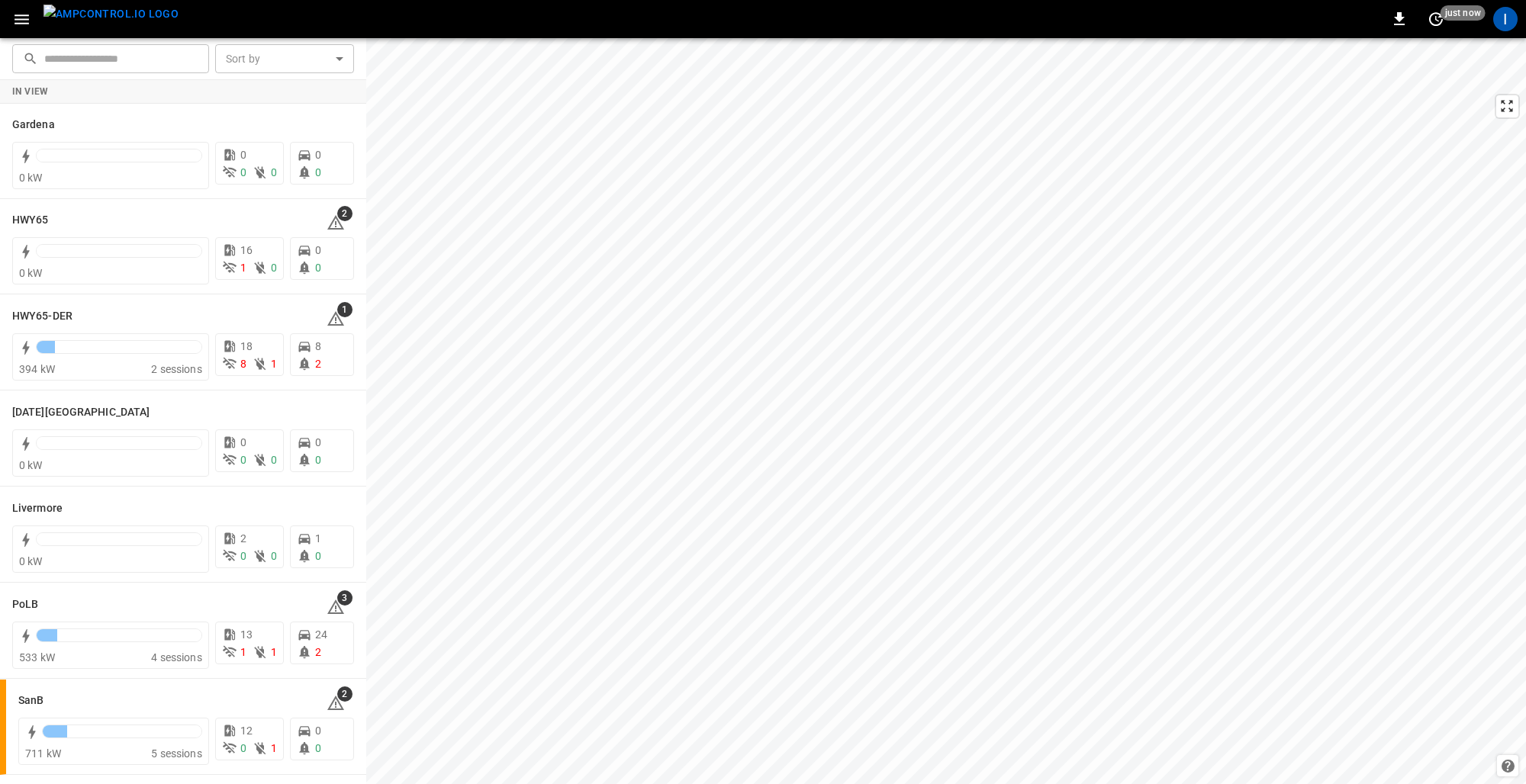
click at [19, 21] on icon "button" at bounding box center [22, 19] width 19 height 19
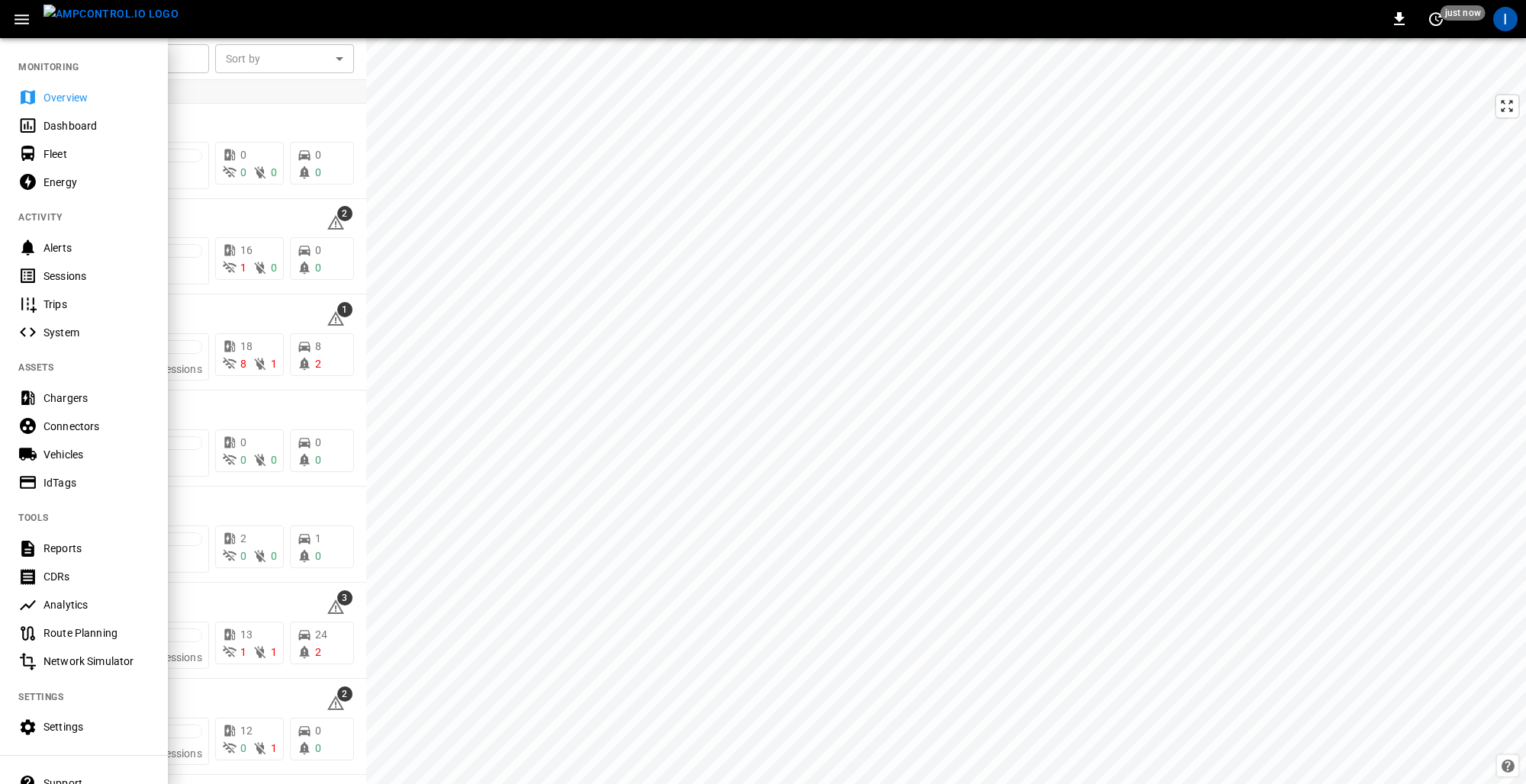
scroll to position [50, 0]
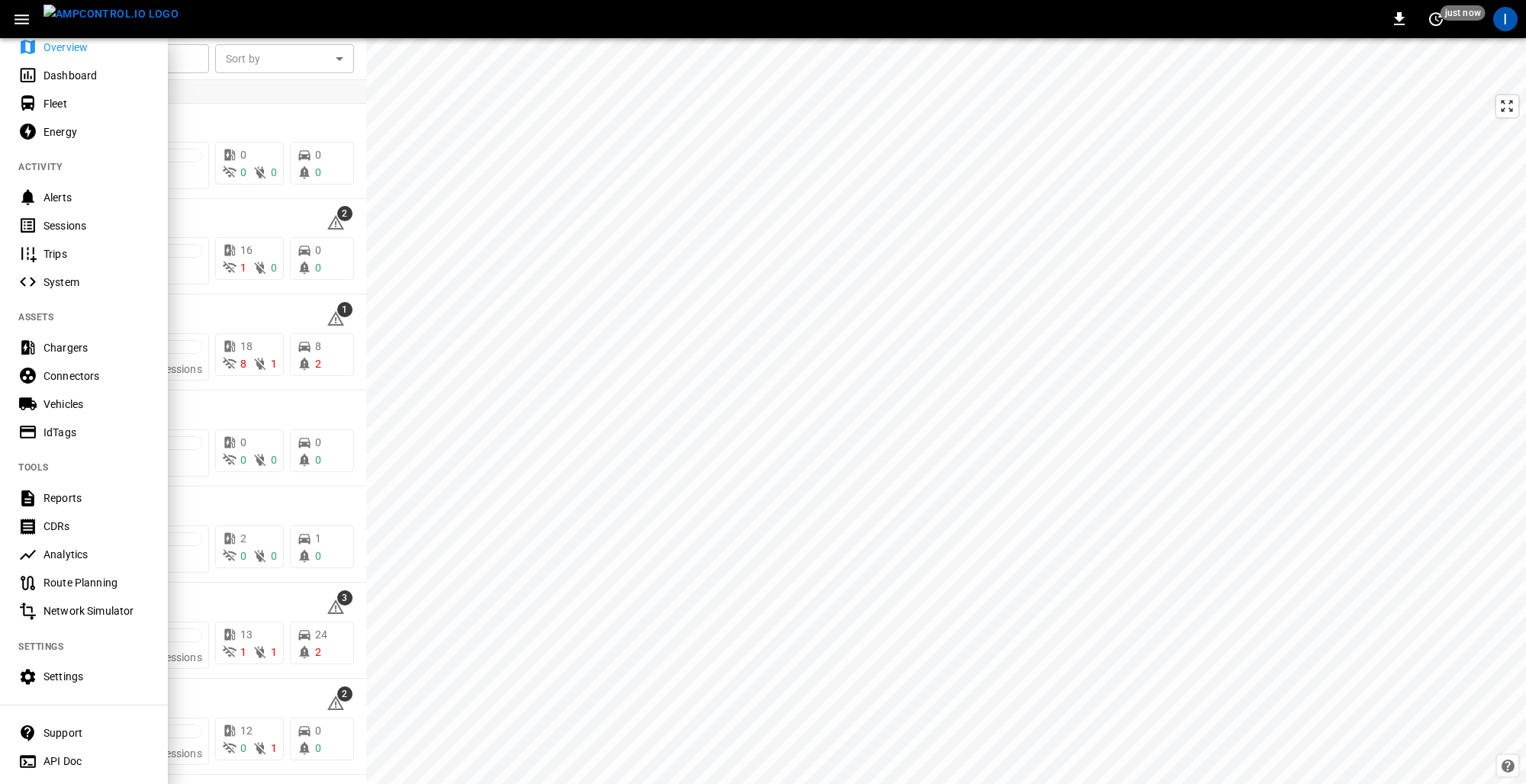
click at [65, 439] on div "IdTags" at bounding box center [96, 432] width 106 height 15
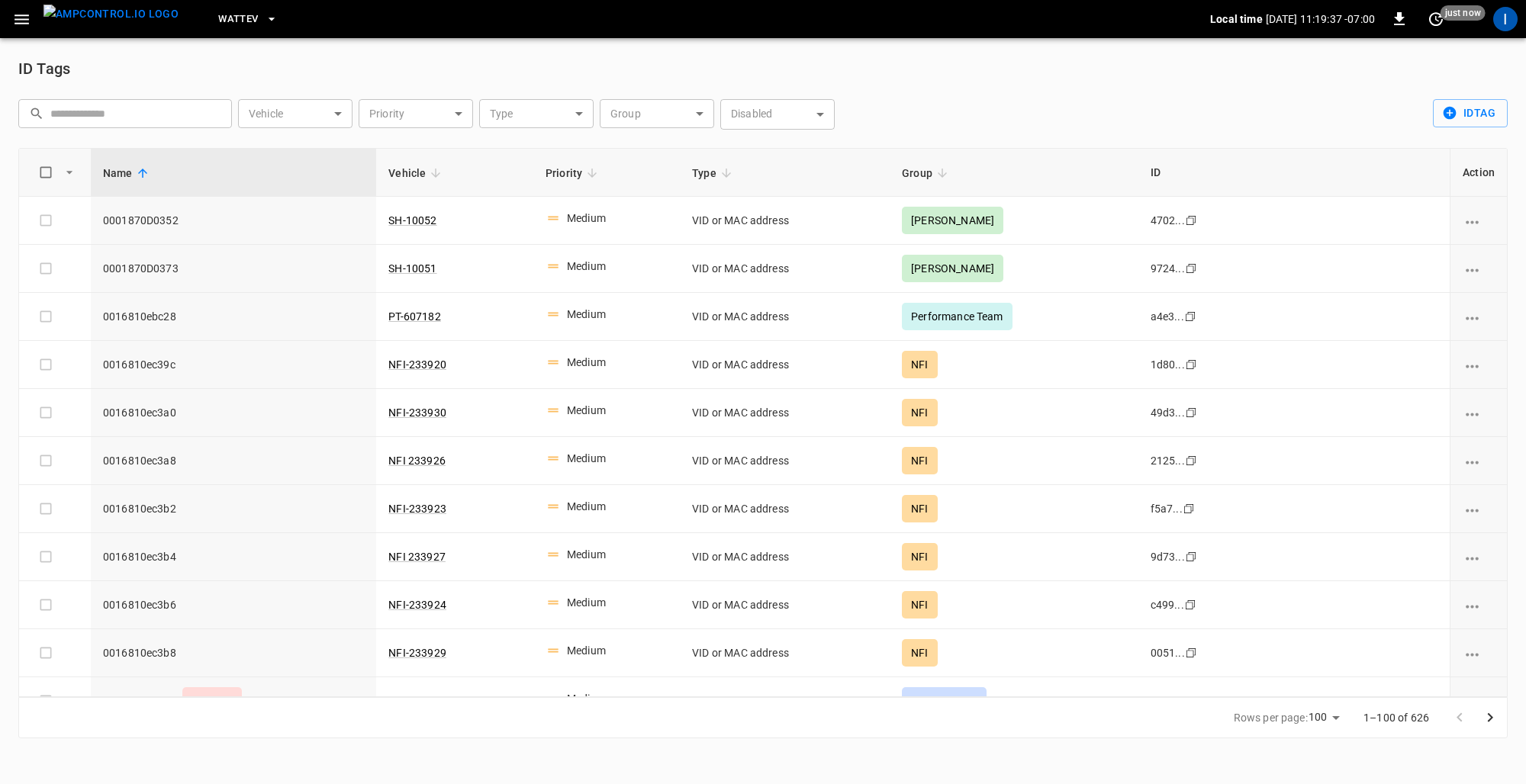
click at [148, 123] on input "text" at bounding box center [135, 113] width 171 height 28
paste input "**********"
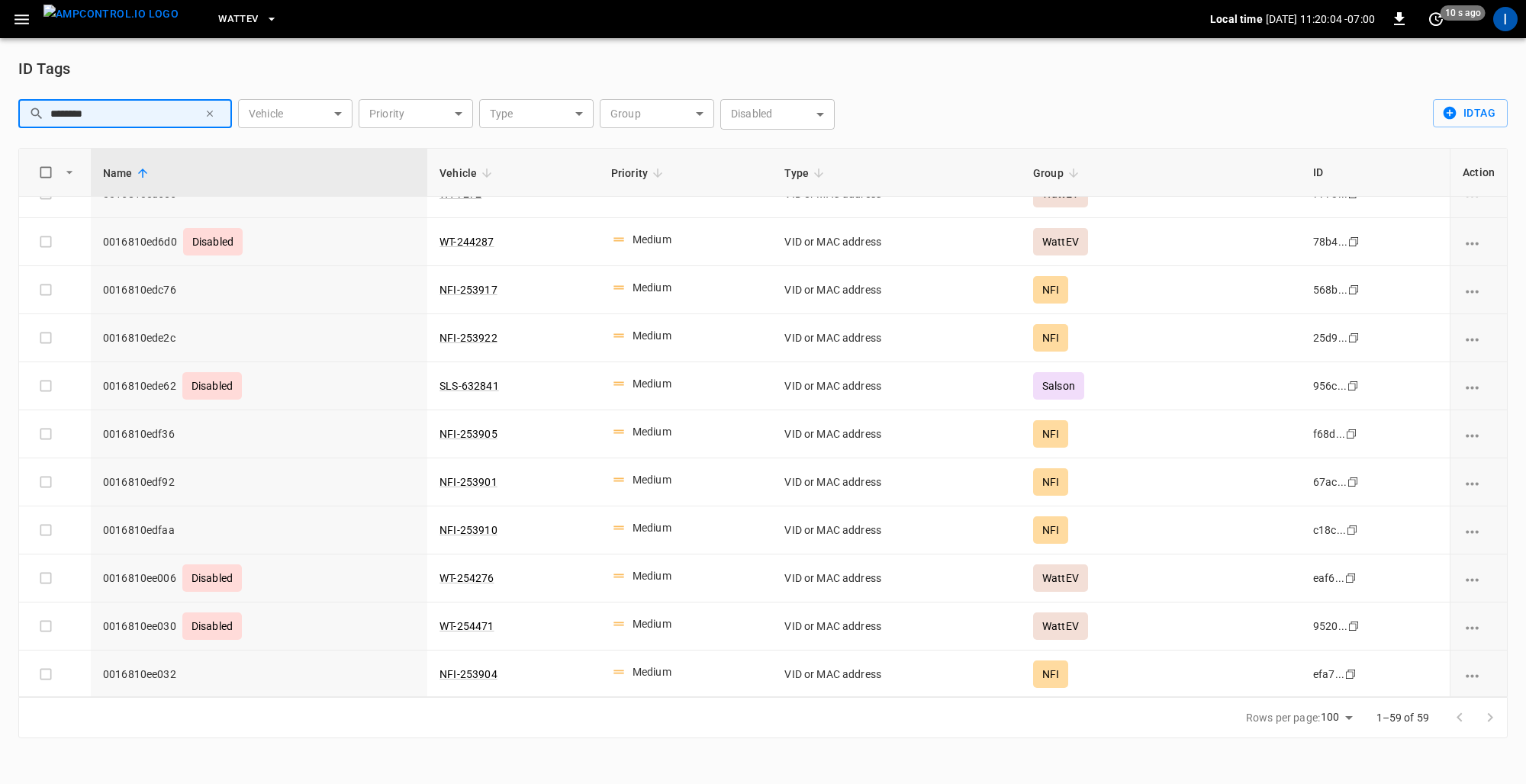
scroll to position [2320, 0]
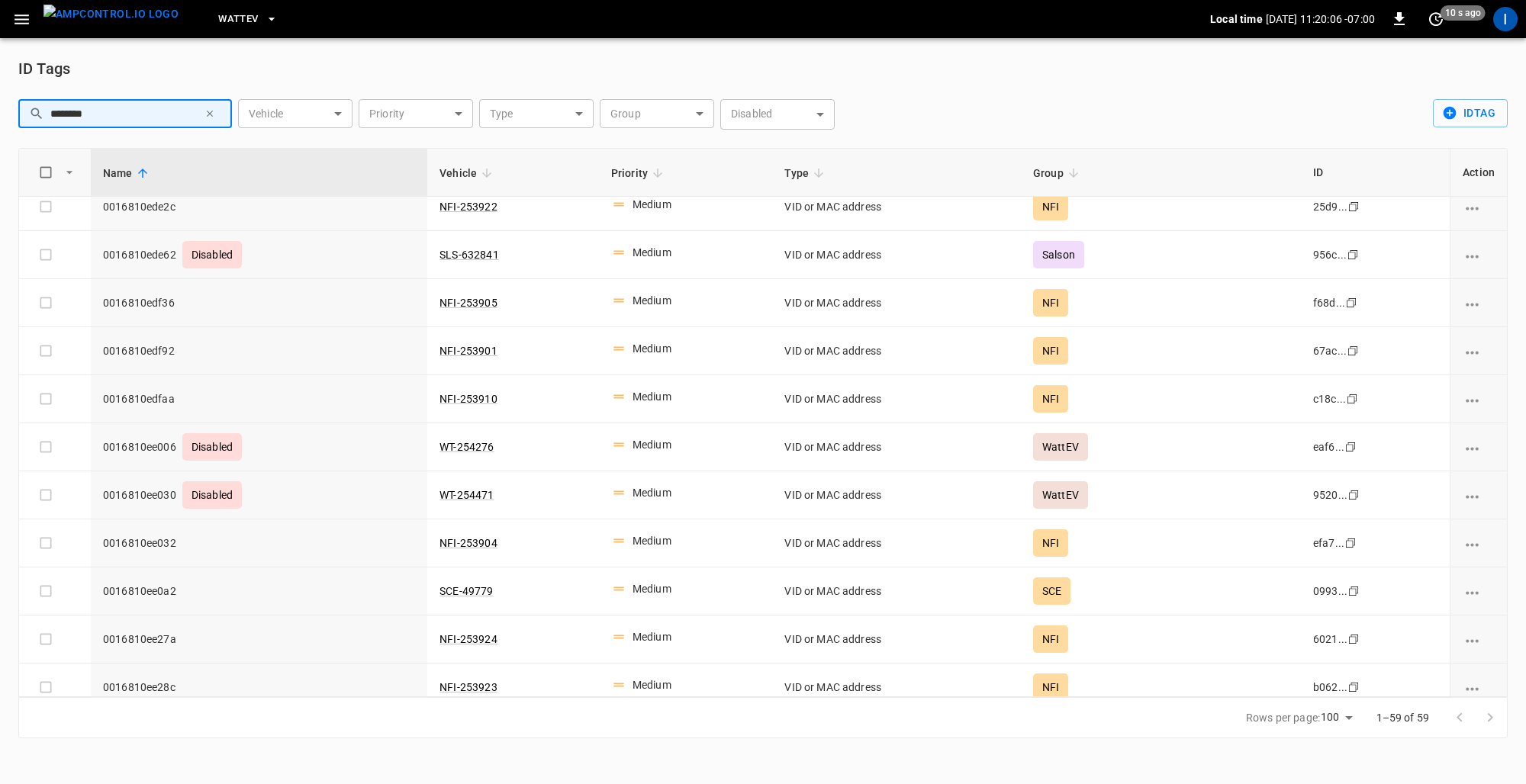
type input "********"
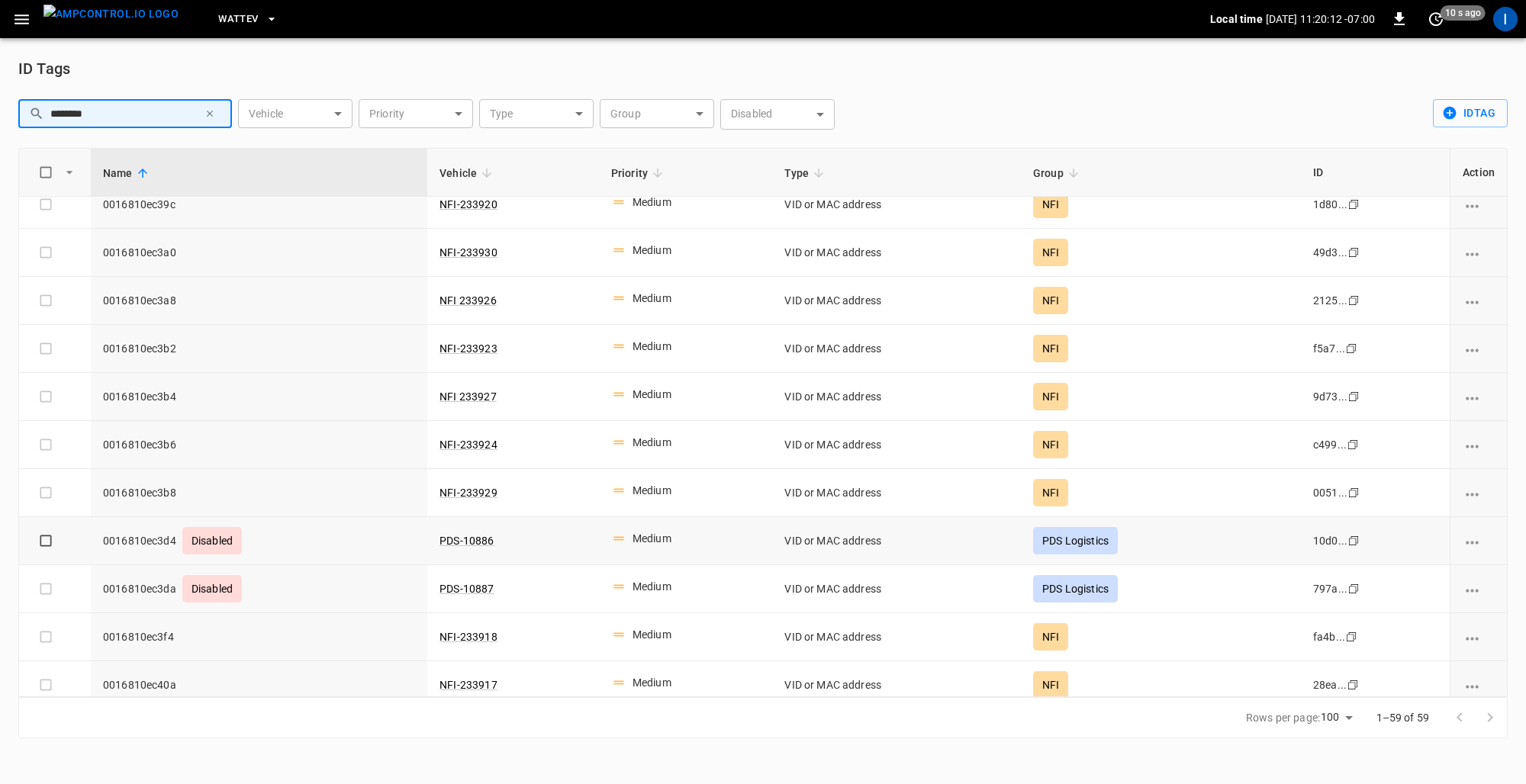
scroll to position [0, 0]
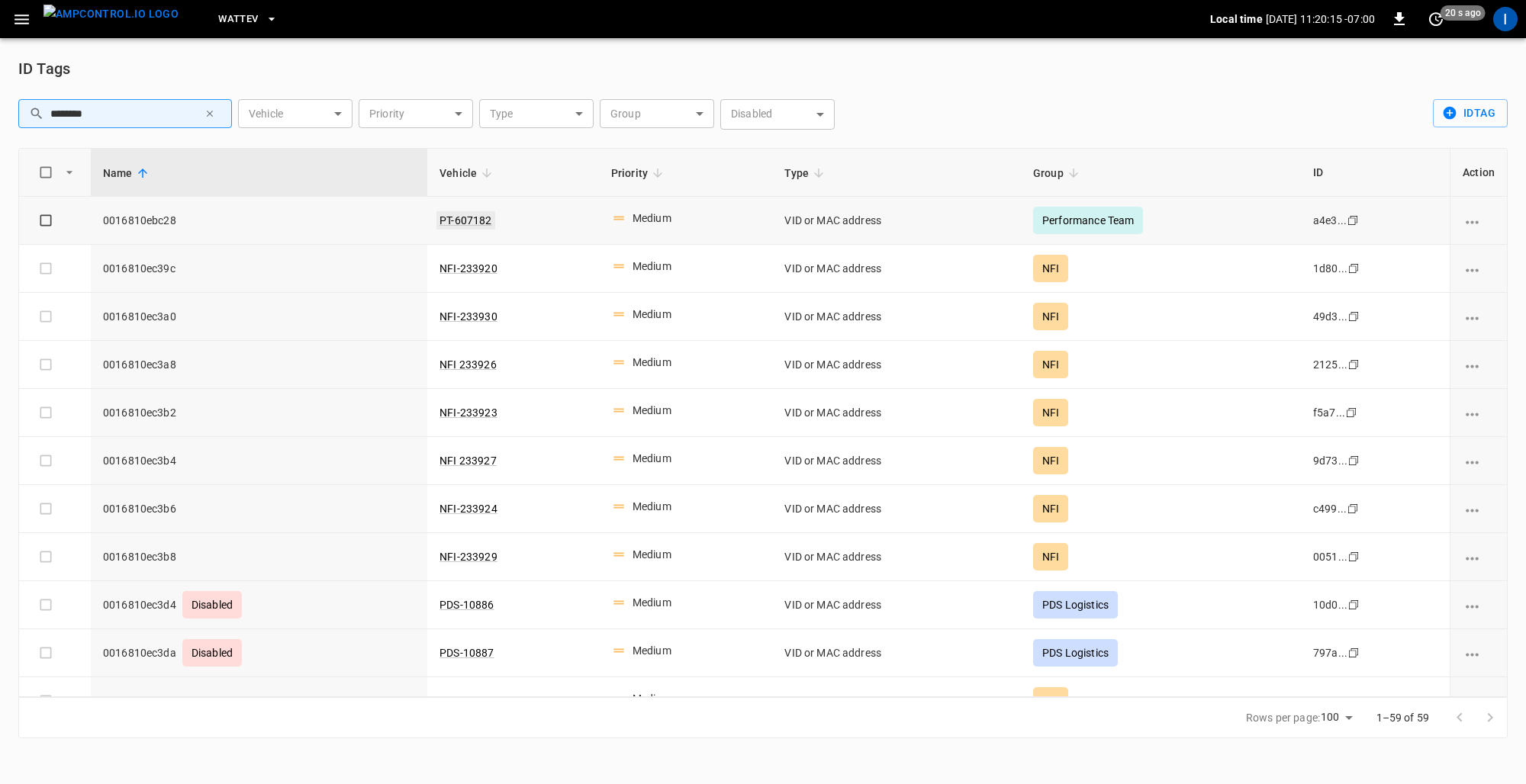
click at [470, 224] on link "PT-607182" at bounding box center [466, 220] width 58 height 18
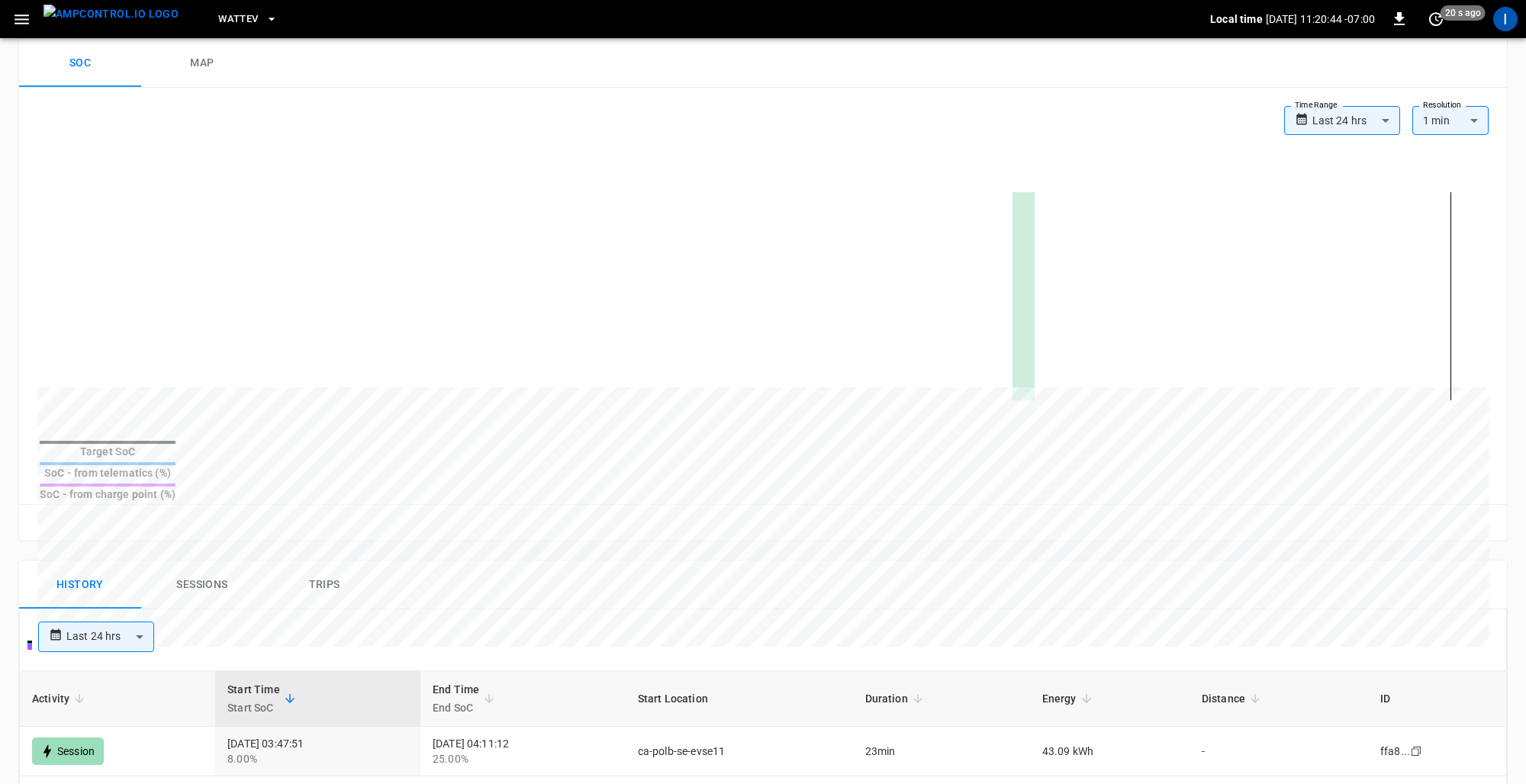
scroll to position [334, 0]
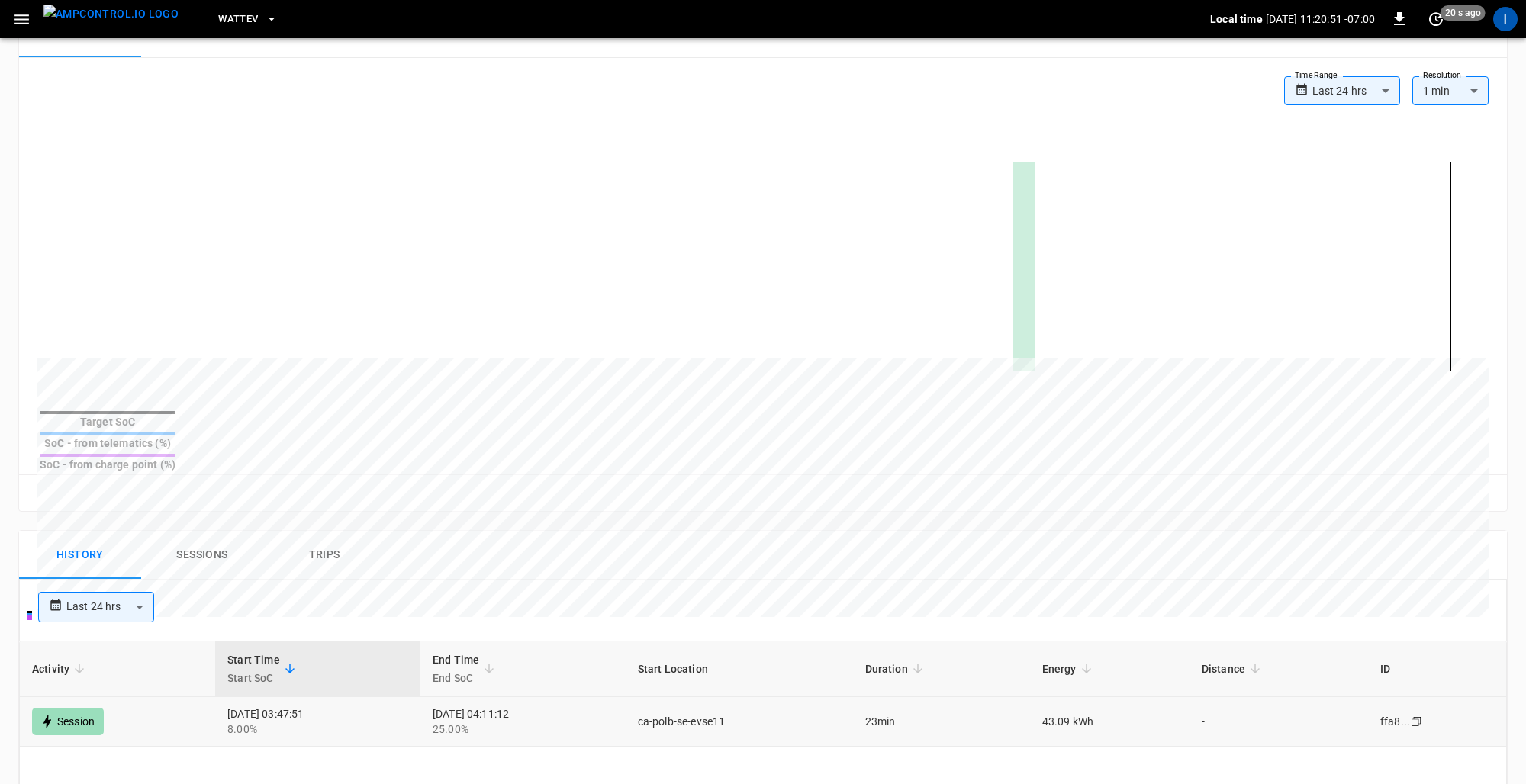
click at [78, 708] on div "Session" at bounding box center [68, 721] width 72 height 28
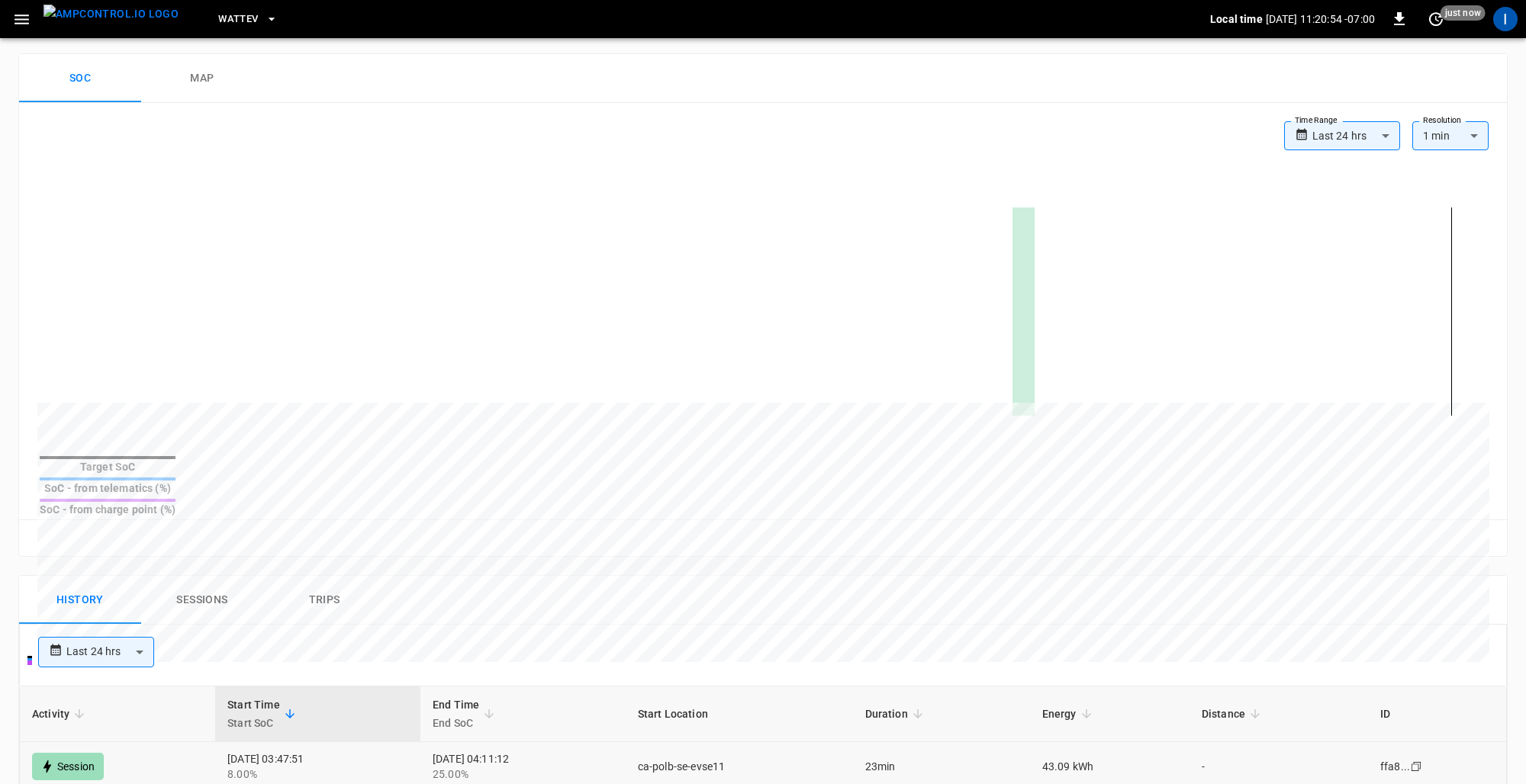
click at [1423, 761] on icon "Copy" at bounding box center [1416, 766] width 13 height 13
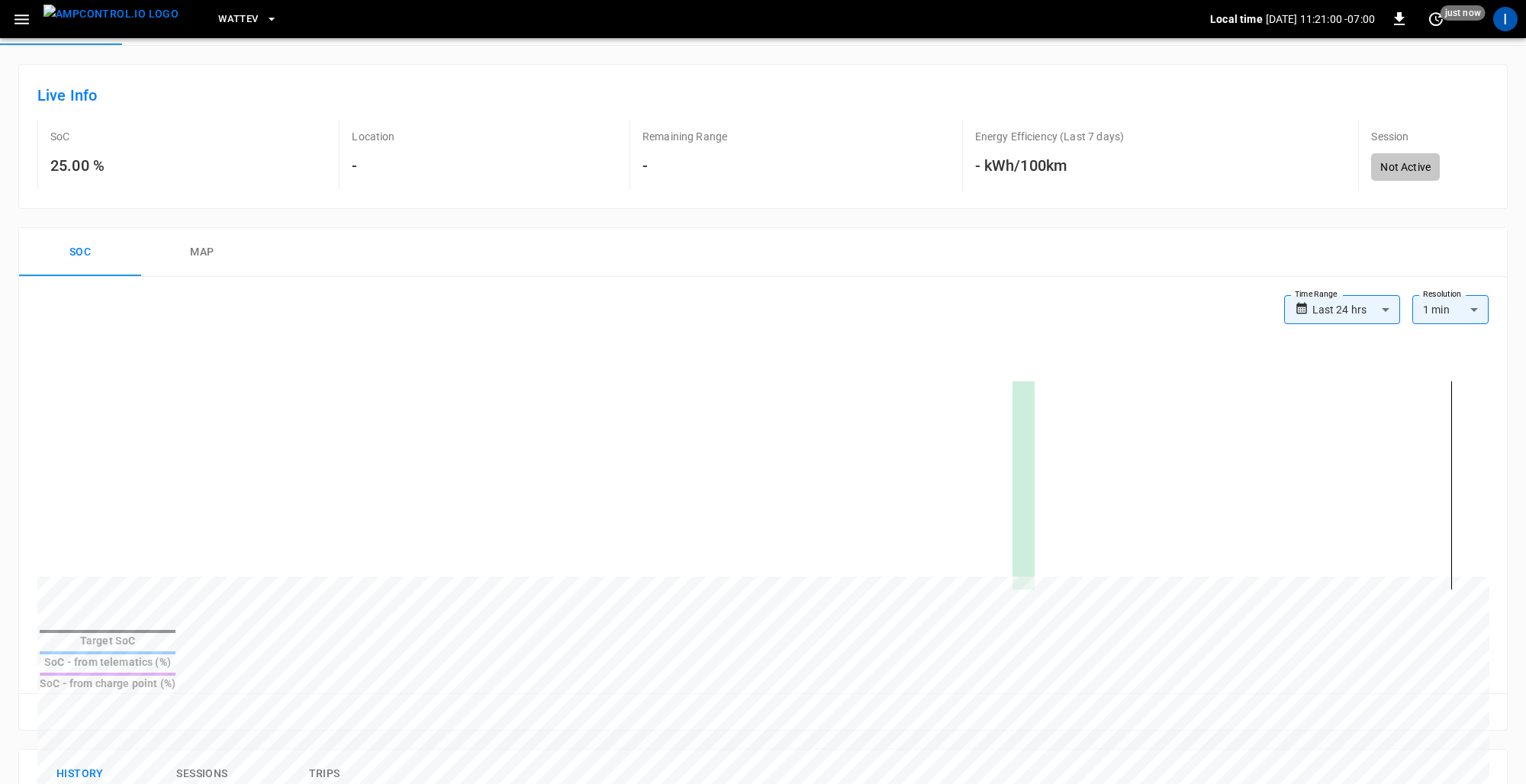
scroll to position [353, 0]
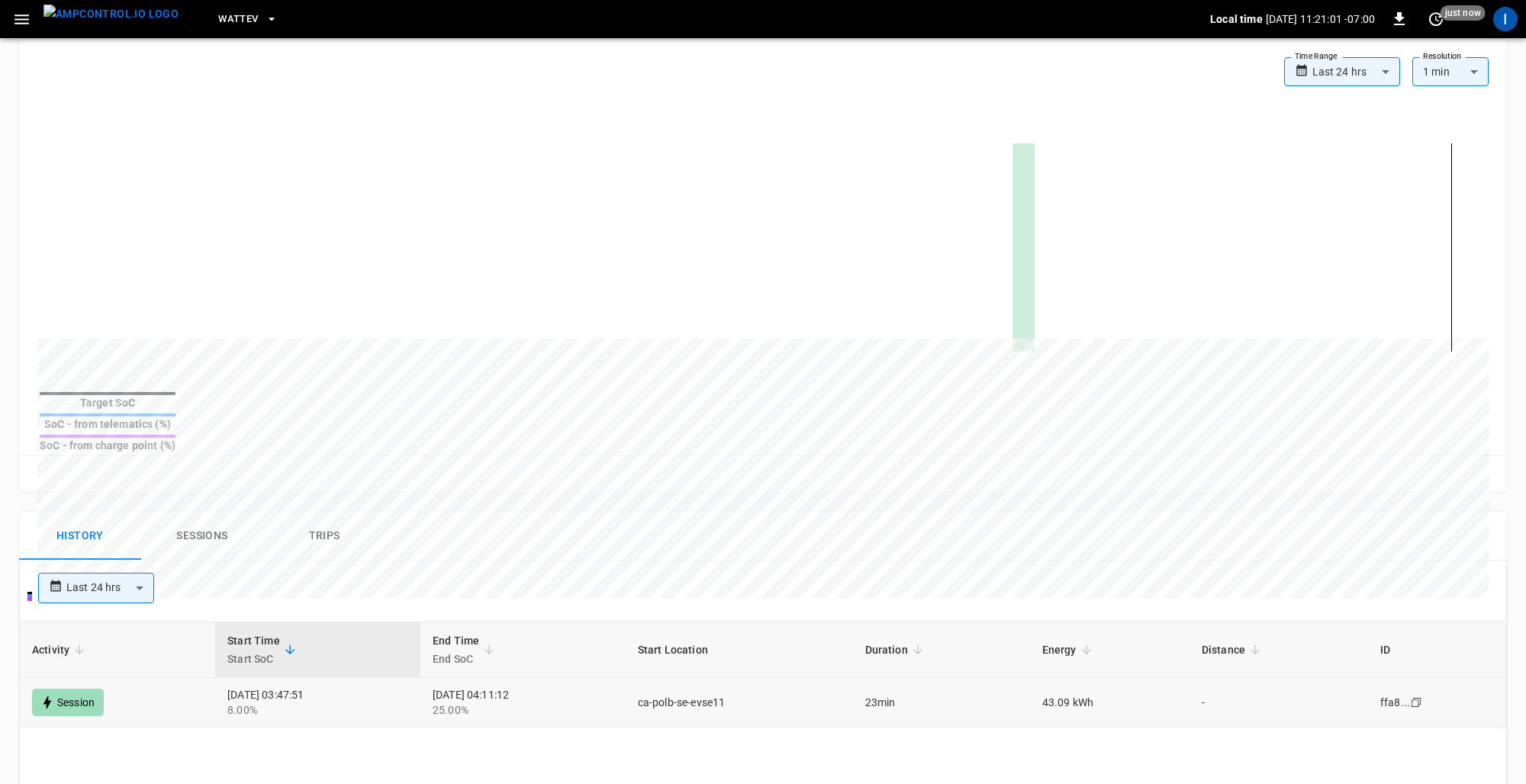
click at [76, 689] on div "Session" at bounding box center [68, 702] width 72 height 28
click at [259, 702] on div "8.00%" at bounding box center [318, 710] width 181 height 15
click at [211, 512] on button "Sessions" at bounding box center [202, 536] width 122 height 49
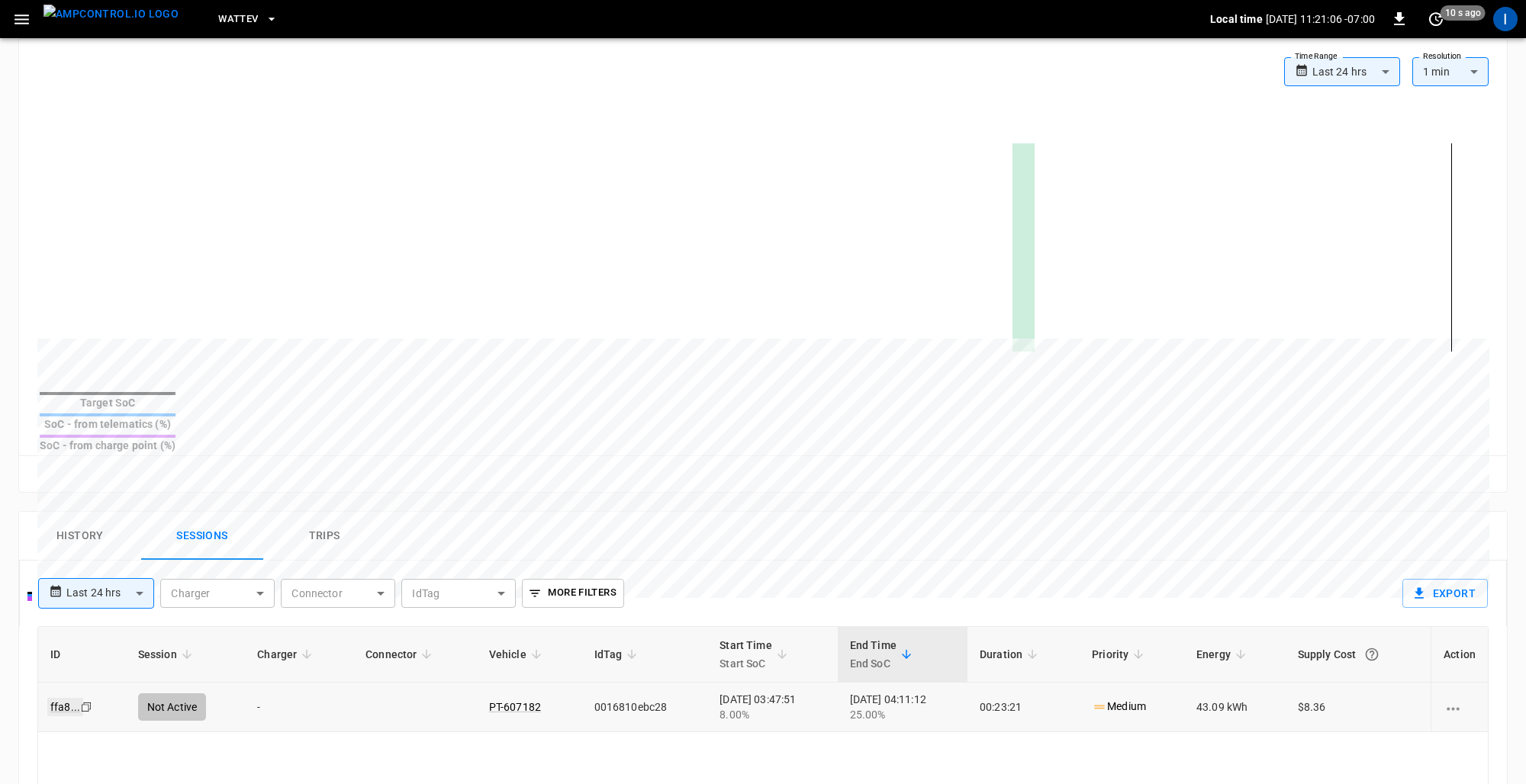
click at [63, 698] on link "ffa8 ..." at bounding box center [65, 707] width 36 height 18
